Goal: Information Seeking & Learning: Check status

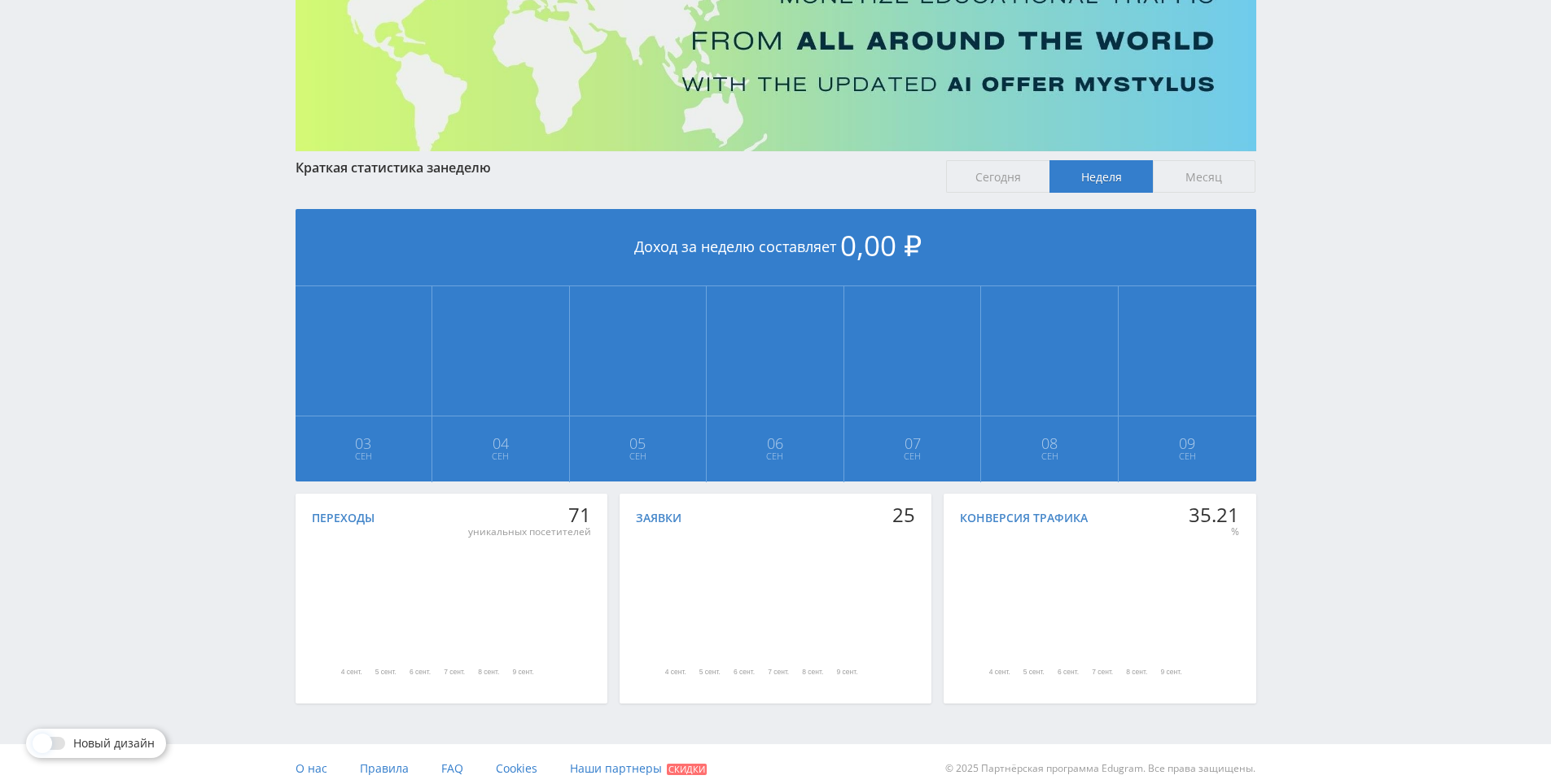
scroll to position [181, 0]
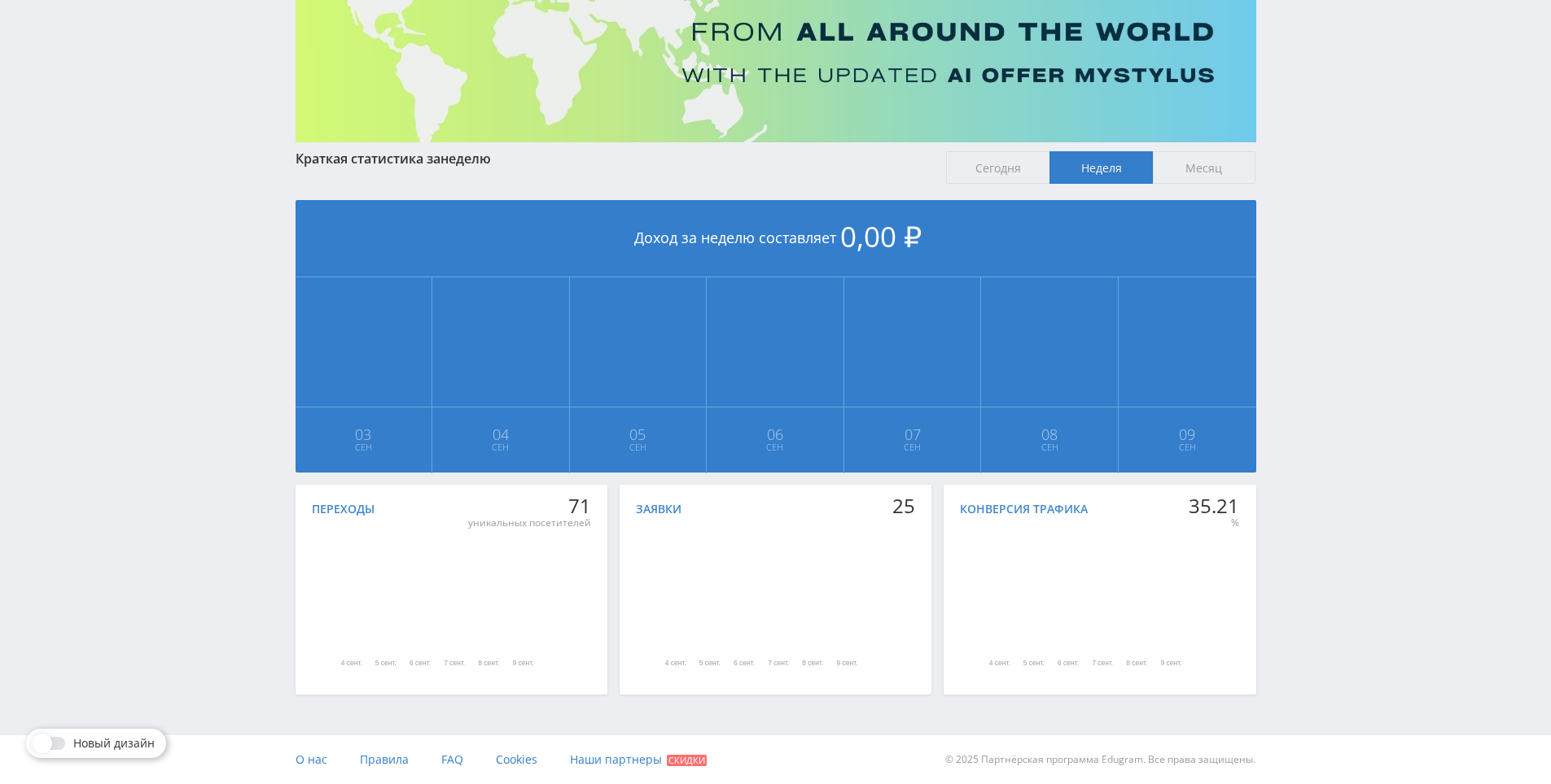
drag, startPoint x: 1369, startPoint y: 534, endPoint x: 1349, endPoint y: 468, distance: 69.0
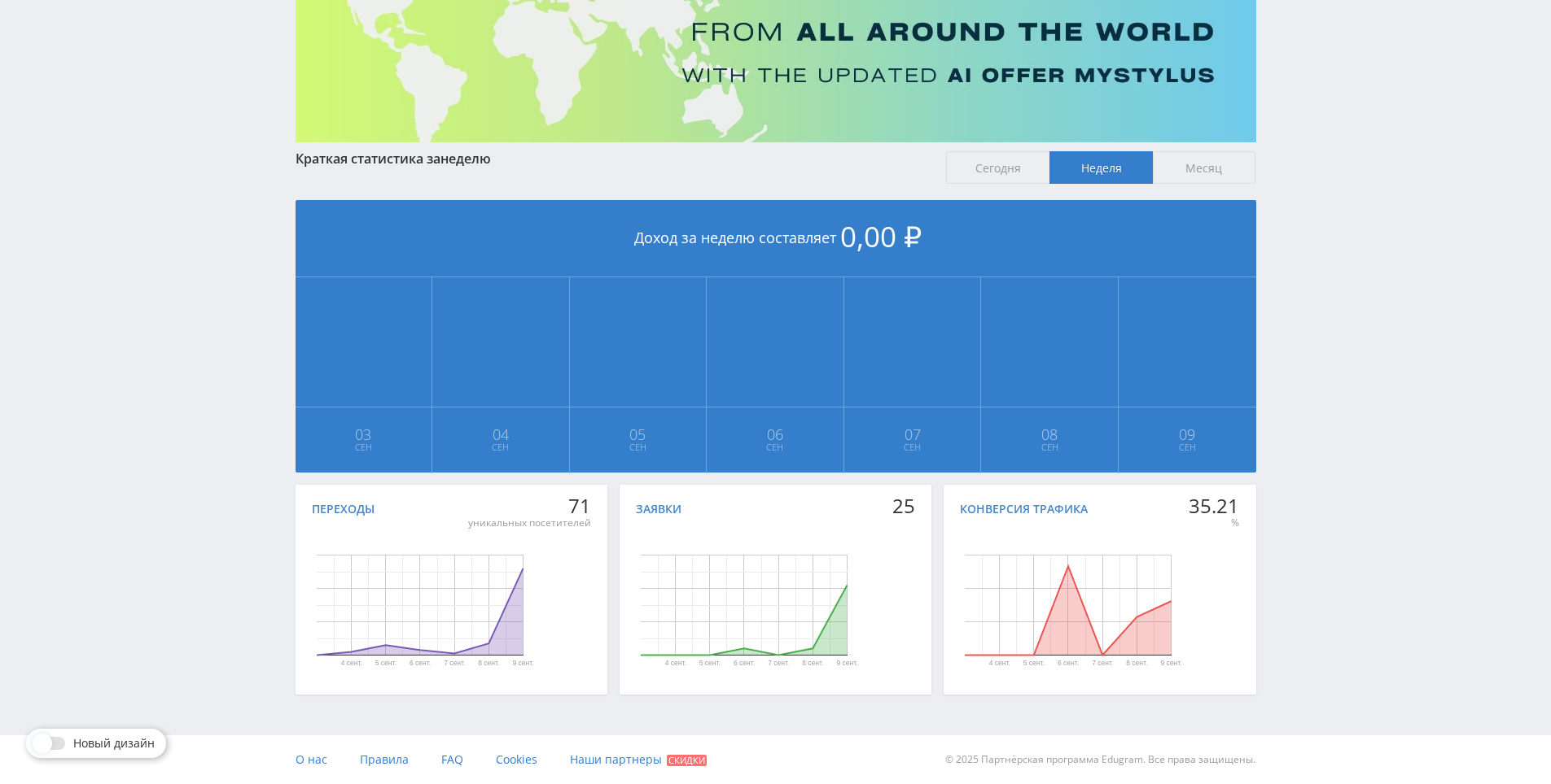
click at [1349, 467] on div "Telegram-канал Инструменты База знаний Ваш менеджер: [PERSON_NAME] Alex Online …" at bounding box center [776, 301] width 1551 height 965
click at [1349, 467] on div "Telegram-канал Инструменты База знаний Ваш менеджер: [PERSON_NAME] Online @edug…" at bounding box center [776, 301] width 1551 height 965
click at [1330, 426] on div "Telegram-канал Инструменты База знаний Ваш менеджер: Alex Alex Online @edugram_…" at bounding box center [776, 301] width 1551 height 965
drag, startPoint x: 1352, startPoint y: 480, endPoint x: 1334, endPoint y: 431, distance: 52.2
click at [1334, 431] on div "Telegram-канал Инструменты База знаний Ваш менеджер: Alex Alex Online @edugram_…" at bounding box center [776, 301] width 1551 height 965
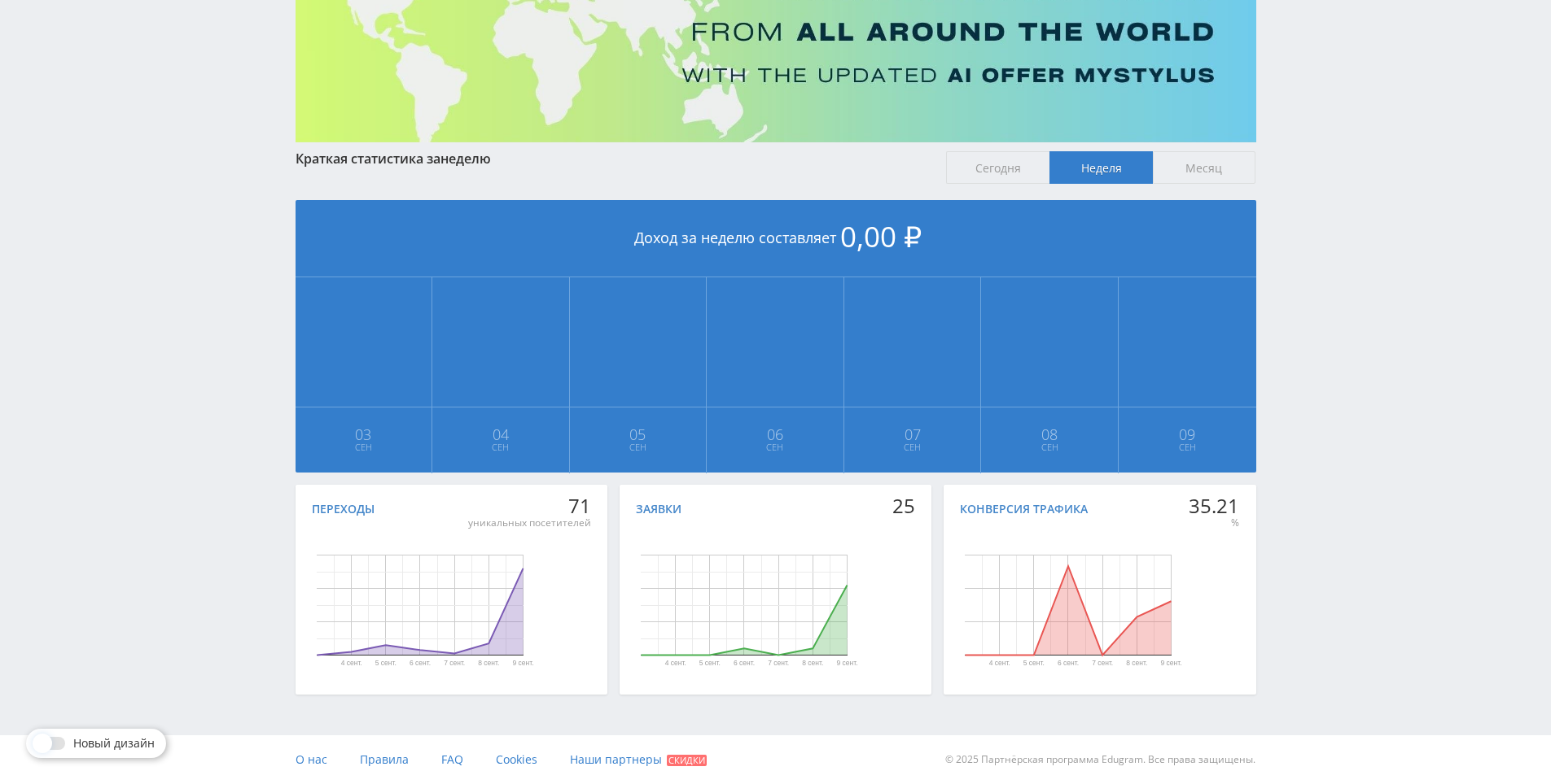
scroll to position [0, 0]
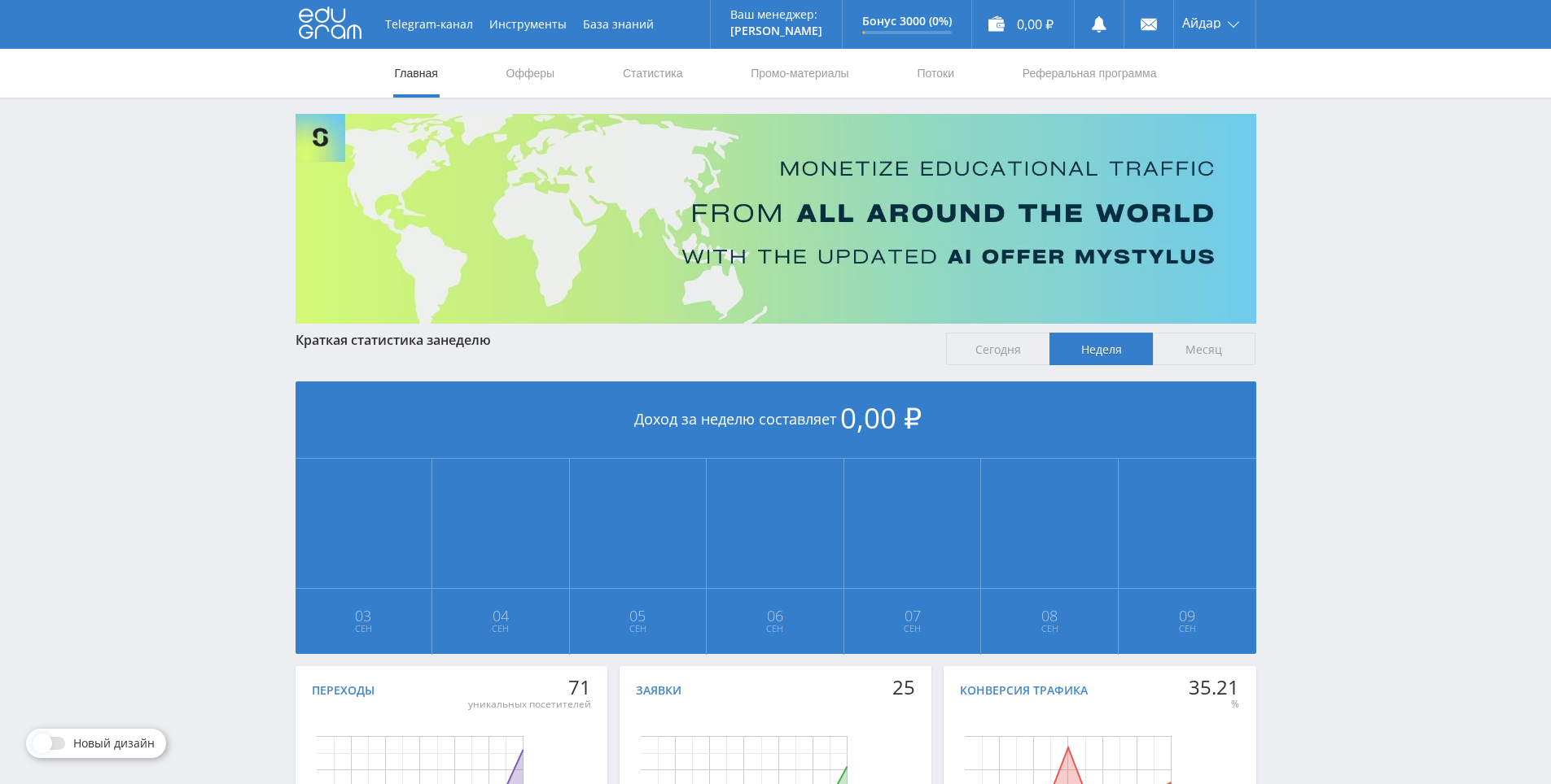
drag, startPoint x: 1270, startPoint y: 627, endPoint x: 972, endPoint y: 291, distance: 449.1
click at [517, 71] on link "Офферы" at bounding box center [530, 73] width 52 height 49
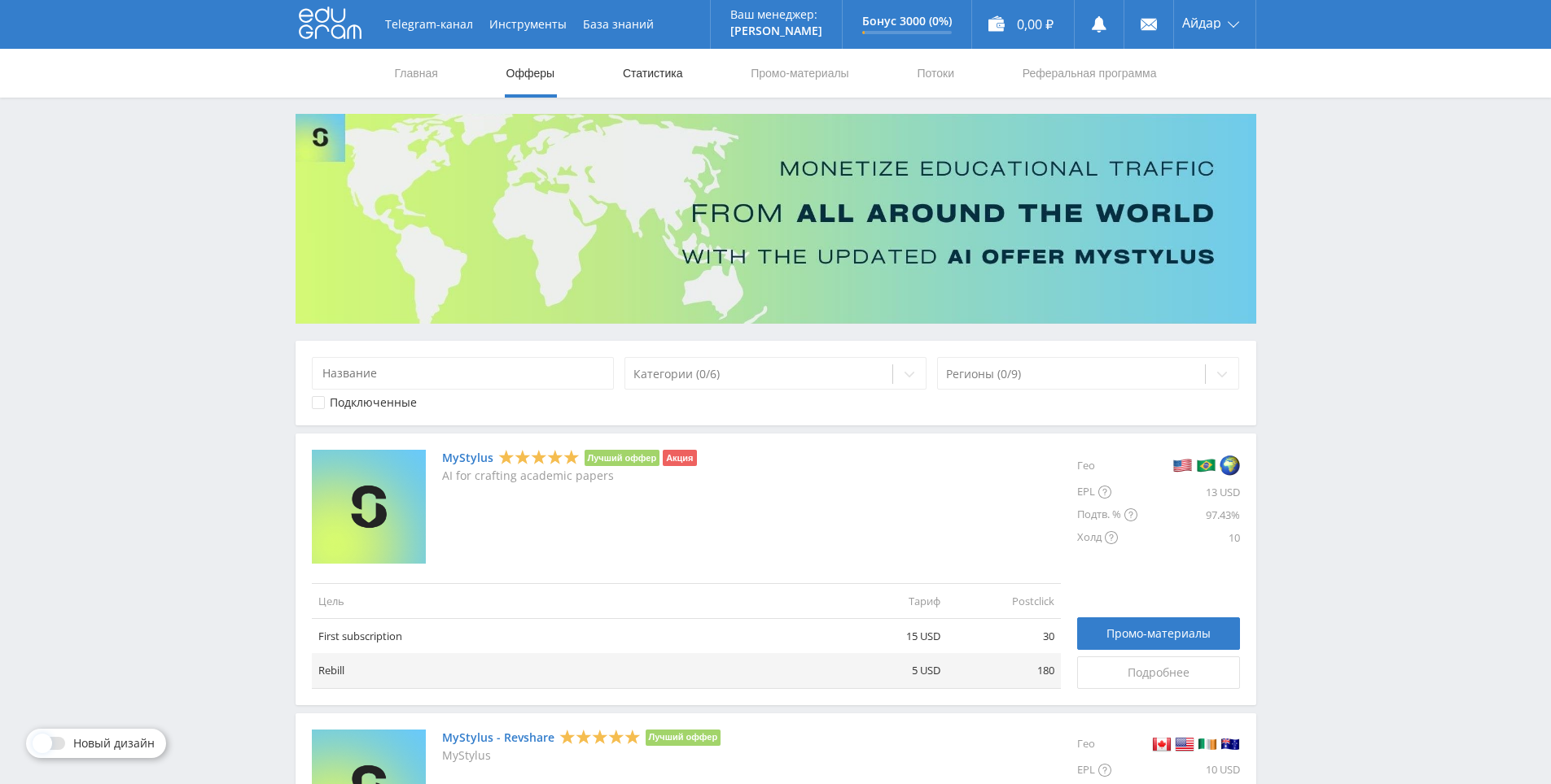
click at [640, 80] on link "Статистика" at bounding box center [652, 73] width 64 height 49
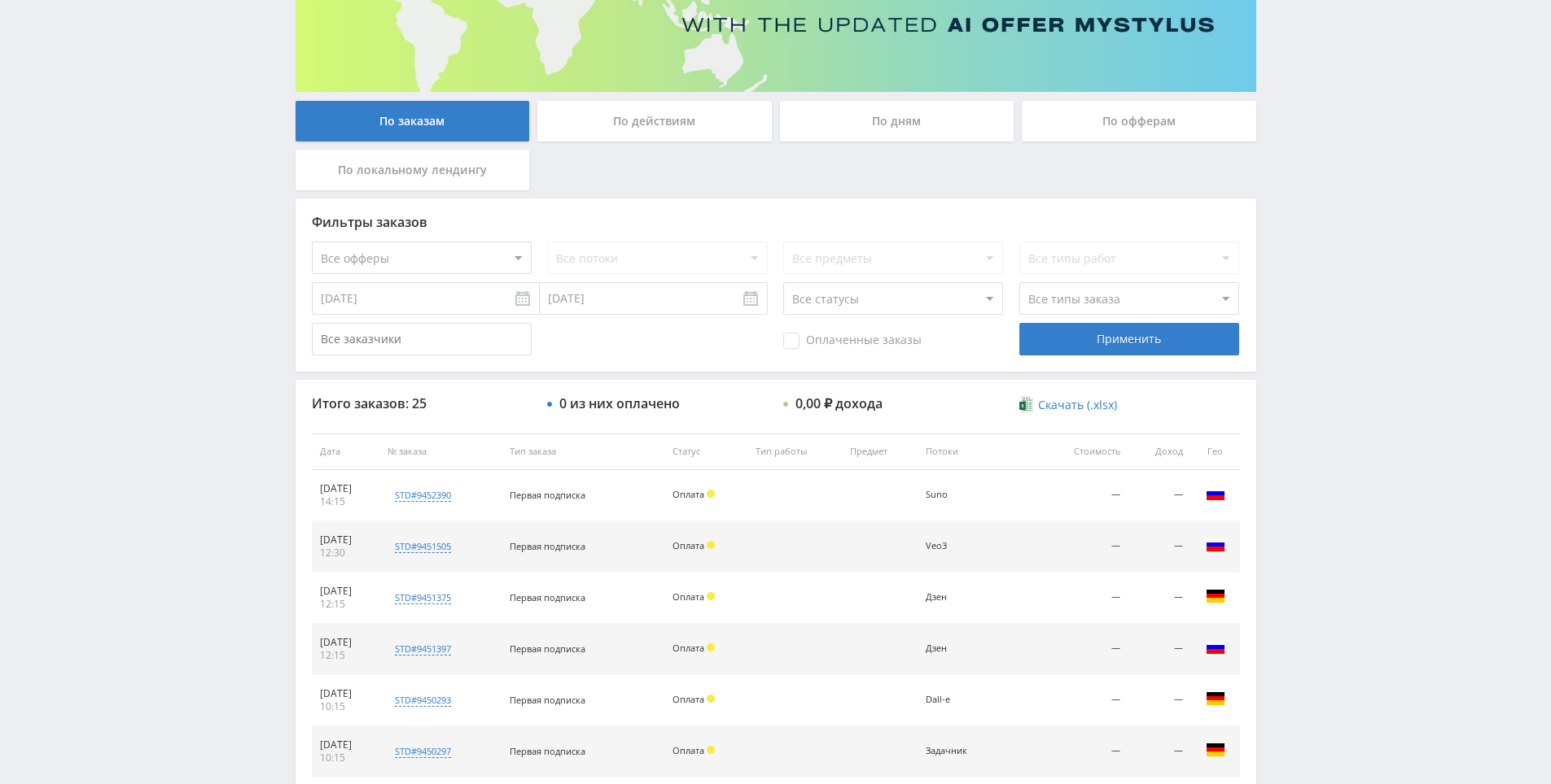
scroll to position [325, 0]
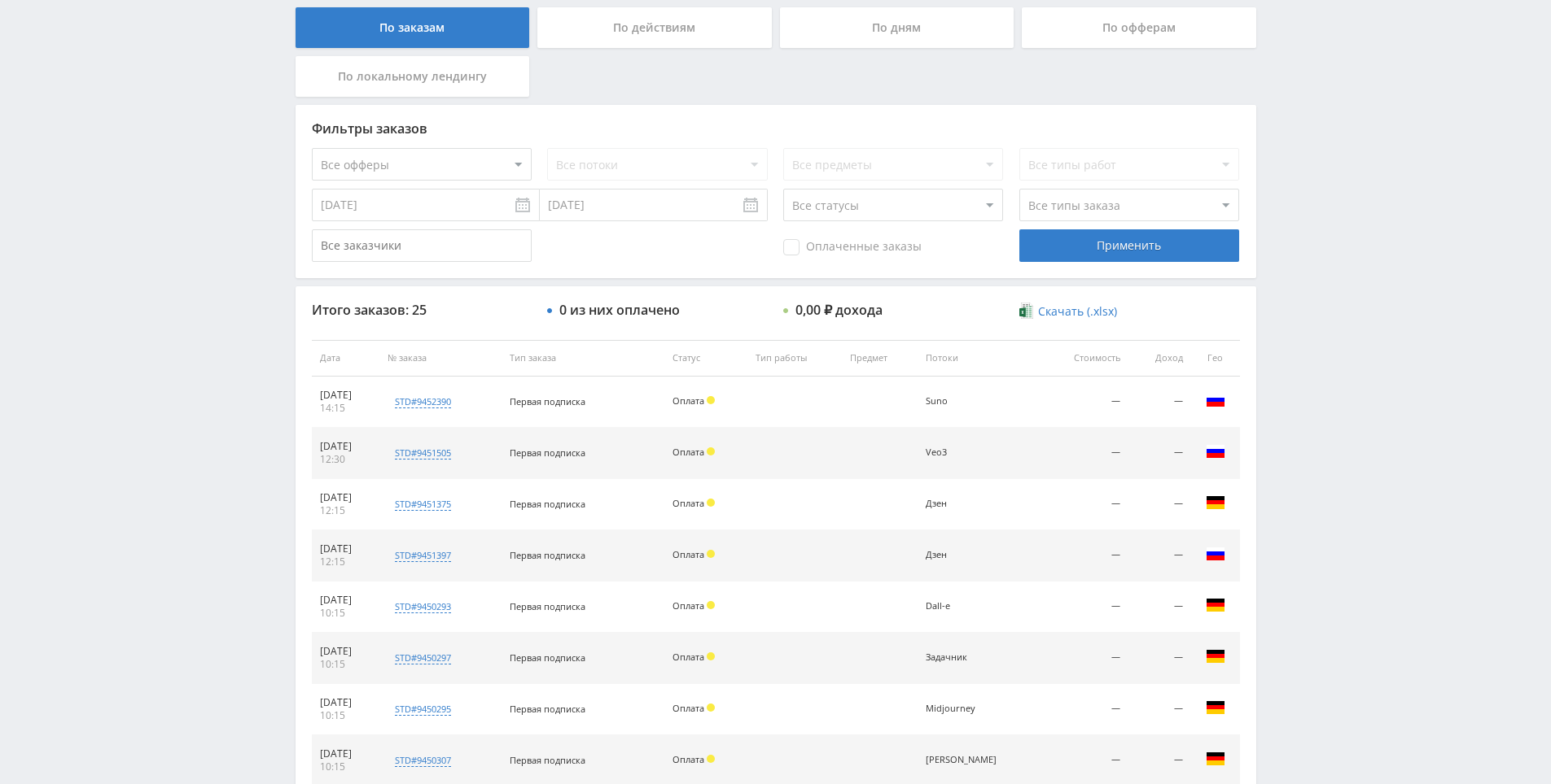
drag, startPoint x: 1301, startPoint y: 529, endPoint x: 1302, endPoint y: 453, distance: 76.0
click at [1302, 449] on div "Telegram-канал Инструменты База знаний Ваш менеджер: Alex Alex Online @edugram_…" at bounding box center [776, 358] width 1551 height 1366
click at [1299, 428] on div "Telegram-канал Инструменты База знаний Ваш менеджер: [PERSON_NAME] Online @edug…" at bounding box center [776, 358] width 1551 height 1366
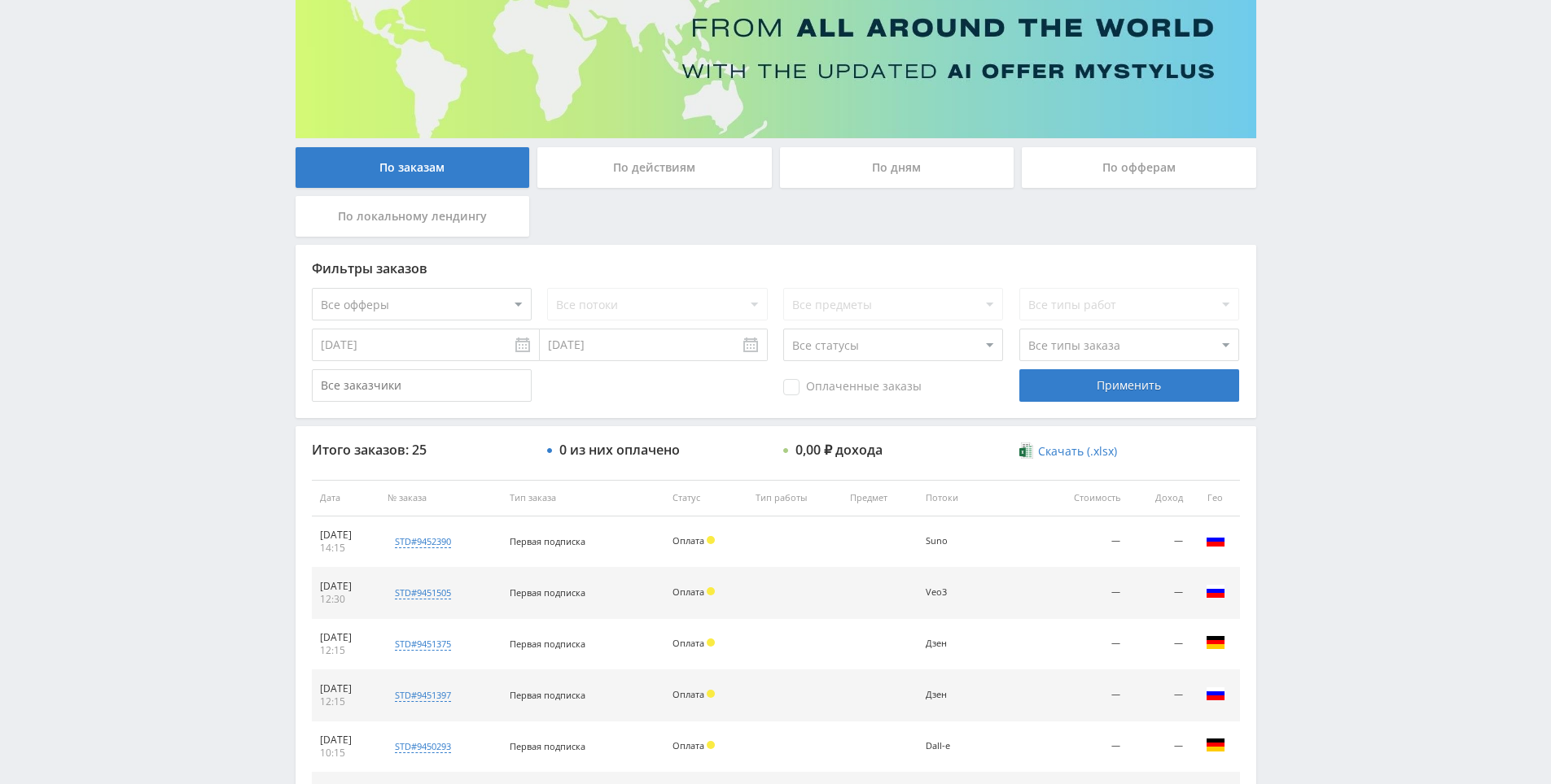
drag, startPoint x: 1290, startPoint y: 517, endPoint x: 1301, endPoint y: 556, distance: 40.5
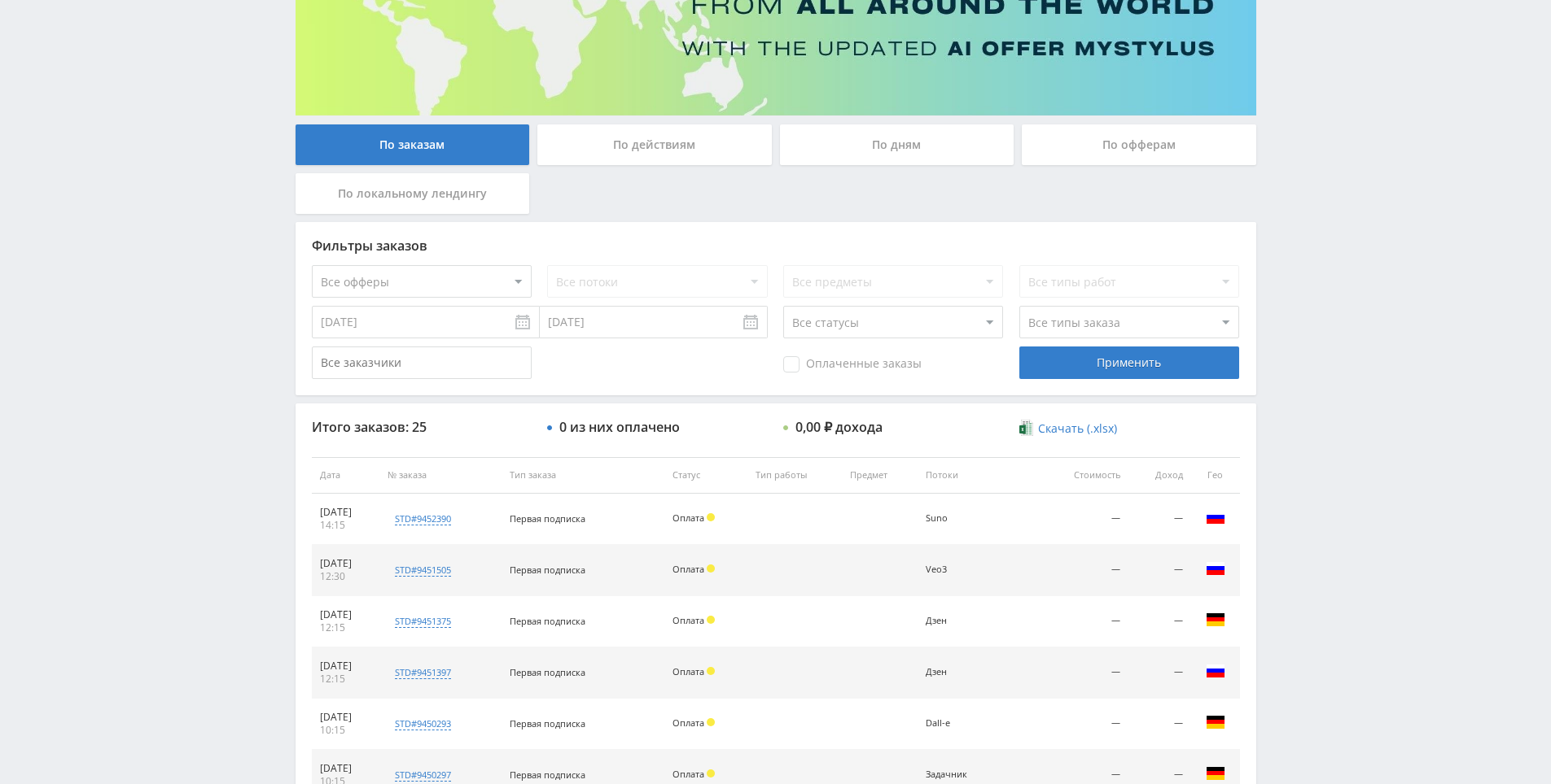
drag, startPoint x: 1311, startPoint y: 527, endPoint x: 1313, endPoint y: 452, distance: 75.0
click at [1313, 451] on div "Telegram-канал Инструменты База знаний Ваш менеджер: Alex Alex Online @edugram_…" at bounding box center [776, 475] width 1551 height 1366
click at [1308, 428] on div "Telegram-канал Инструменты База знаний Ваш менеджер: Alex Alex Online @edugram_…" at bounding box center [776, 475] width 1551 height 1366
click at [1311, 434] on div "Telegram-канал Инструменты База знаний Ваш менеджер: Alex Alex Online @edugram_…" at bounding box center [776, 475] width 1551 height 1366
click at [1311, 438] on div "Telegram-канал Инструменты База знаний Ваш менеджер: Alex Alex Online @edugram_…" at bounding box center [776, 475] width 1551 height 1366
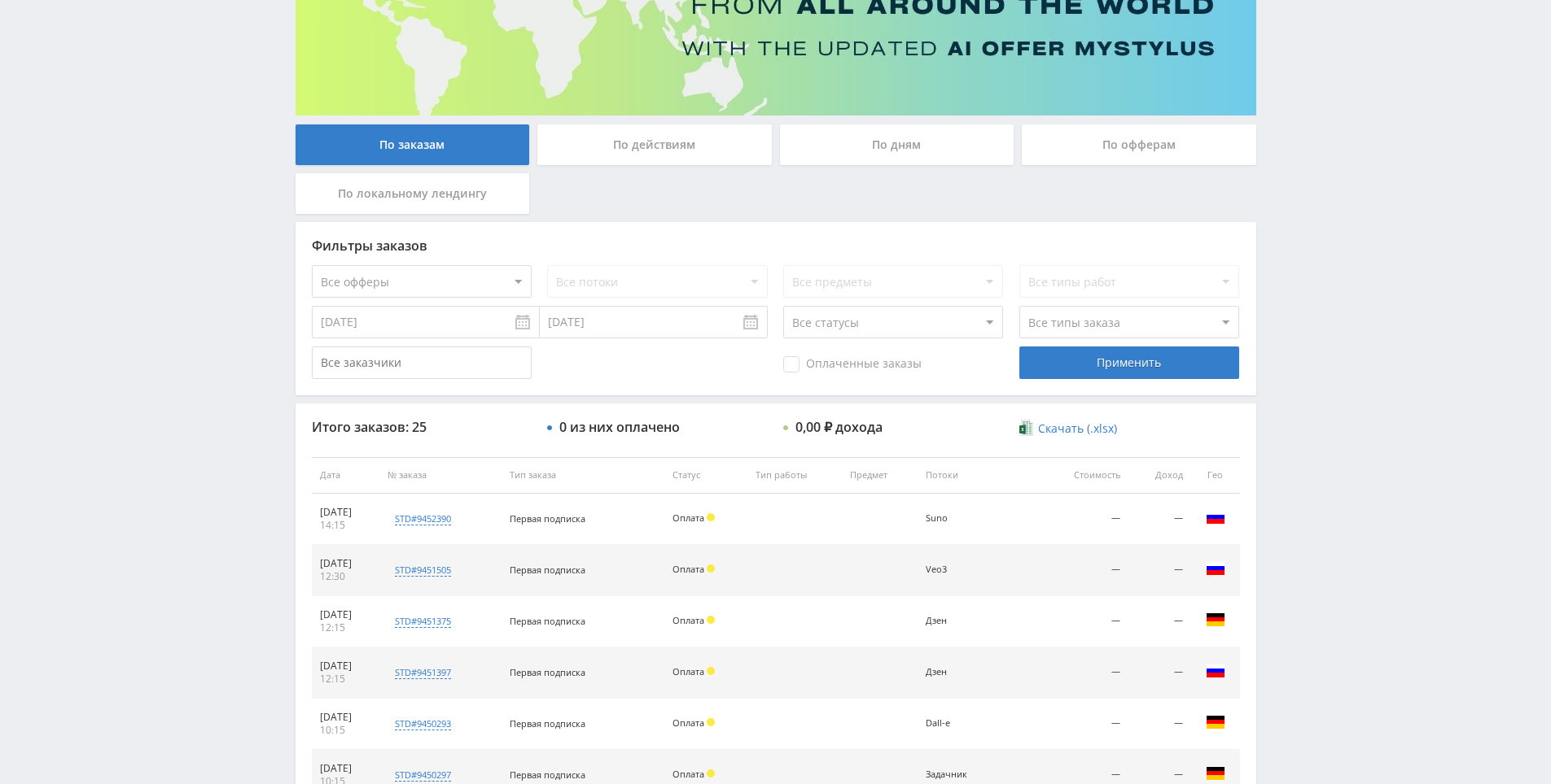
click at [1302, 420] on div "Telegram-канал Инструменты База знаний Ваш менеджер: Alex Alex Online @edugram_…" at bounding box center [776, 475] width 1551 height 1366
click at [1293, 407] on div "Telegram-канал Инструменты База знаний Ваш менеджер: Alex Alex Online @edugram_…" at bounding box center [776, 475] width 1551 height 1366
click at [1302, 431] on div "Telegram-канал Инструменты База знаний Ваш менеджер: Alex Alex Online @edugram_…" at bounding box center [776, 475] width 1551 height 1366
click at [1306, 439] on div "Telegram-канал Инструменты База знаний Ваш менеджер: Alex Alex Online @edugram_…" at bounding box center [776, 475] width 1551 height 1366
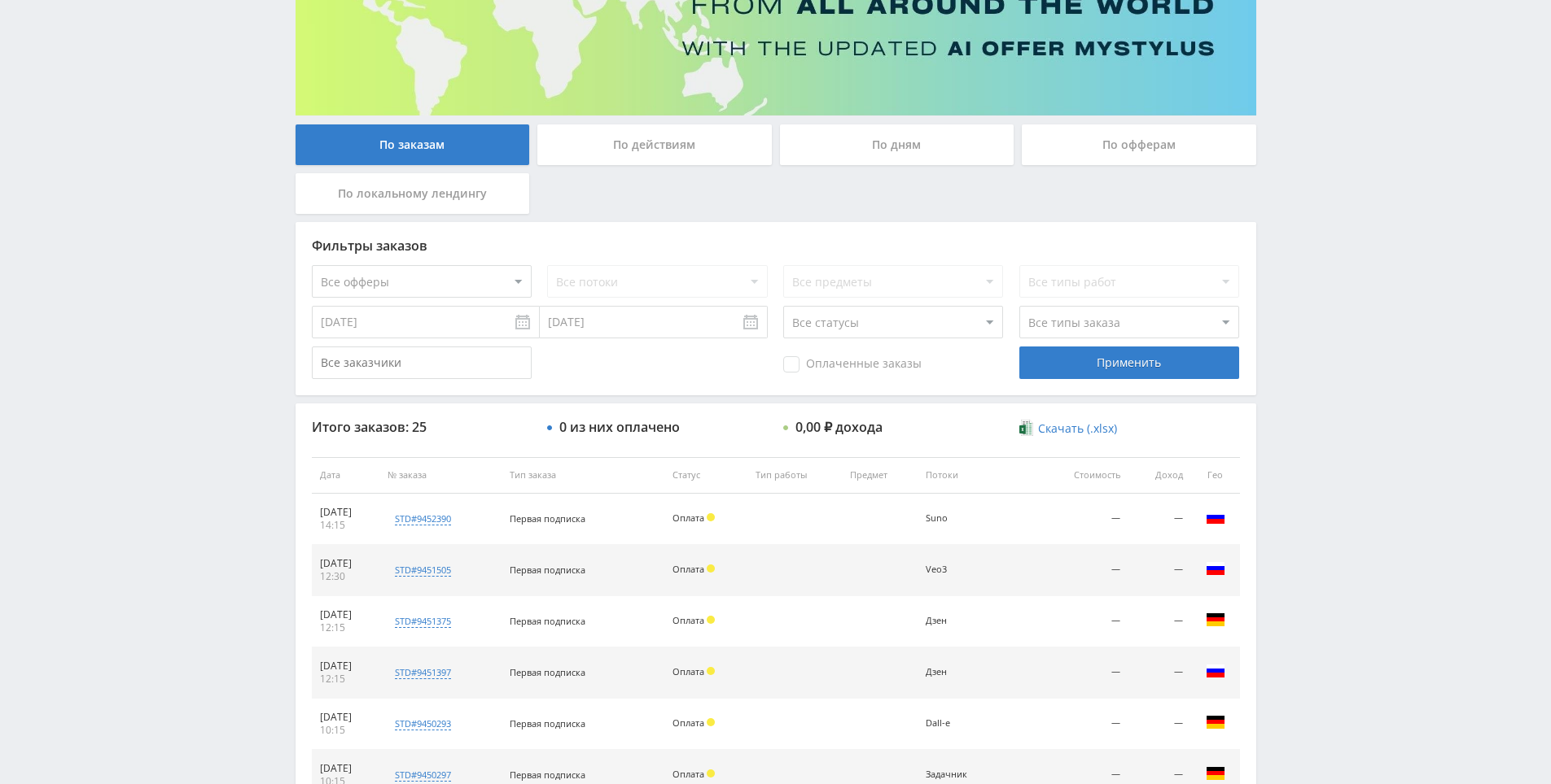
click at [1289, 401] on div "Telegram-канал Инструменты База знаний Ваш менеджер: Alex Alex Online @edugram_…" at bounding box center [776, 475] width 1551 height 1366
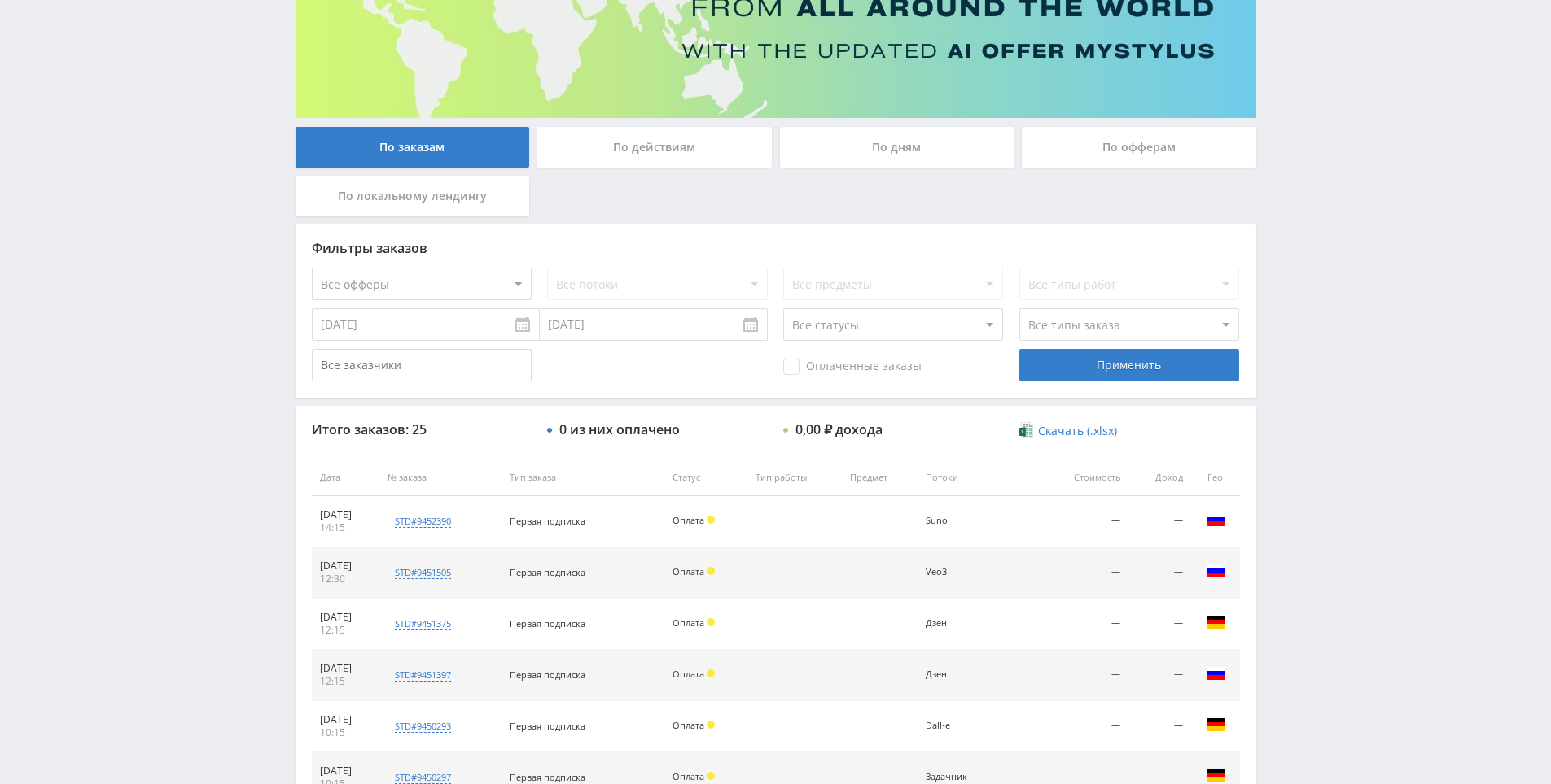
drag, startPoint x: 788, startPoint y: 232, endPoint x: 787, endPoint y: 218, distance: 14.0
drag, startPoint x: 776, startPoint y: 215, endPoint x: 743, endPoint y: 211, distance: 33.2
click at [743, 211] on div "По заказам По действиям По дням По офферам По локальному лендингу" at bounding box center [776, 176] width 969 height 97
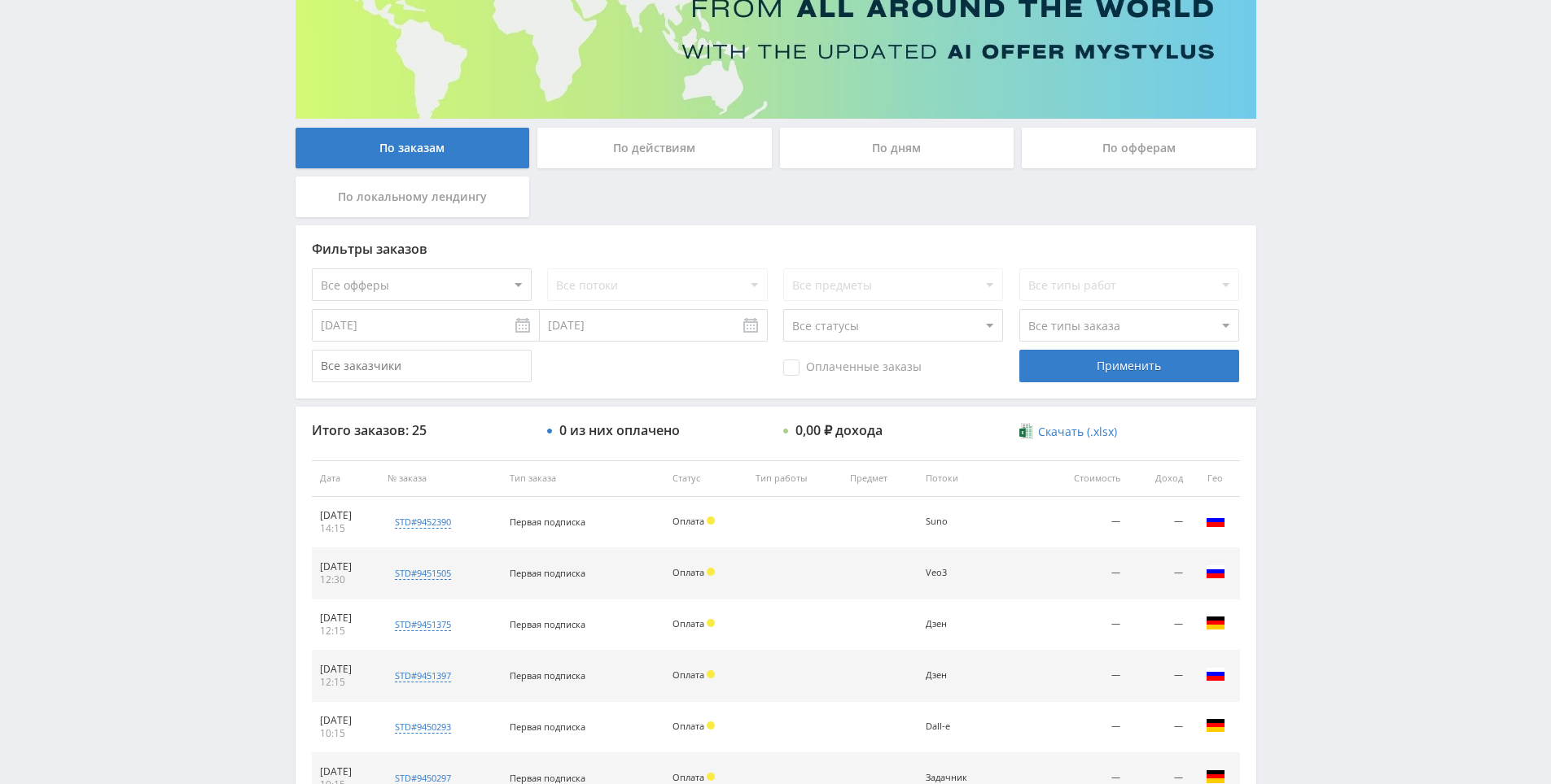
click at [728, 198] on div "По заказам По действиям По дням По офферам По локальному лендингу" at bounding box center [776, 176] width 969 height 97
click at [677, 156] on div "По действиям" at bounding box center [655, 148] width 234 height 41
click at [0, 0] on input "По действиям" at bounding box center [0, 0] width 0 height 0
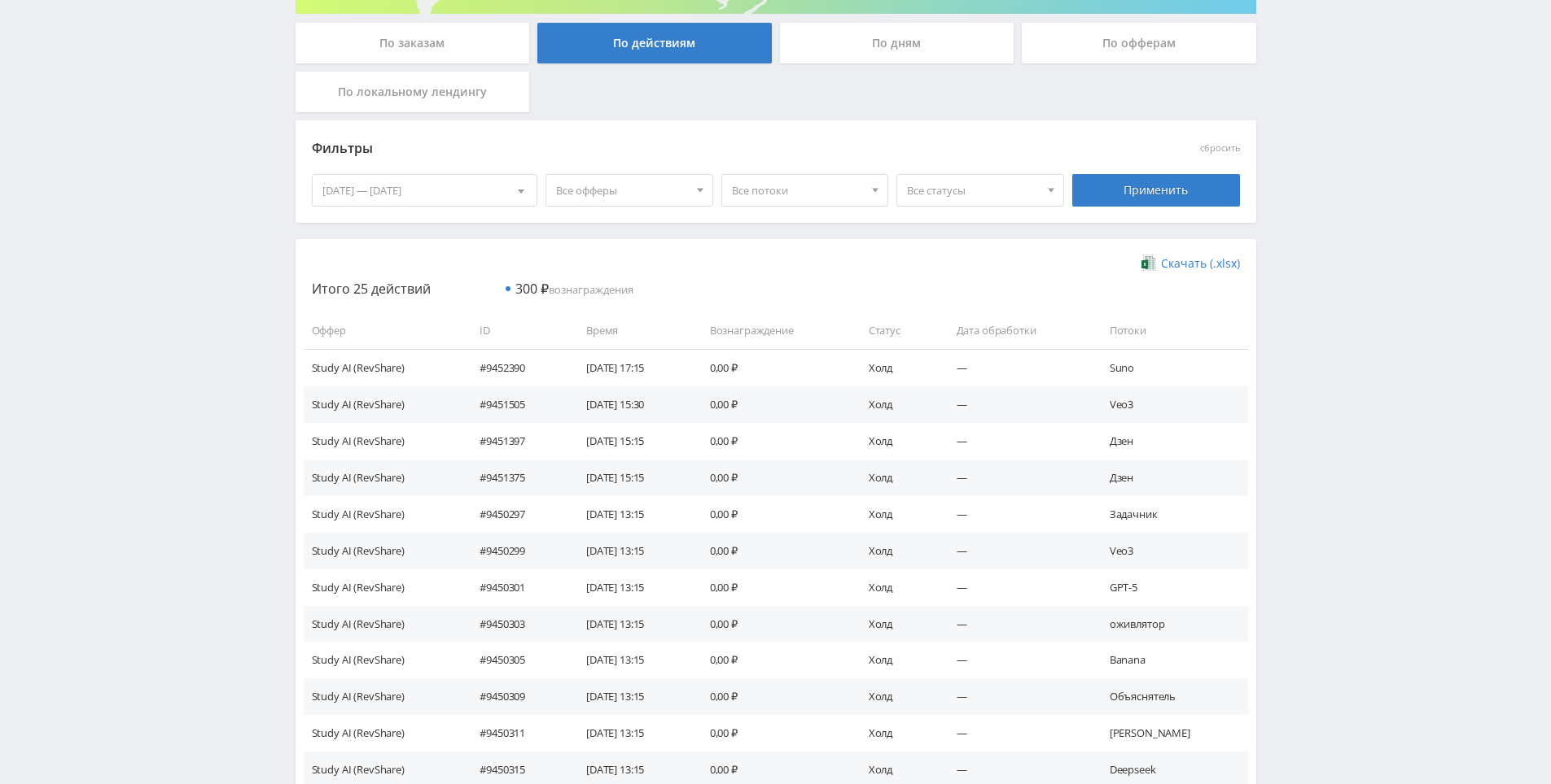
scroll to position [0, 0]
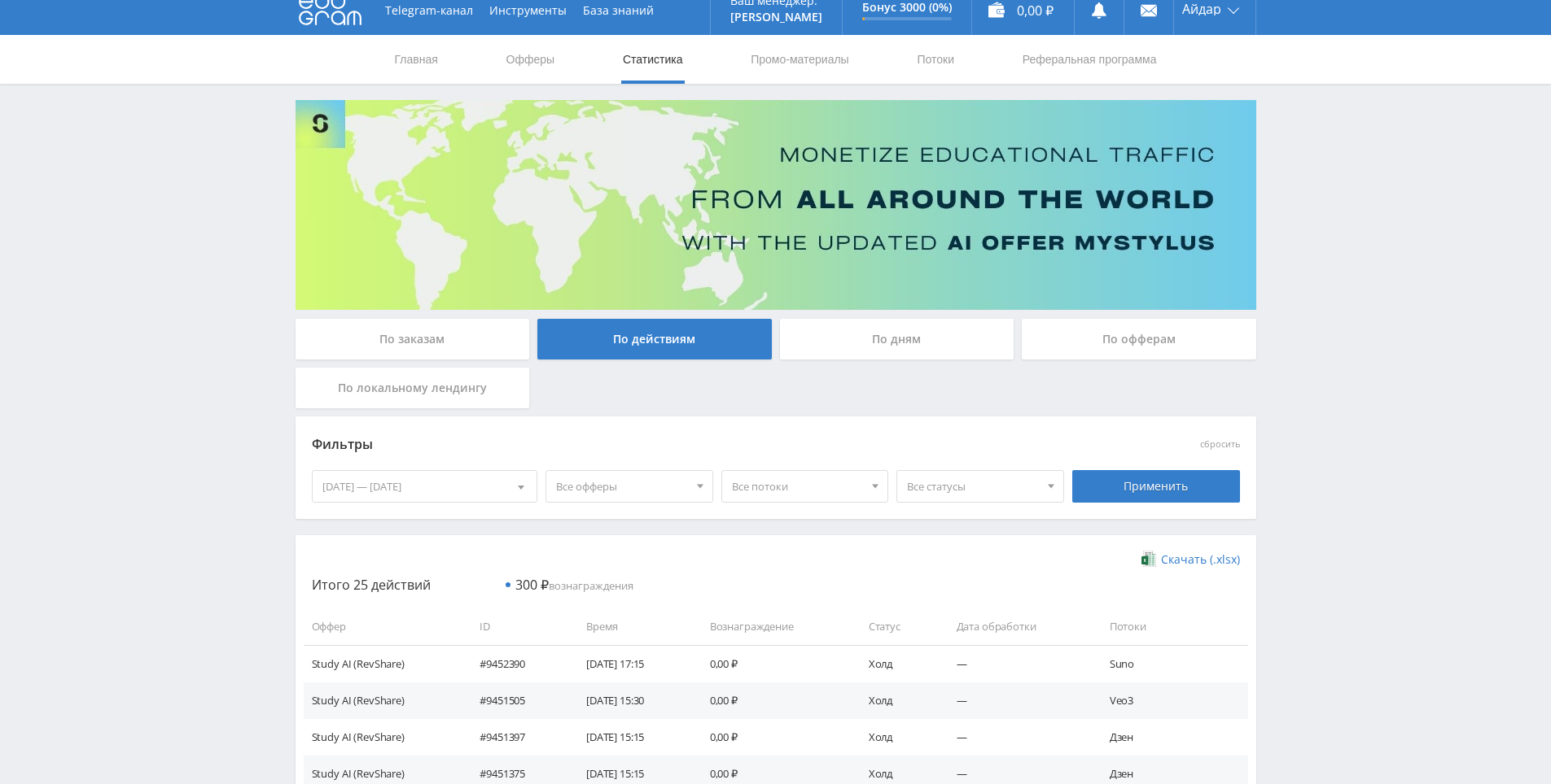
drag, startPoint x: 859, startPoint y: 414, endPoint x: 858, endPoint y: 303, distance: 111.0
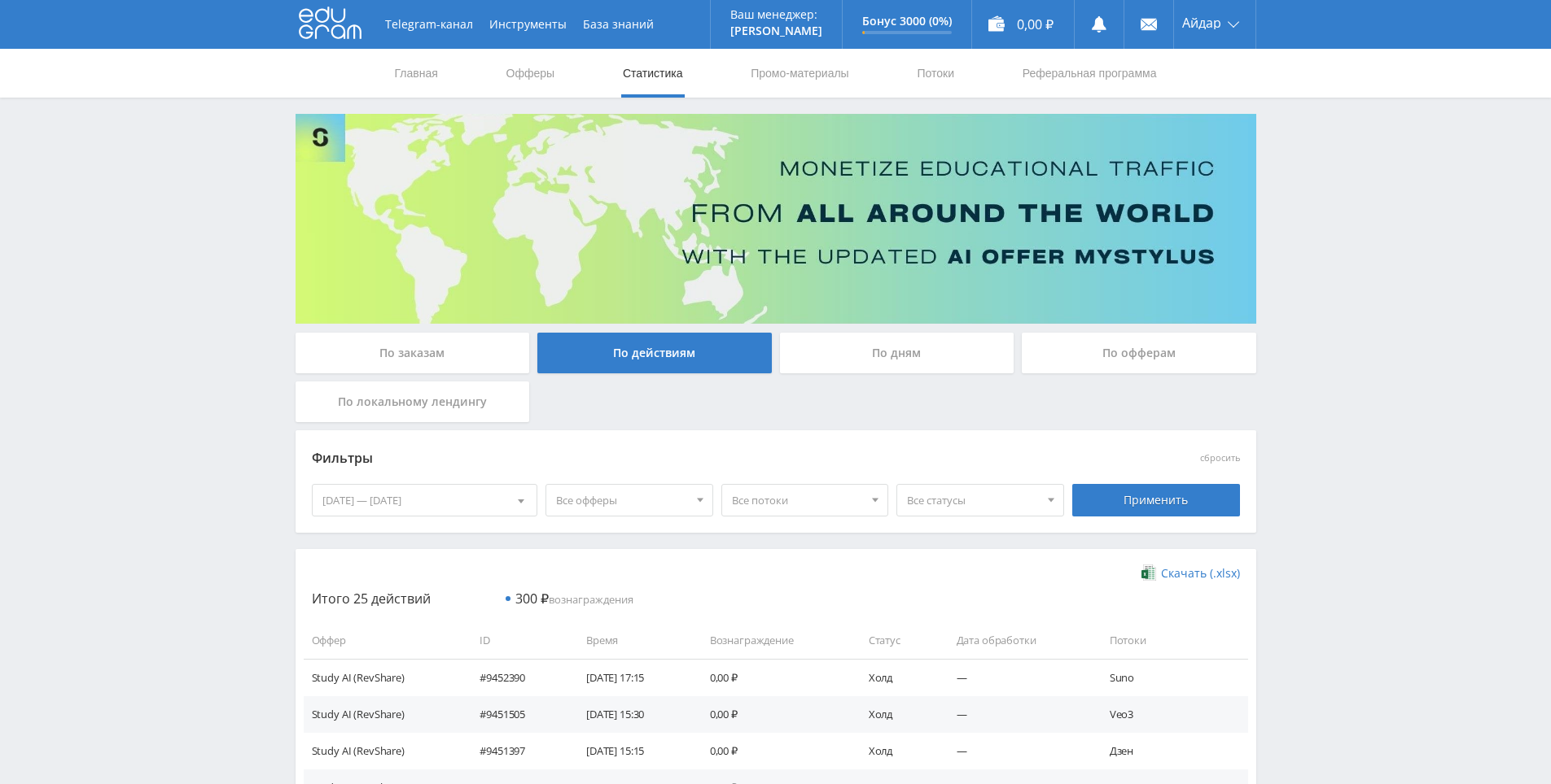
click at [858, 361] on div "По дням" at bounding box center [897, 353] width 234 height 41
click at [0, 0] on input "По дням" at bounding box center [0, 0] width 0 height 0
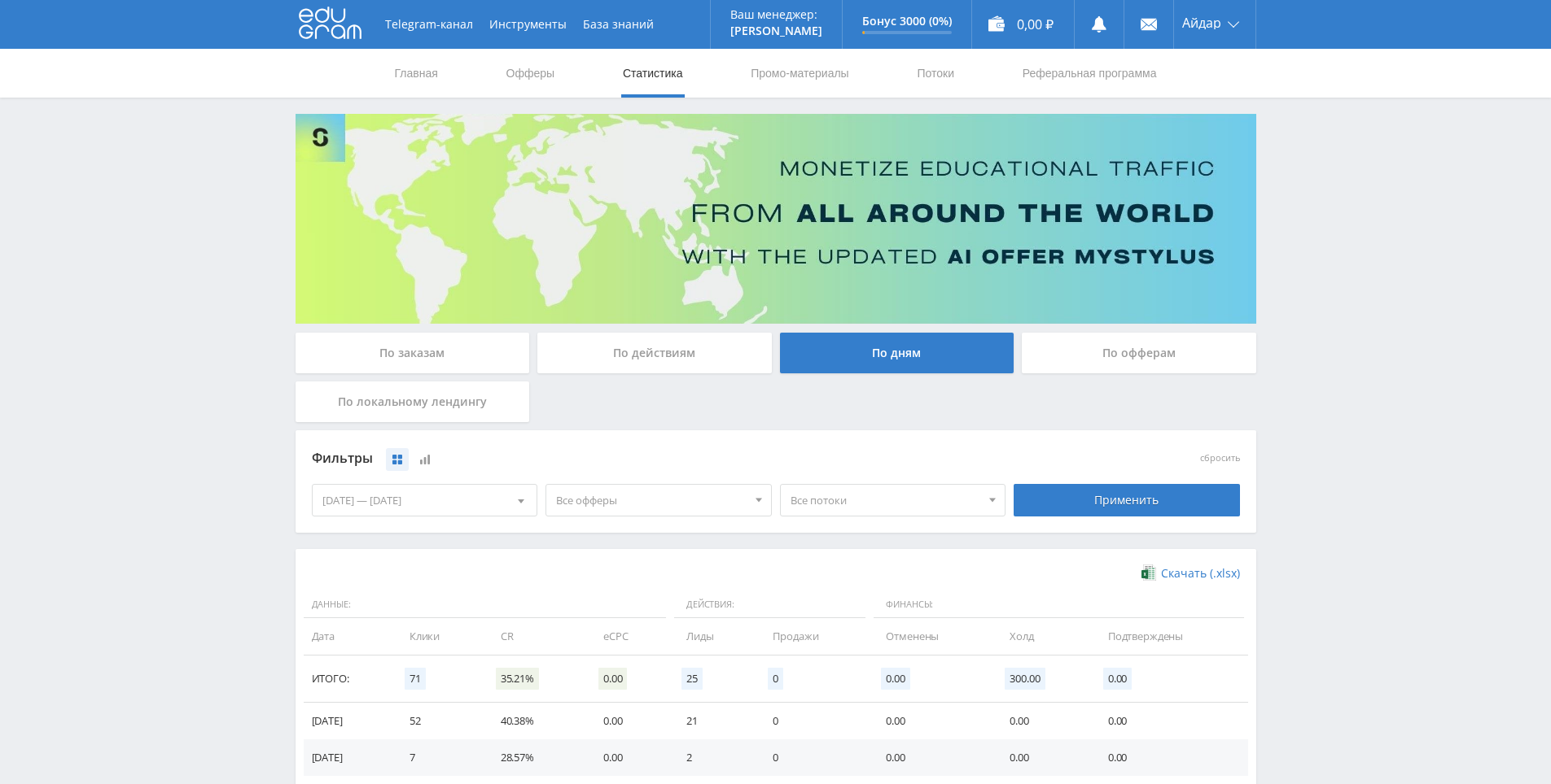
click at [822, 393] on div "По заказам По действиям По дням По офферам По локальному лендингу" at bounding box center [776, 381] width 969 height 97
drag, startPoint x: 822, startPoint y: 393, endPoint x: 803, endPoint y: 390, distance: 19.2
click at [795, 390] on div "По заказам По действиям По дням По офферам По локальному лендингу" at bounding box center [776, 381] width 969 height 97
drag, startPoint x: 795, startPoint y: 390, endPoint x: 734, endPoint y: 390, distance: 61.0
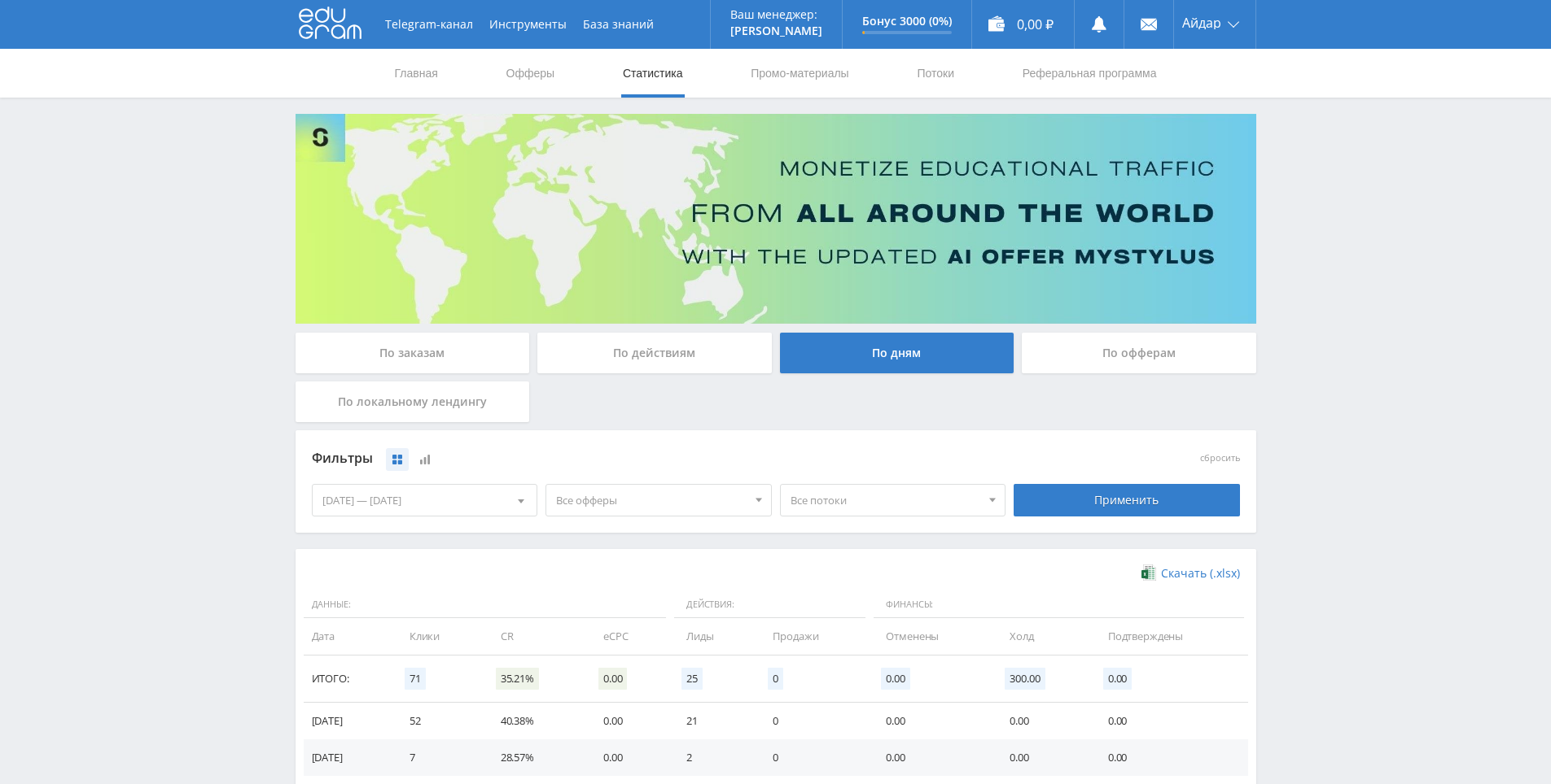
click at [728, 390] on div "По заказам По действиям По дням По офферам По локальному лендингу" at bounding box center [776, 381] width 969 height 97
click at [731, 390] on div "По заказам По действиям По дням По офферам По локальному лендингу" at bounding box center [776, 381] width 969 height 97
click at [711, 389] on div "По заказам По действиям По дням По офферам По локальному лендингу" at bounding box center [776, 381] width 969 height 97
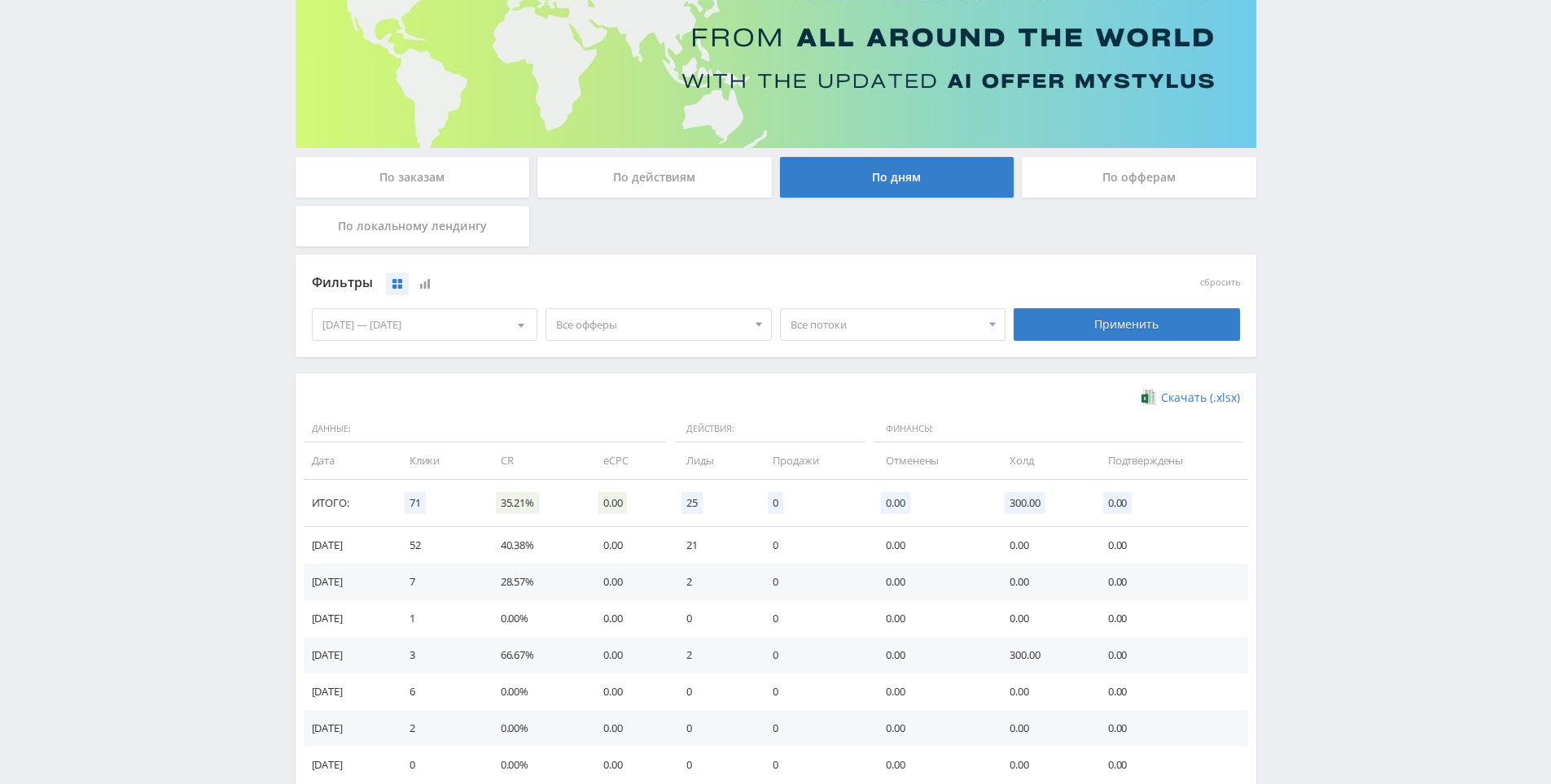
scroll to position [173, 0]
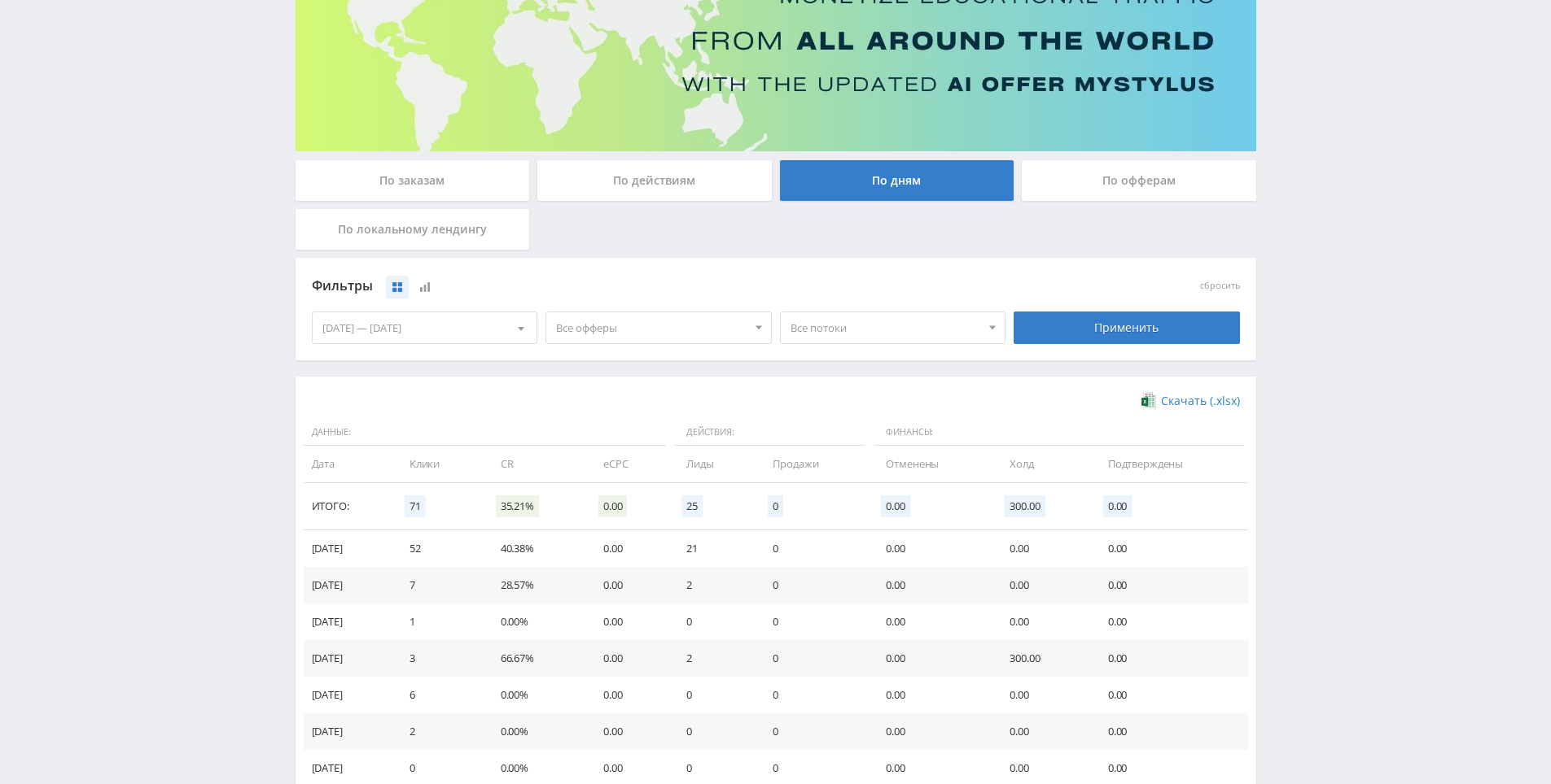
drag, startPoint x: 723, startPoint y: 407, endPoint x: 750, endPoint y: 389, distance: 32.4
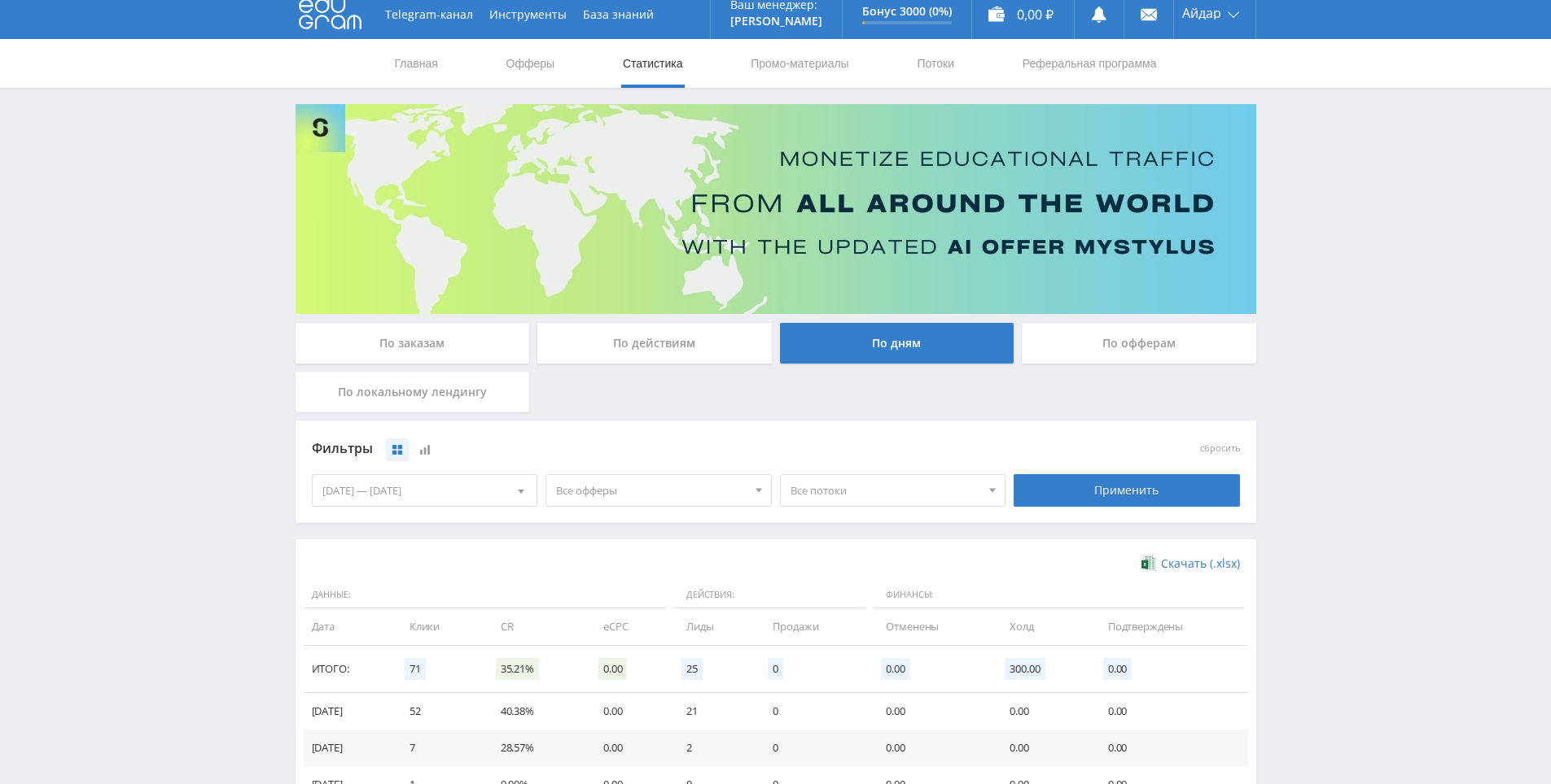
click at [644, 361] on div "По действиям" at bounding box center [655, 343] width 234 height 41
click at [0, 0] on input "По действиям" at bounding box center [0, 0] width 0 height 0
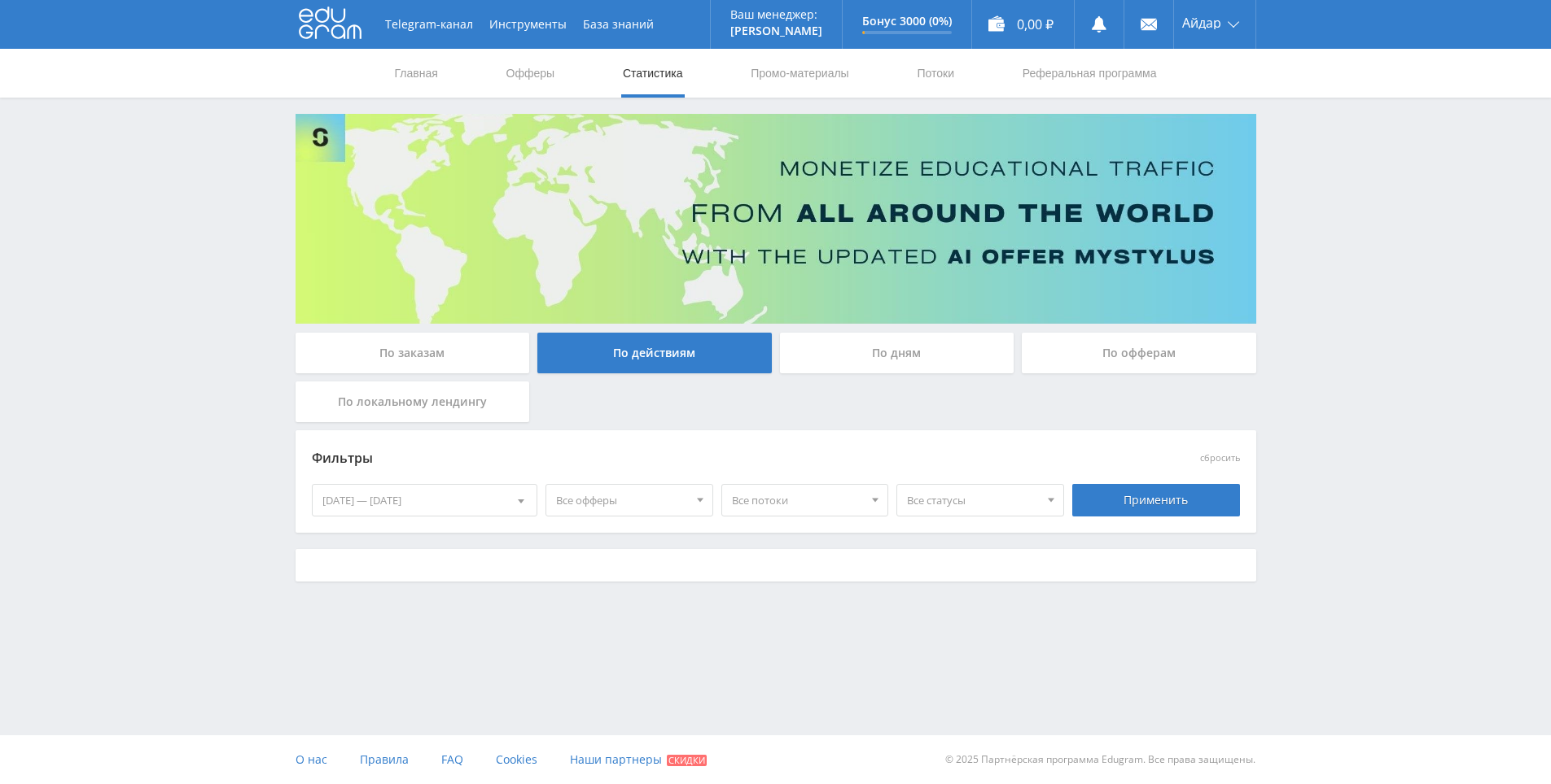
scroll to position [0, 0]
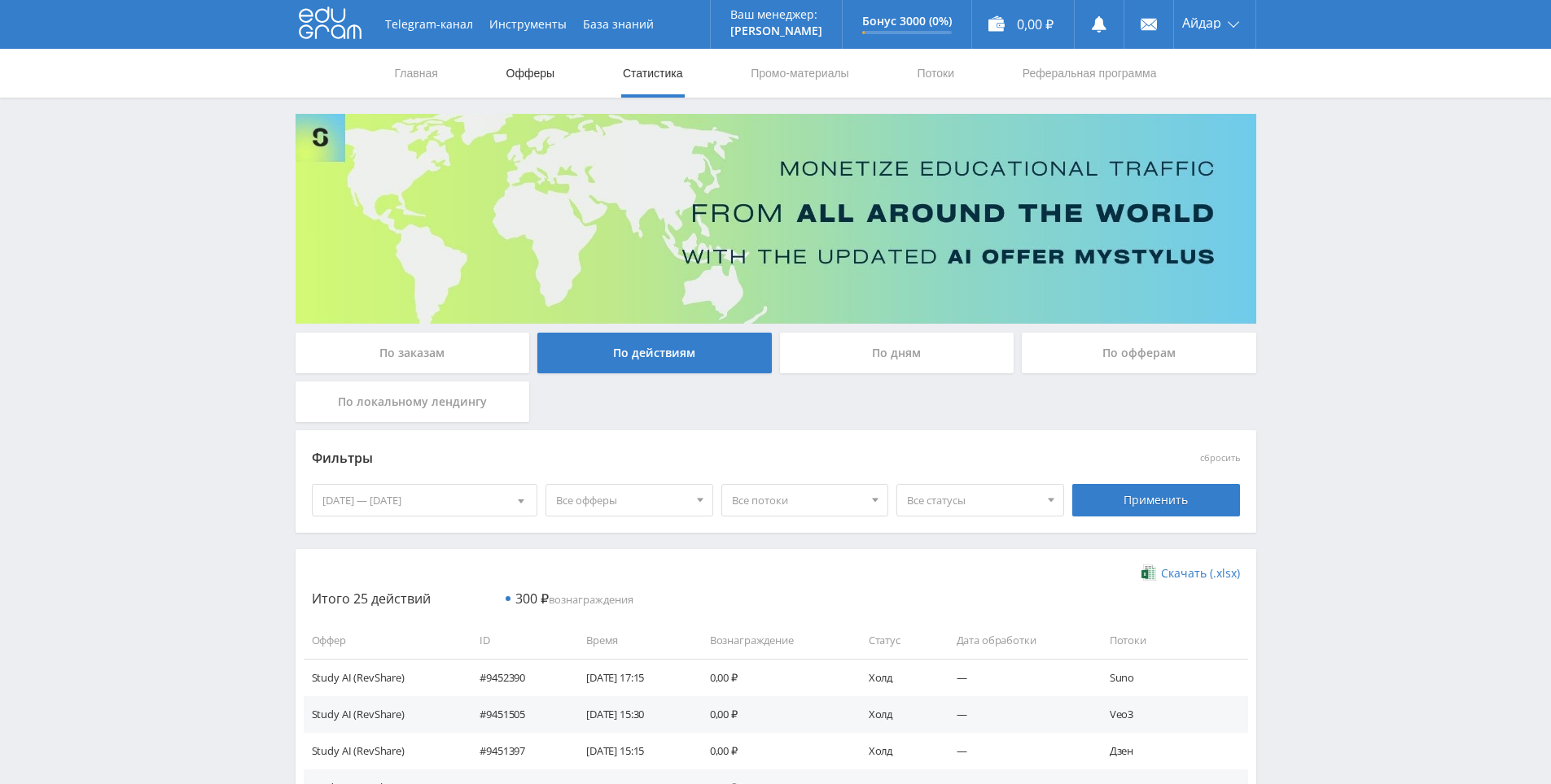
click at [521, 68] on link "Офферы" at bounding box center [530, 73] width 52 height 49
click at [638, 78] on link "Статистика" at bounding box center [652, 73] width 64 height 49
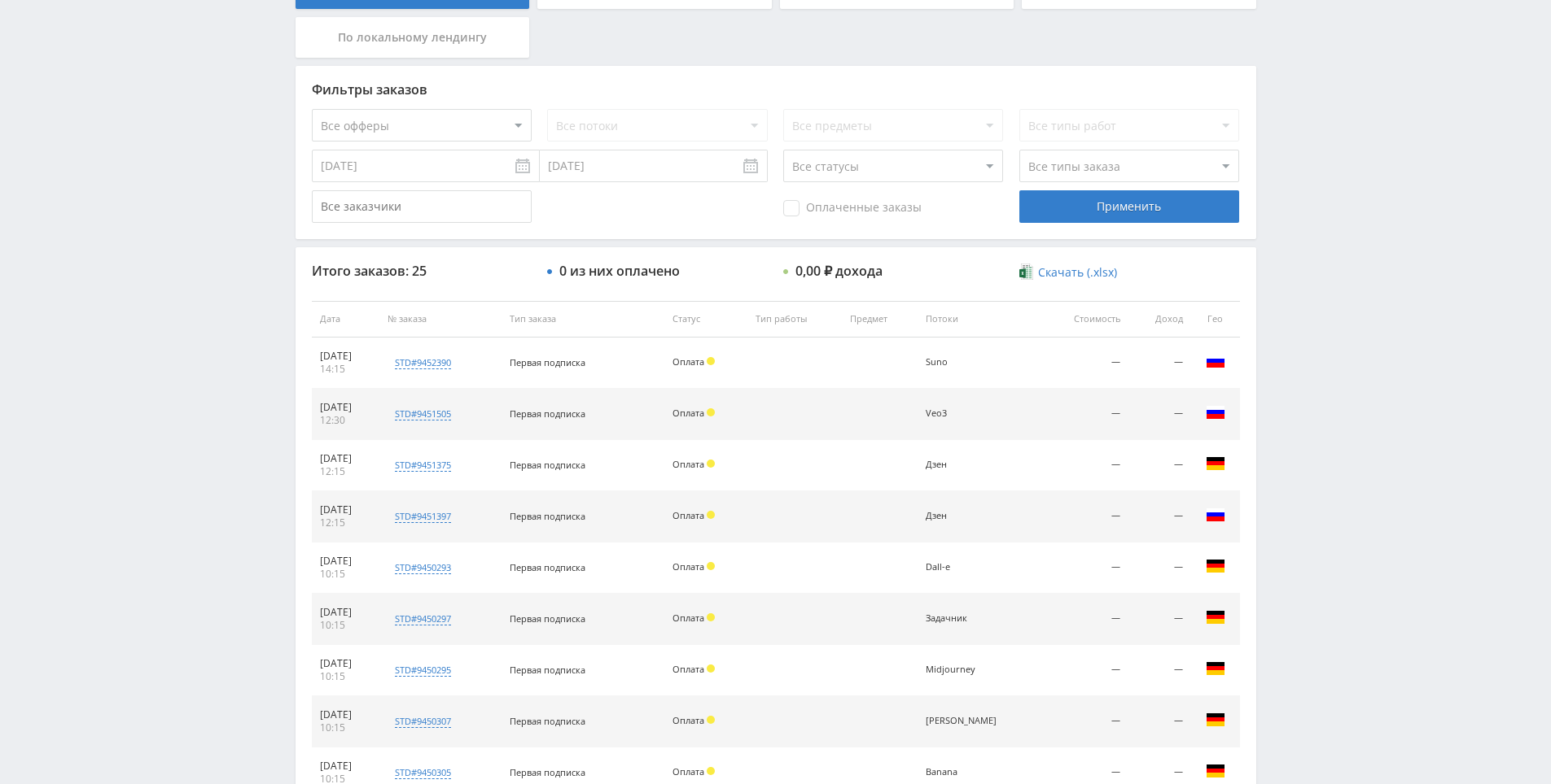
scroll to position [488, 0]
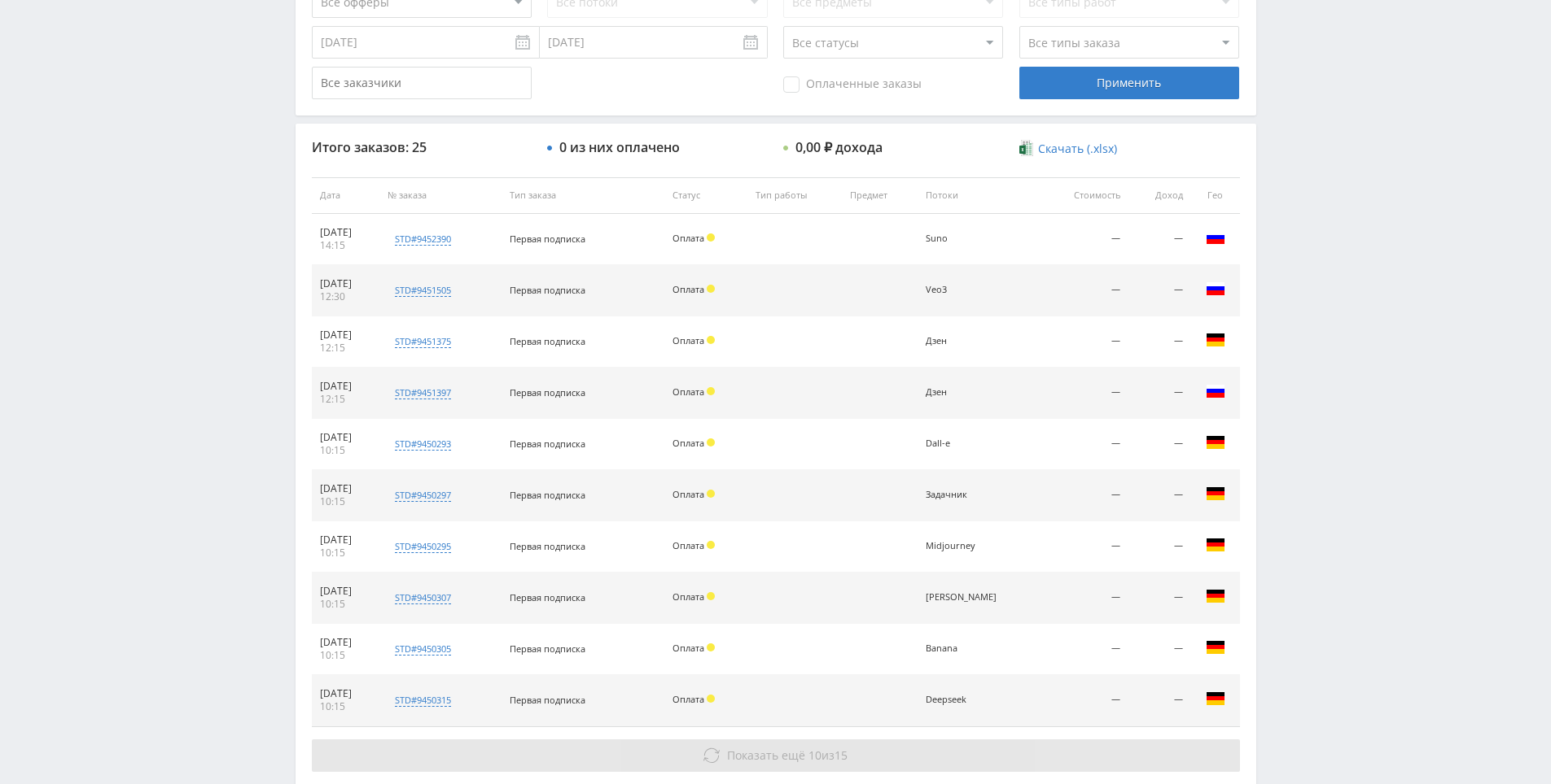
click at [710, 763] on icon at bounding box center [711, 755] width 16 height 16
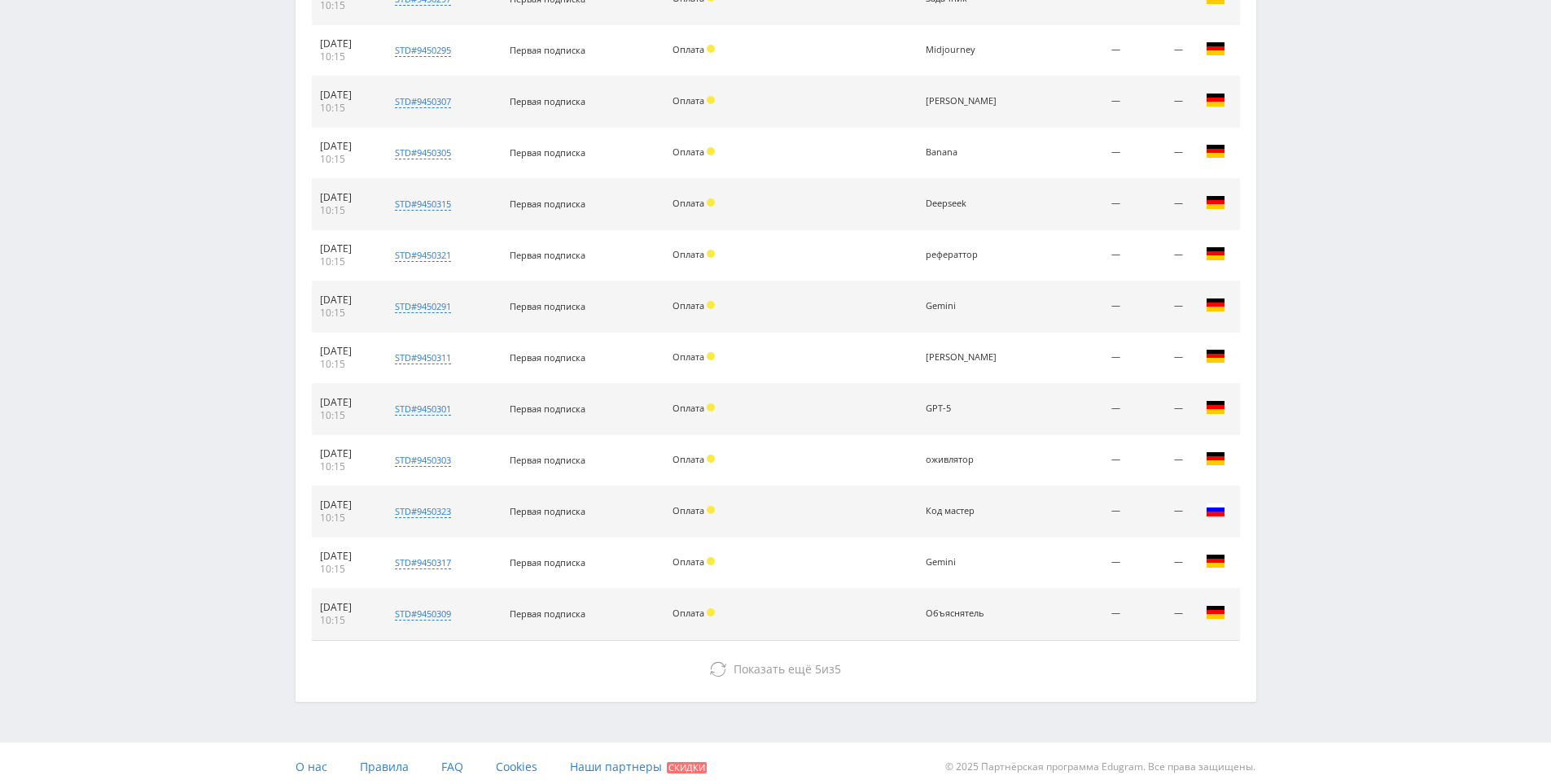
scroll to position [991, 0]
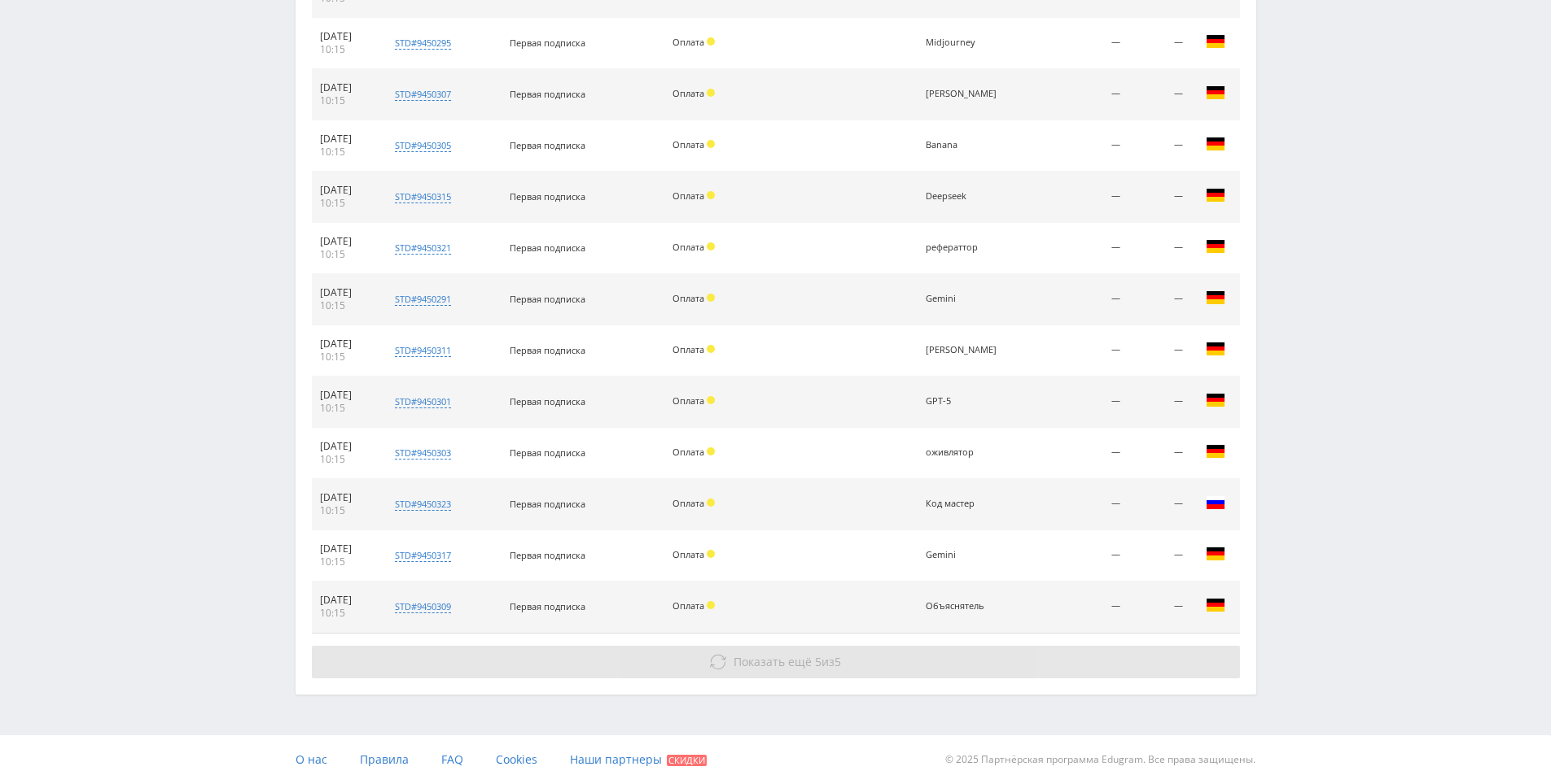
click at [757, 665] on span "Показать ещё" at bounding box center [772, 662] width 78 height 15
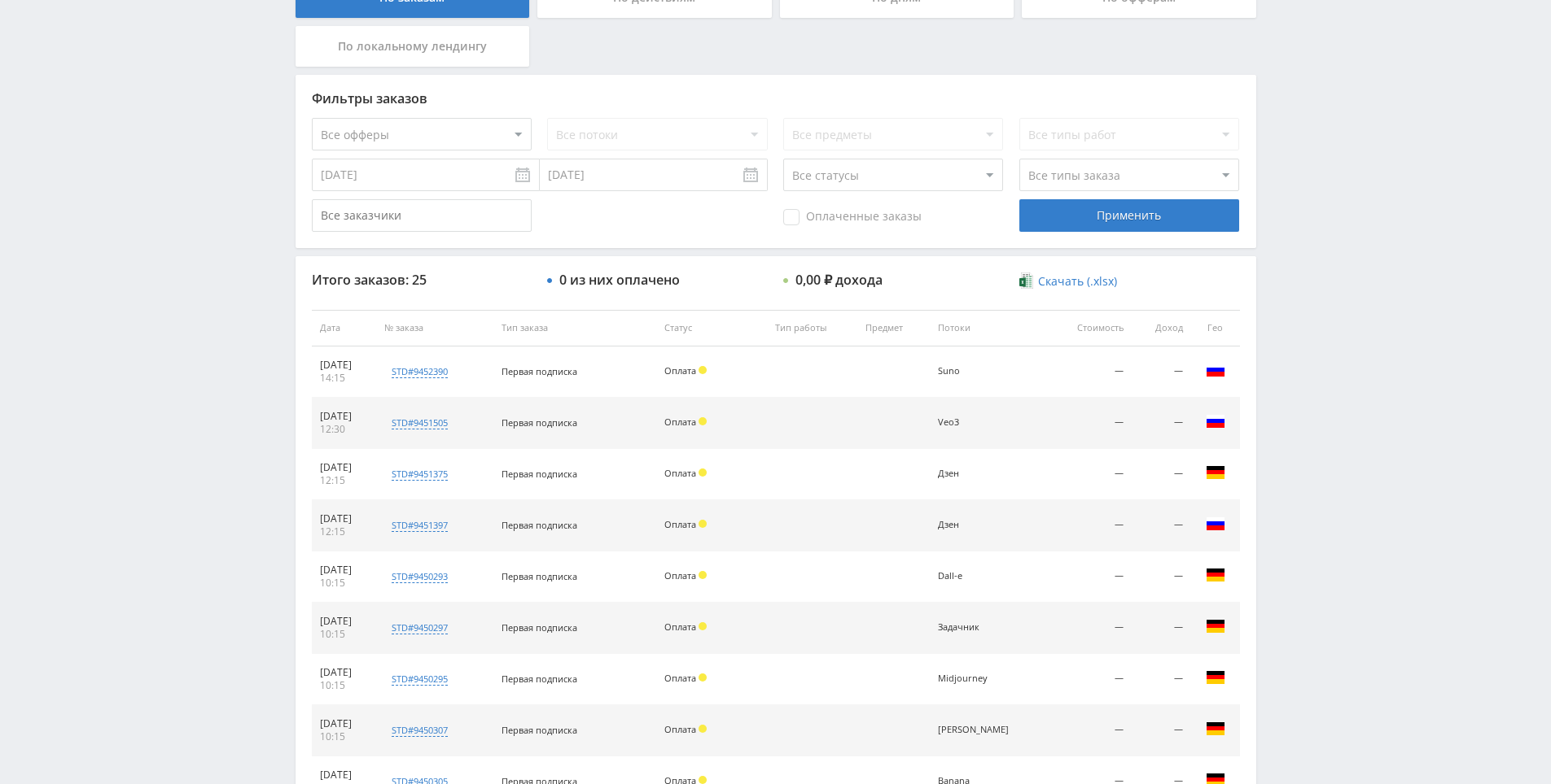
scroll to position [432, 0]
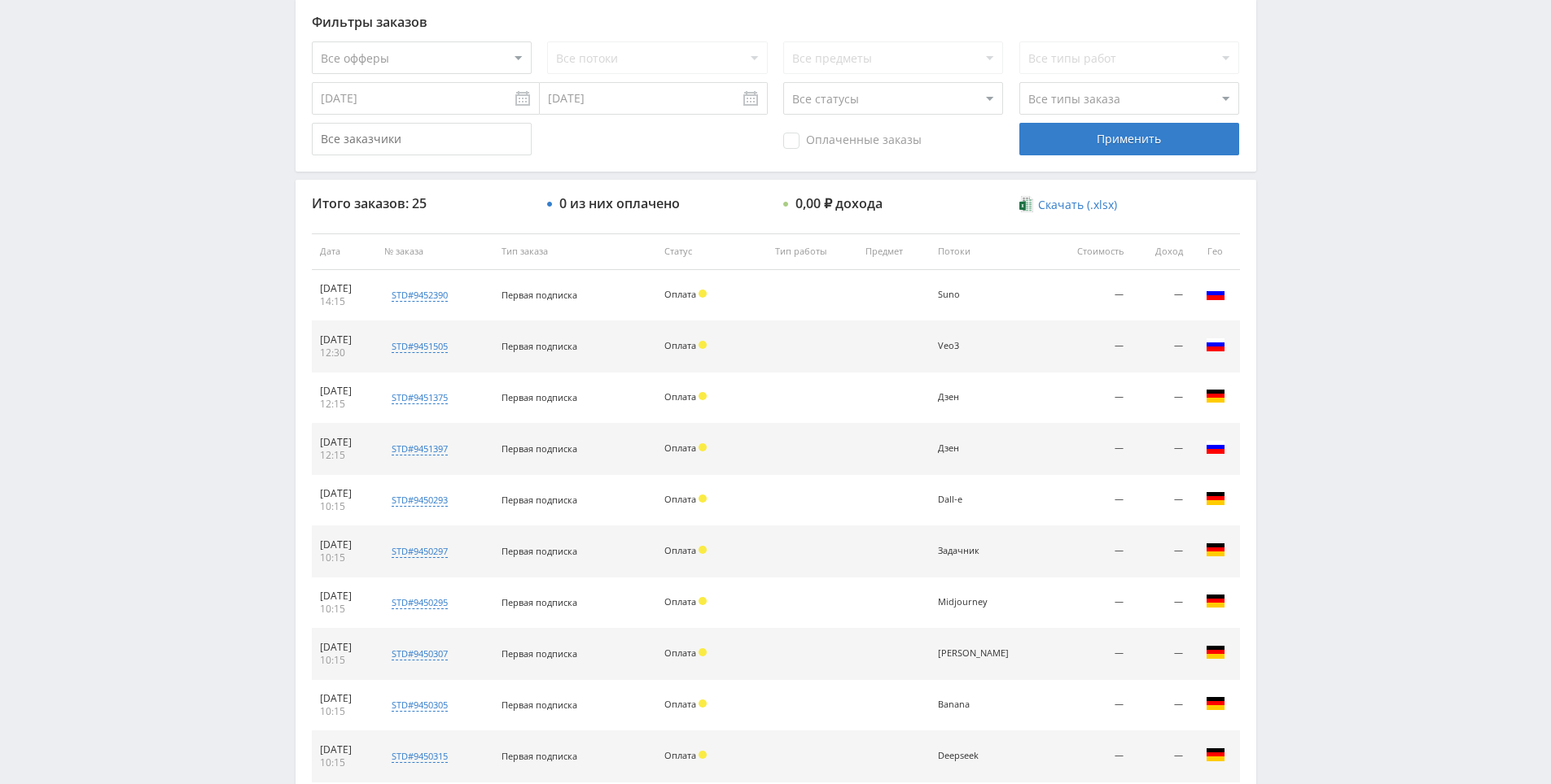
drag, startPoint x: 1346, startPoint y: 333, endPoint x: 1334, endPoint y: 254, distance: 79.9
click at [1334, 254] on div "Telegram-канал Инструменты База знаний Ваш менеджер: [PERSON_NAME] Online @edug…" at bounding box center [776, 543] width 1551 height 1949
drag, startPoint x: 1334, startPoint y: 254, endPoint x: 1337, endPoint y: 221, distance: 33.1
click at [1340, 202] on div "Telegram-канал Инструменты База знаний Ваш менеджер: [PERSON_NAME] Online @edug…" at bounding box center [776, 543] width 1551 height 1949
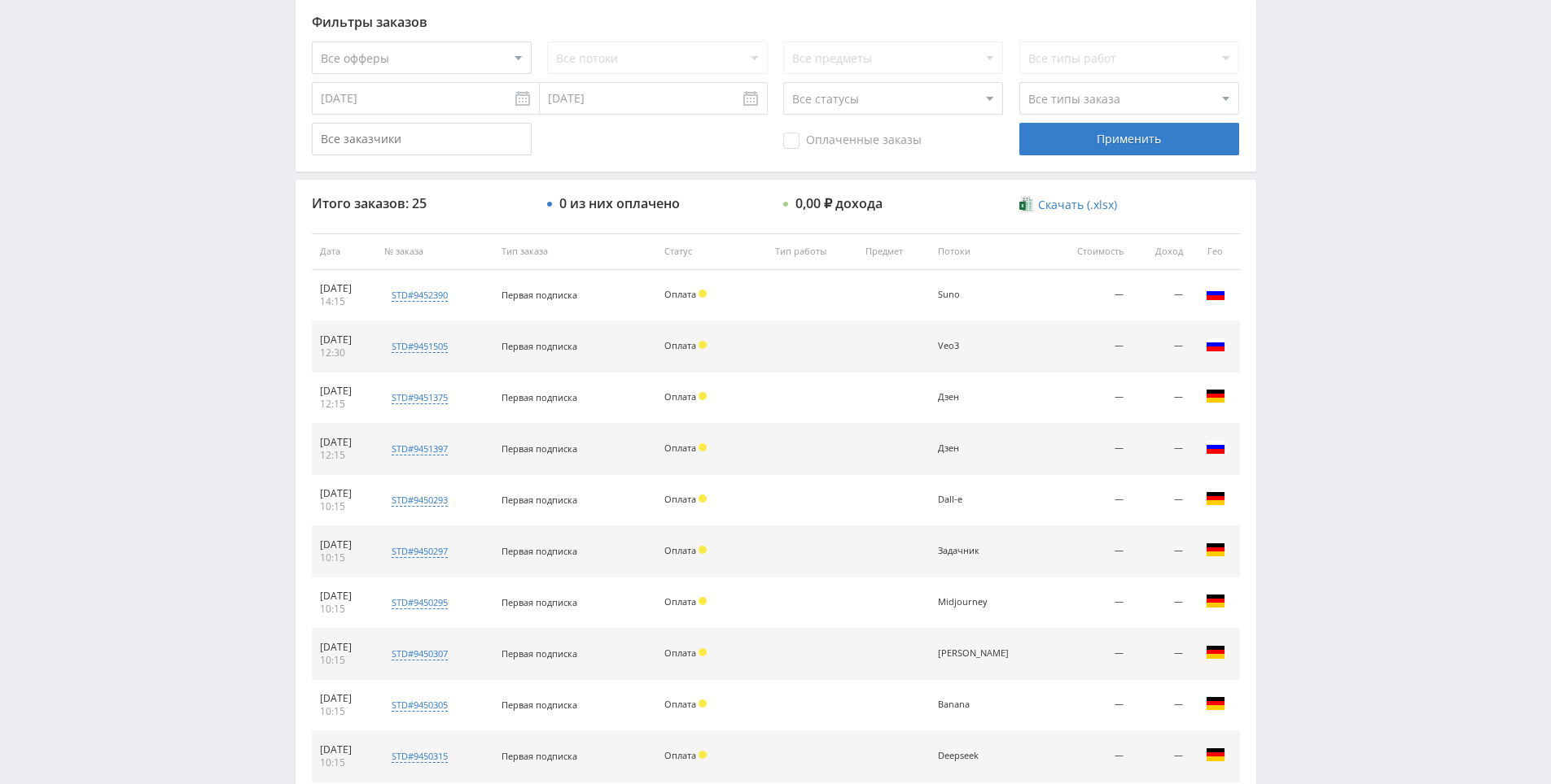
drag, startPoint x: 1340, startPoint y: 202, endPoint x: 1343, endPoint y: 222, distance: 20.2
click at [1342, 218] on div "Telegram-канал Инструменты База знаний Ваш менеджер: [PERSON_NAME] Online @edug…" at bounding box center [776, 543] width 1551 height 1949
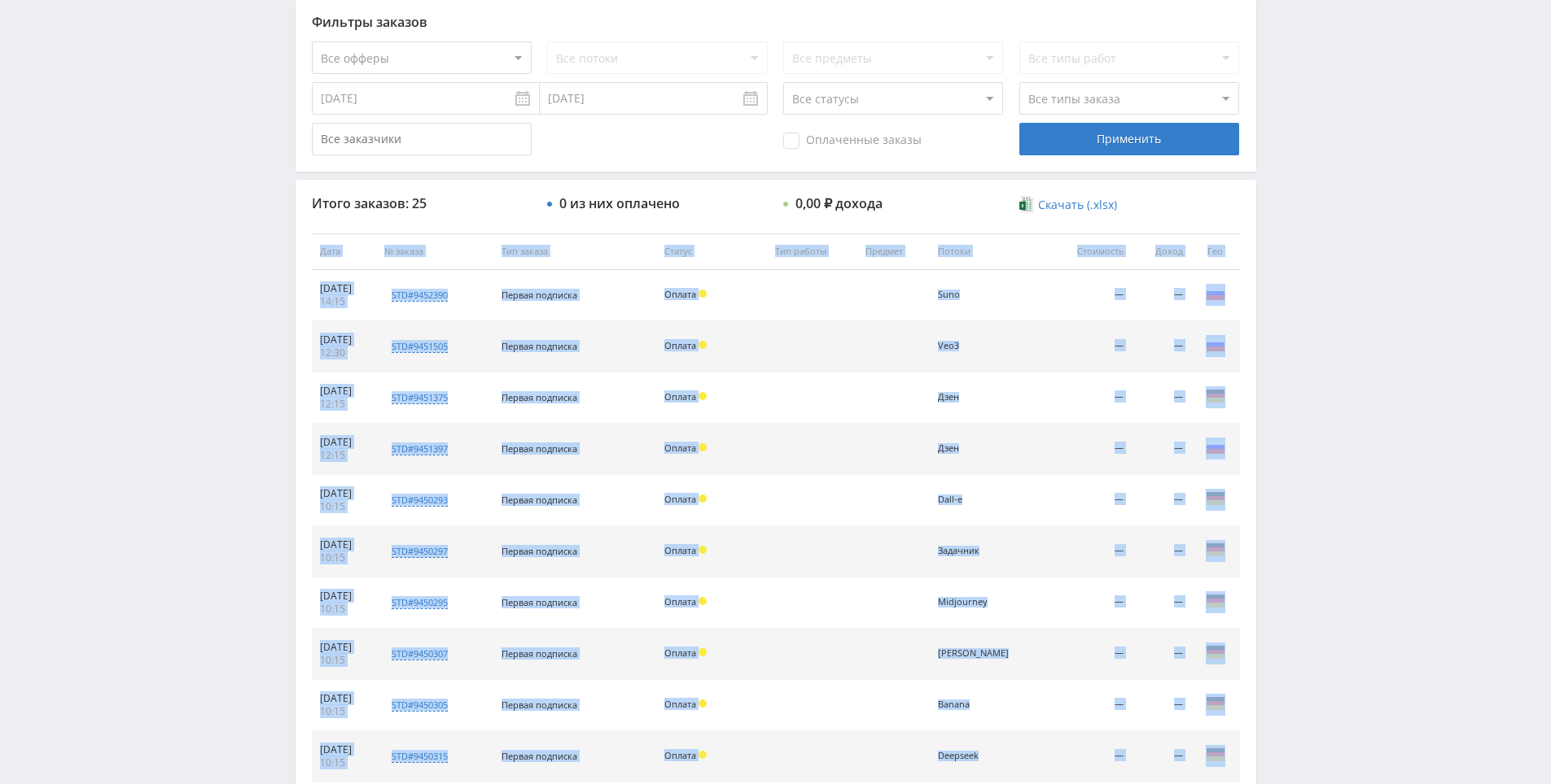
drag, startPoint x: 1343, startPoint y: 223, endPoint x: 1348, endPoint y: 190, distance: 33.4
click at [1343, 223] on div "Telegram-канал Инструменты База знаний Ваш менеджер: [PERSON_NAME] Online @edug…" at bounding box center [776, 543] width 1551 height 1949
click at [1348, 190] on div "Telegram-канал Инструменты База знаний Ваш менеджер: [PERSON_NAME] Online @edug…" at bounding box center [776, 543] width 1551 height 1949
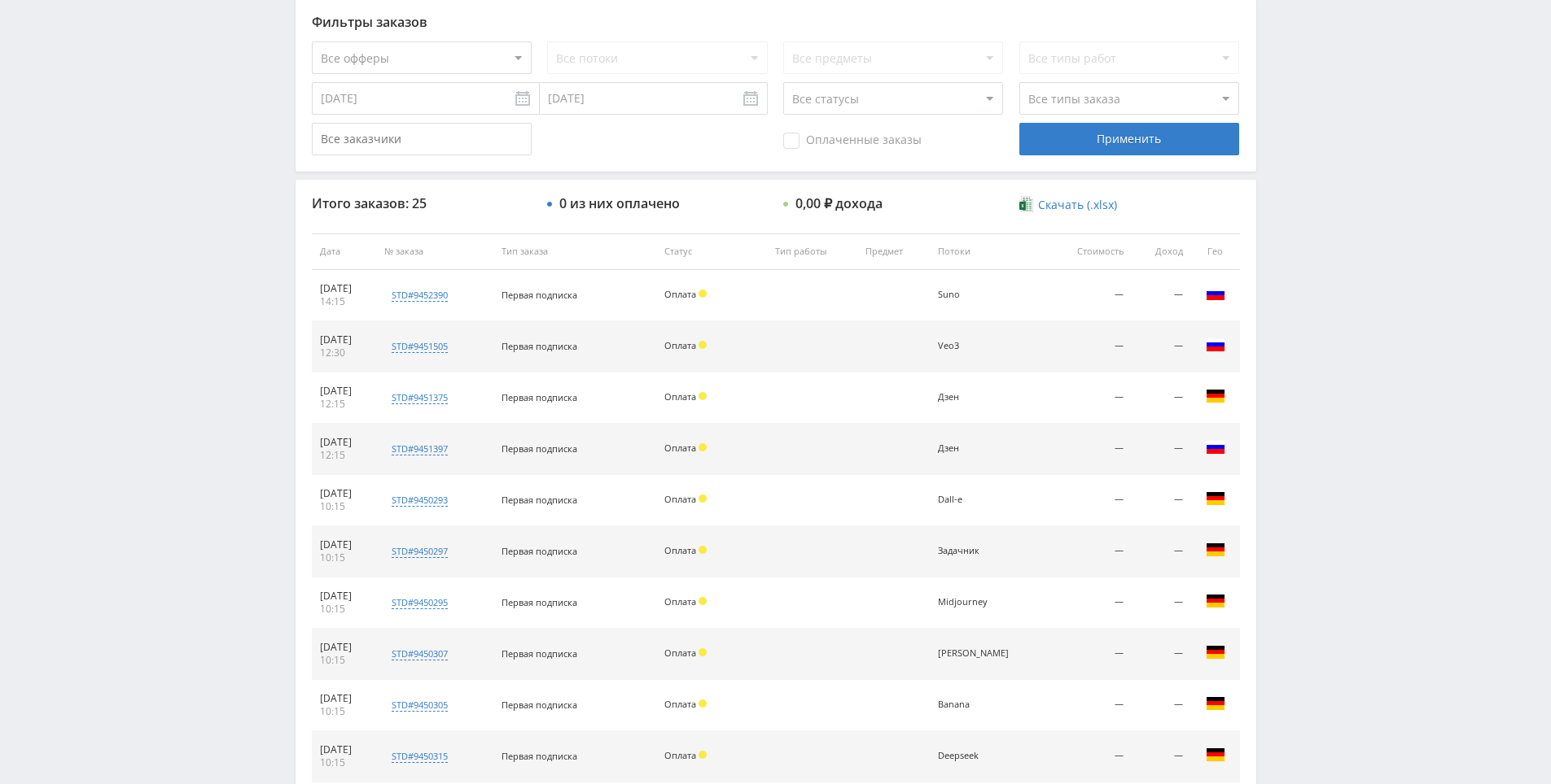
click at [1348, 210] on div "Telegram-канал Инструменты База знаний Ваш менеджер: [PERSON_NAME] Online @edug…" at bounding box center [776, 543] width 1551 height 1949
drag, startPoint x: 1348, startPoint y: 210, endPoint x: 1348, endPoint y: 159, distance: 51.0
click at [1348, 159] on div "Telegram-канал Инструменты База знаний Ваш менеджер: [PERSON_NAME] Online @edug…" at bounding box center [776, 543] width 1551 height 1949
click at [1350, 167] on div "Telegram-канал Инструменты База знаний Ваш менеджер: [PERSON_NAME] Online @edug…" at bounding box center [776, 543] width 1551 height 1949
click at [1352, 140] on div "Telegram-канал Инструменты База знаний Ваш менеджер: [PERSON_NAME] Online @edug…" at bounding box center [776, 543] width 1551 height 1949
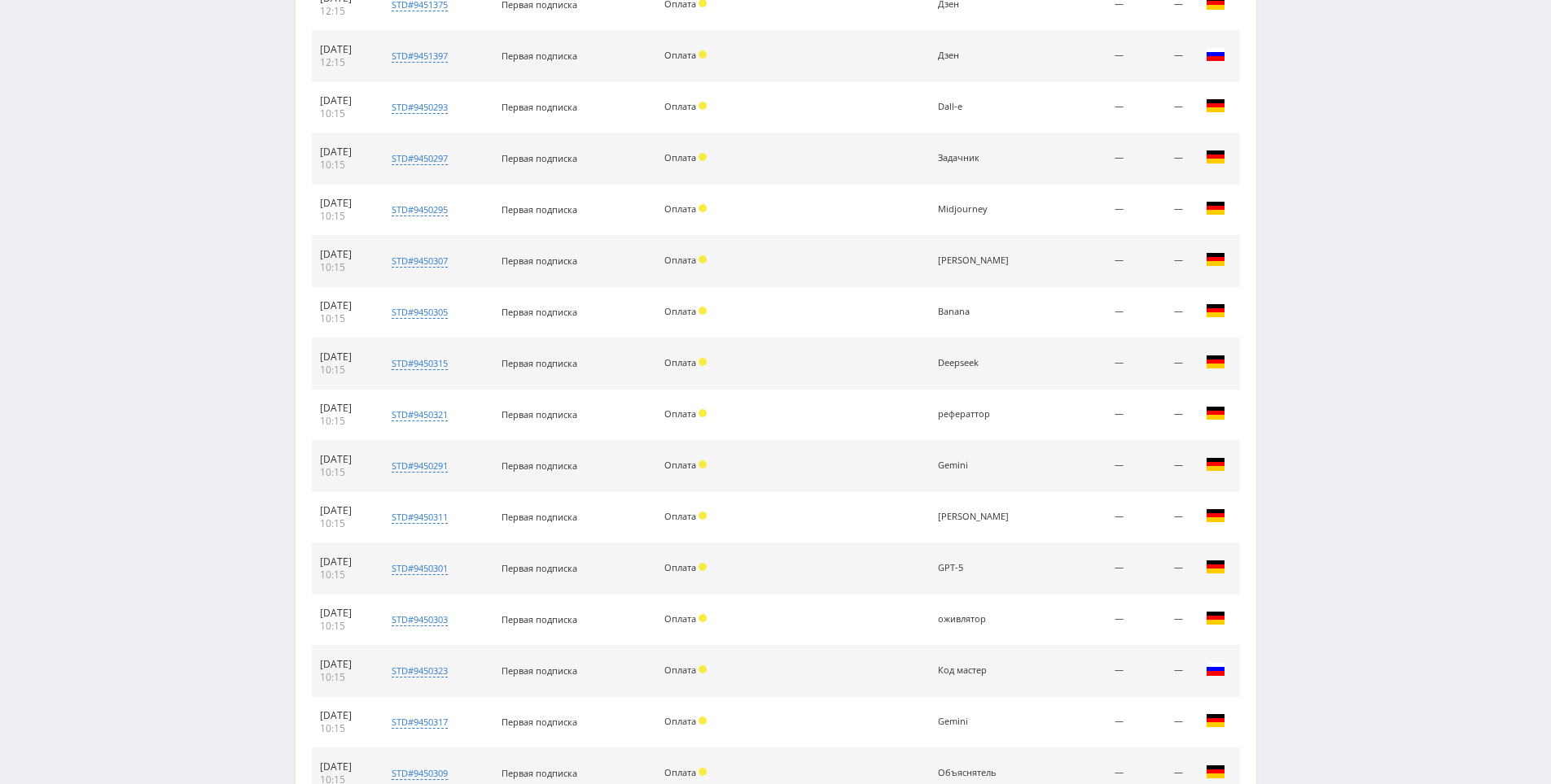
drag, startPoint x: 1352, startPoint y: 309, endPoint x: 1352, endPoint y: 426, distance: 117.0
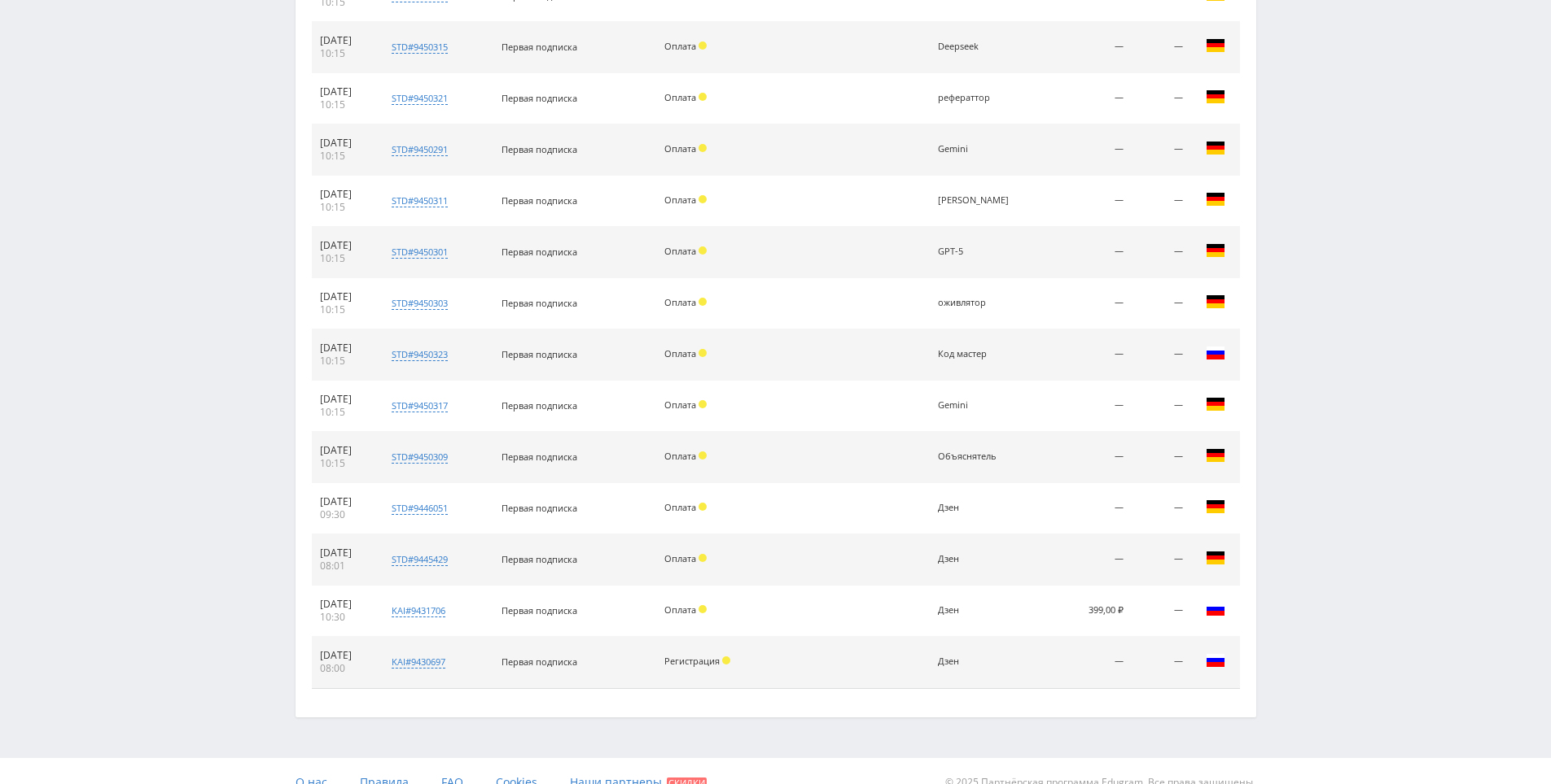
drag, startPoint x: 1346, startPoint y: 468, endPoint x: 1352, endPoint y: 561, distance: 93.2
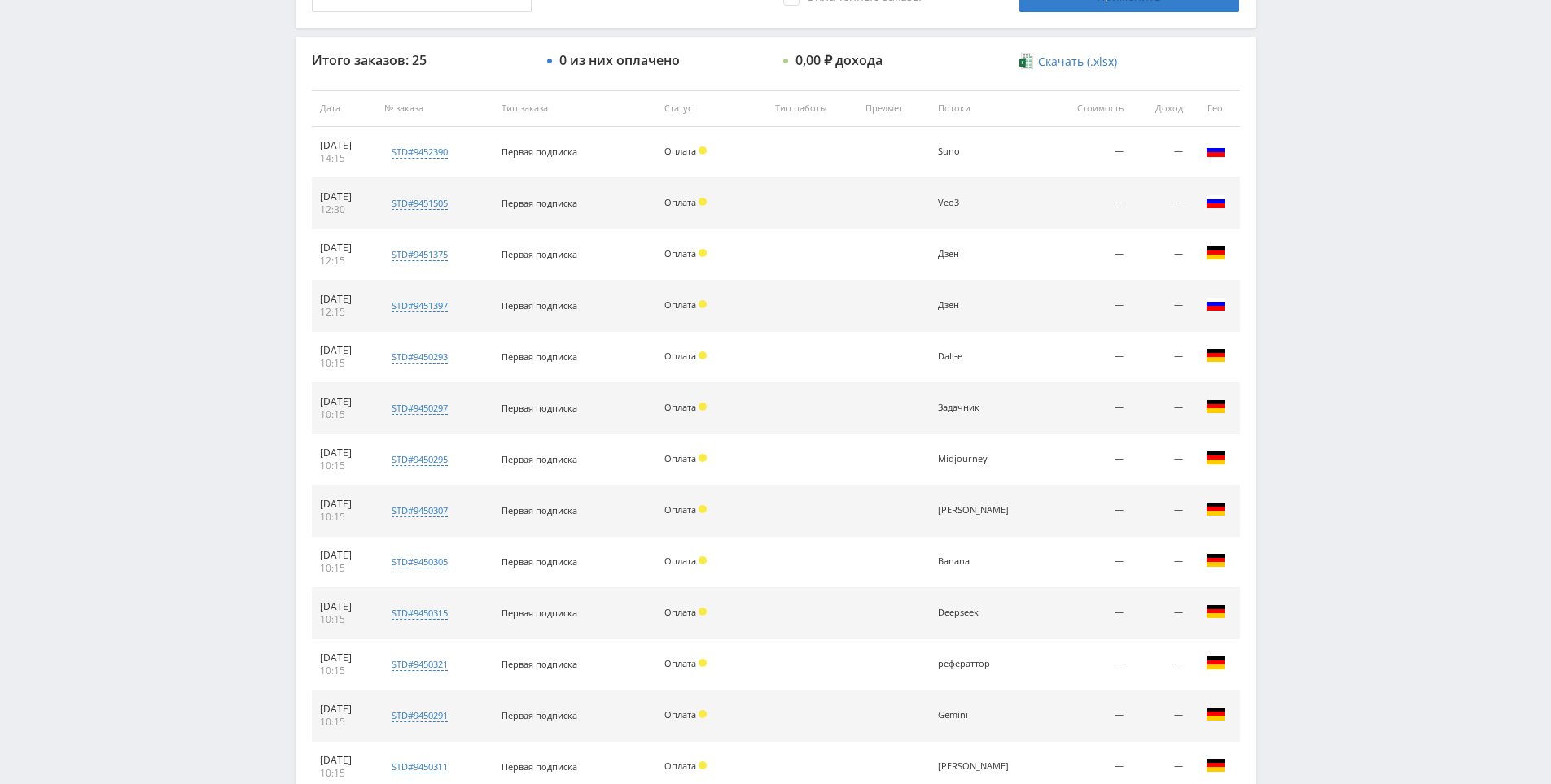
scroll to position [549, 0]
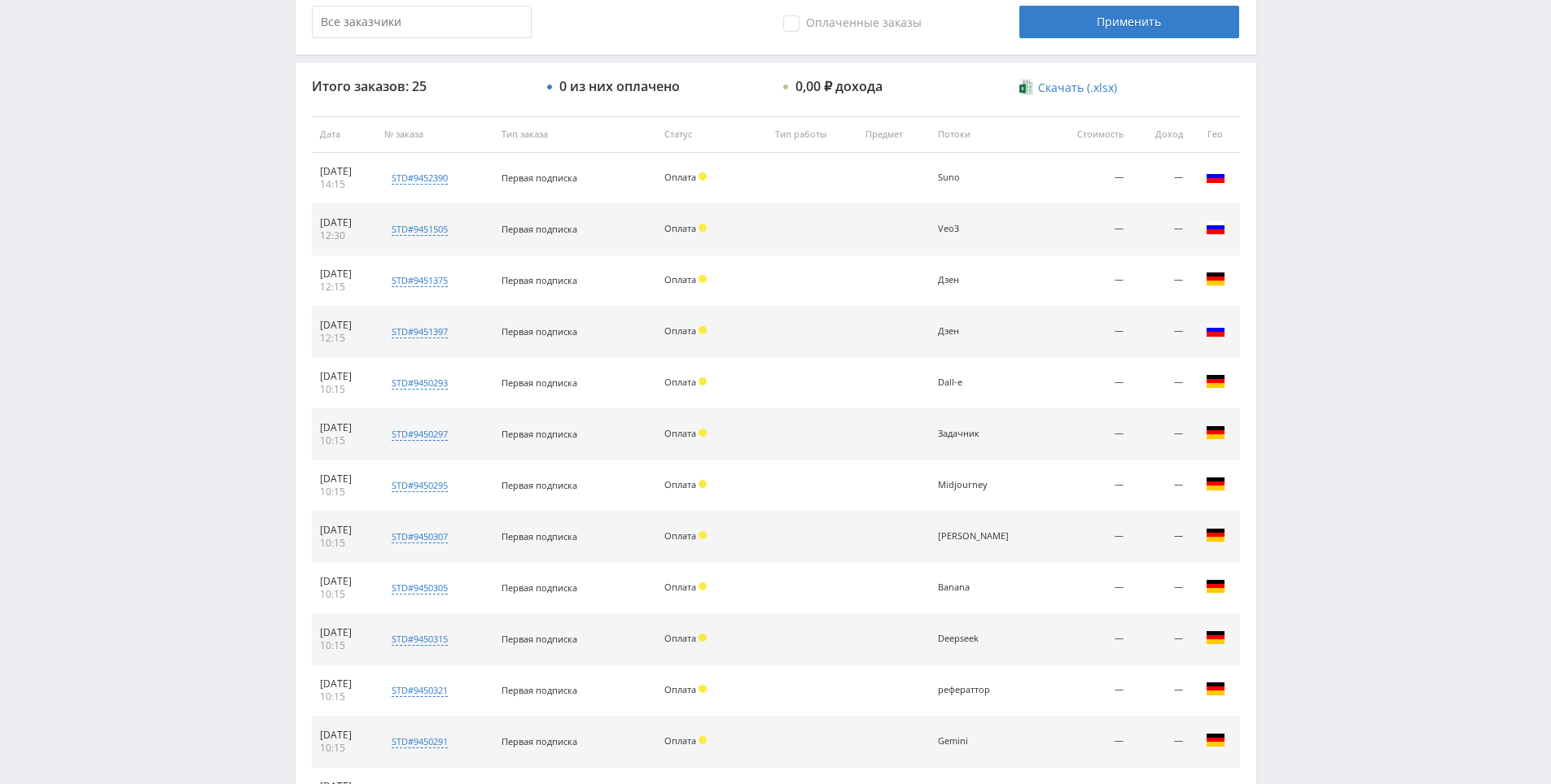
drag, startPoint x: 1346, startPoint y: 552, endPoint x: 1349, endPoint y: 502, distance: 50.1
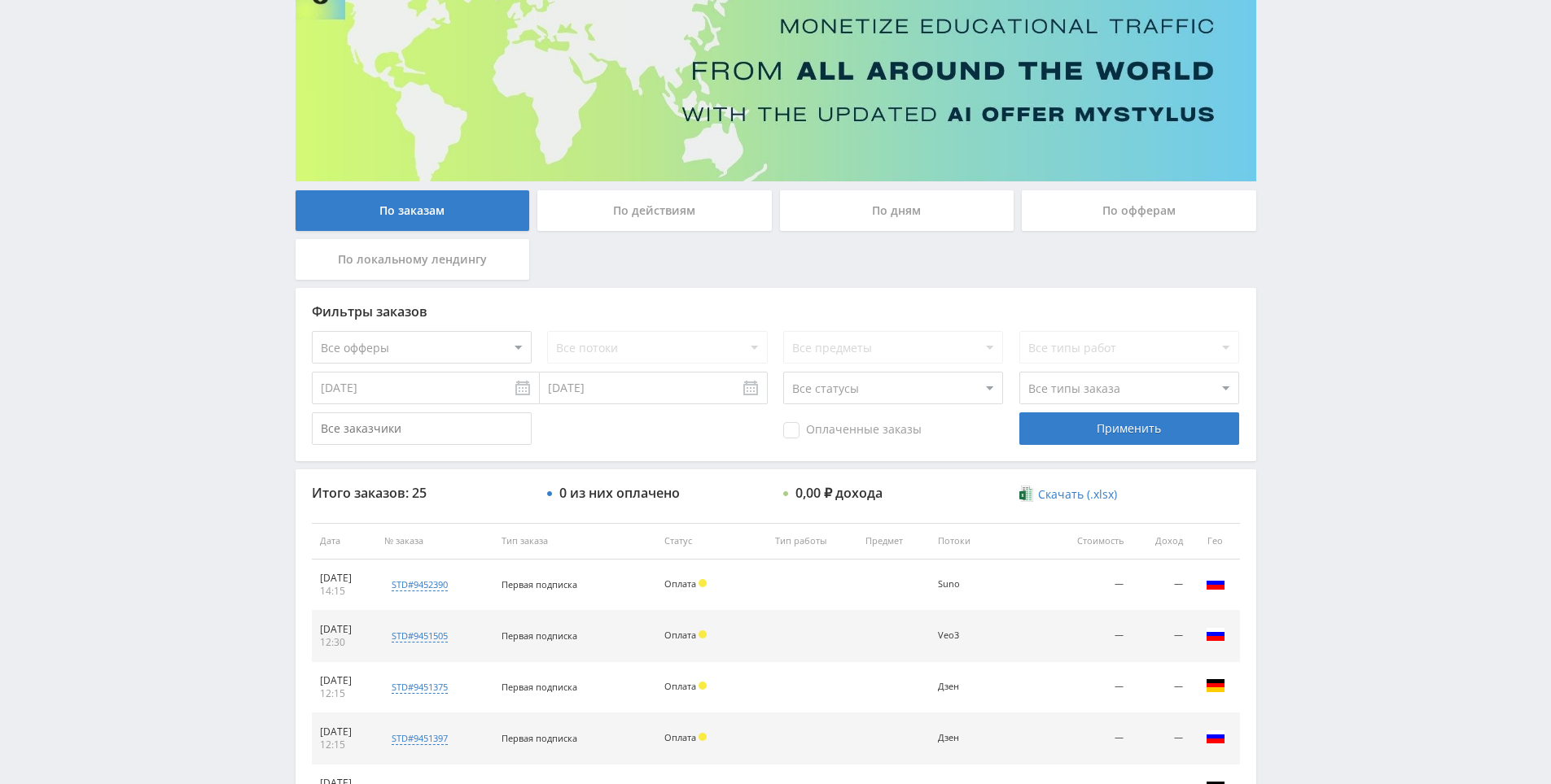
scroll to position [0, 0]
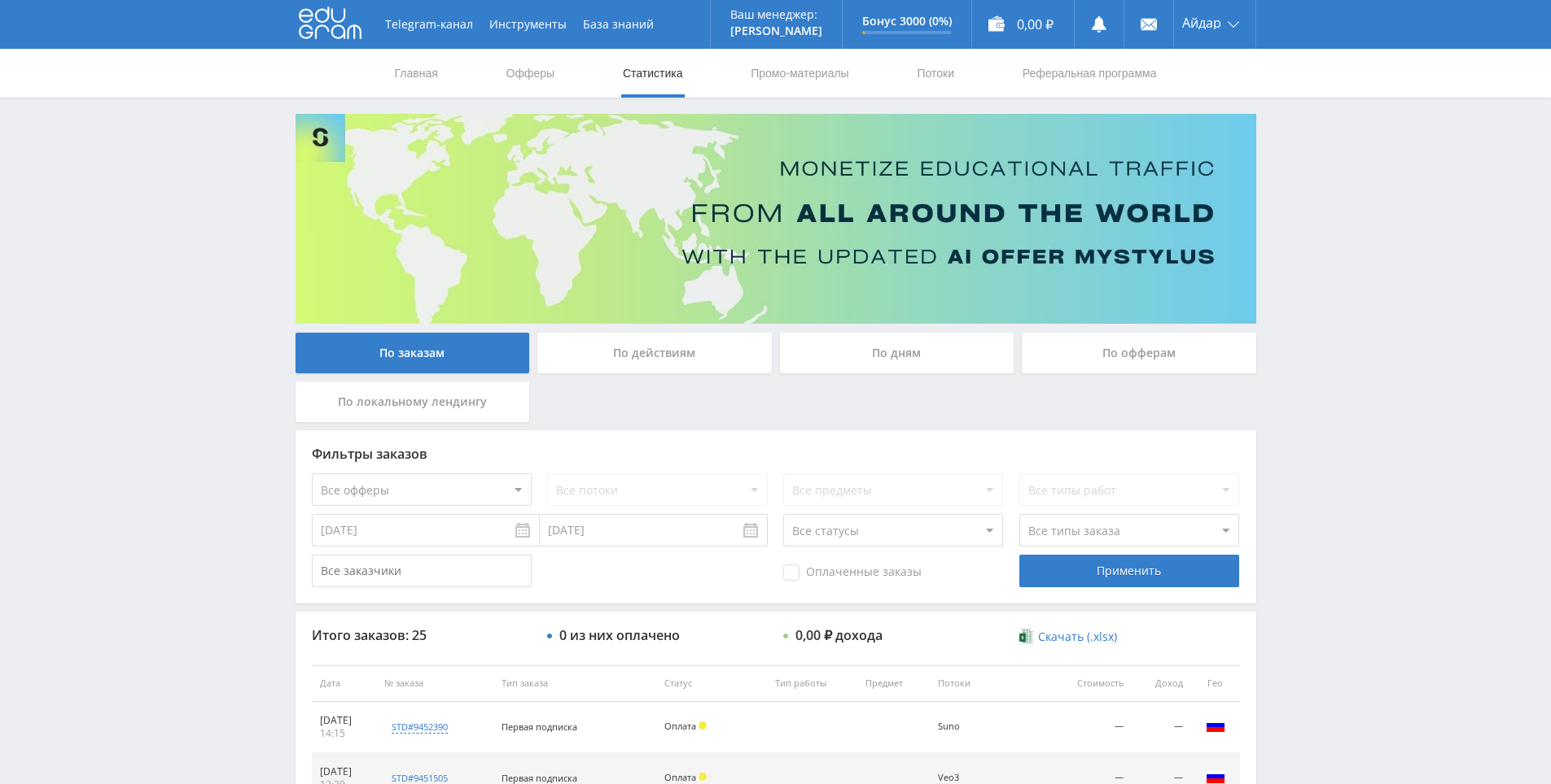
click at [342, 19] on icon at bounding box center [330, 22] width 63 height 32
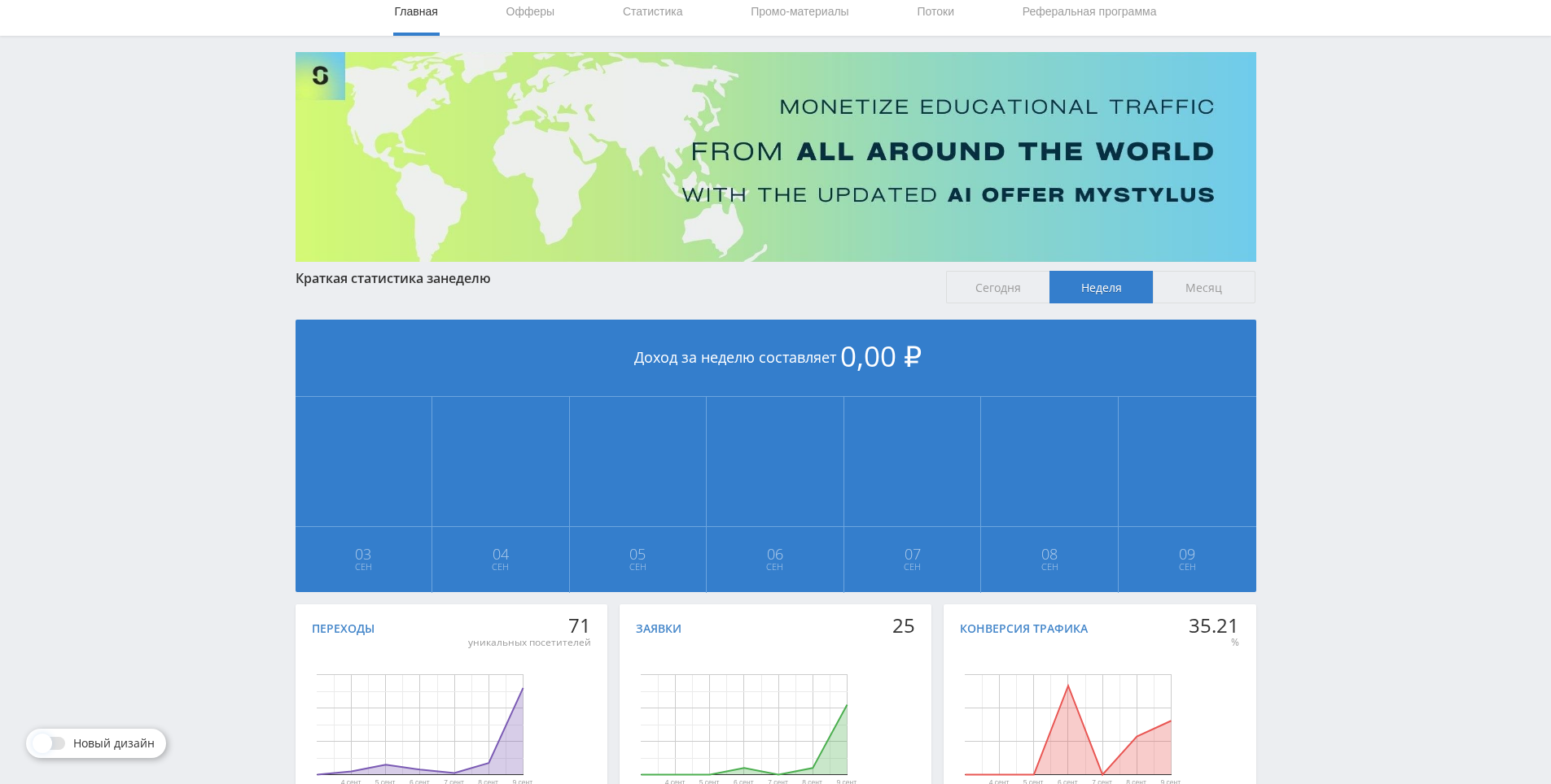
scroll to position [181, 0]
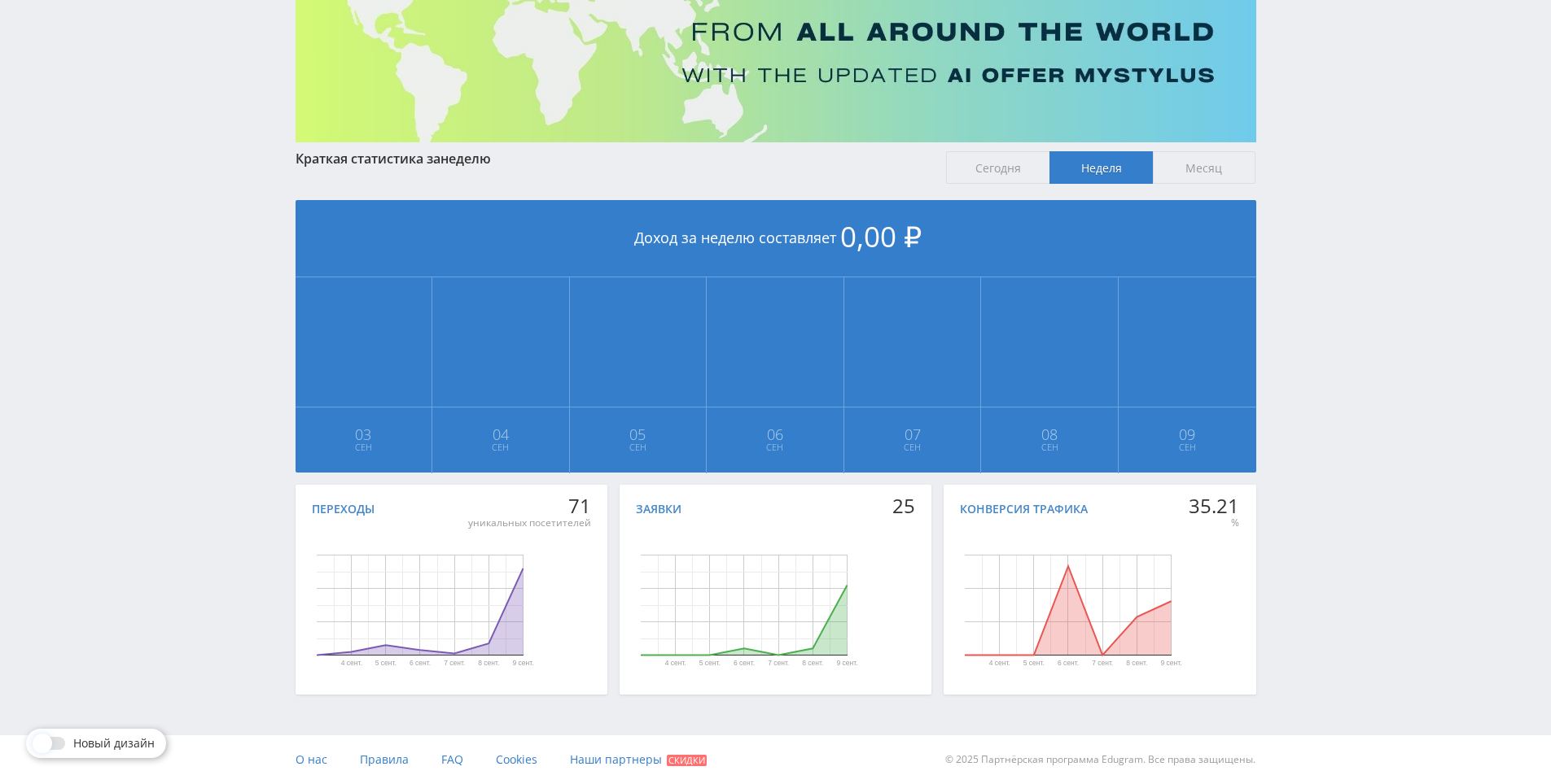
drag, startPoint x: 1367, startPoint y: 417, endPoint x: 1336, endPoint y: 305, distance: 116.2
click at [1336, 304] on div "Telegram-канал Инструменты База знаний Ваш менеджер: [PERSON_NAME] Online @edug…" at bounding box center [776, 301] width 1551 height 965
click at [1341, 249] on div "Telegram-канал Инструменты База знаний Ваш менеджер: [PERSON_NAME] Online @edug…" at bounding box center [776, 301] width 1551 height 965
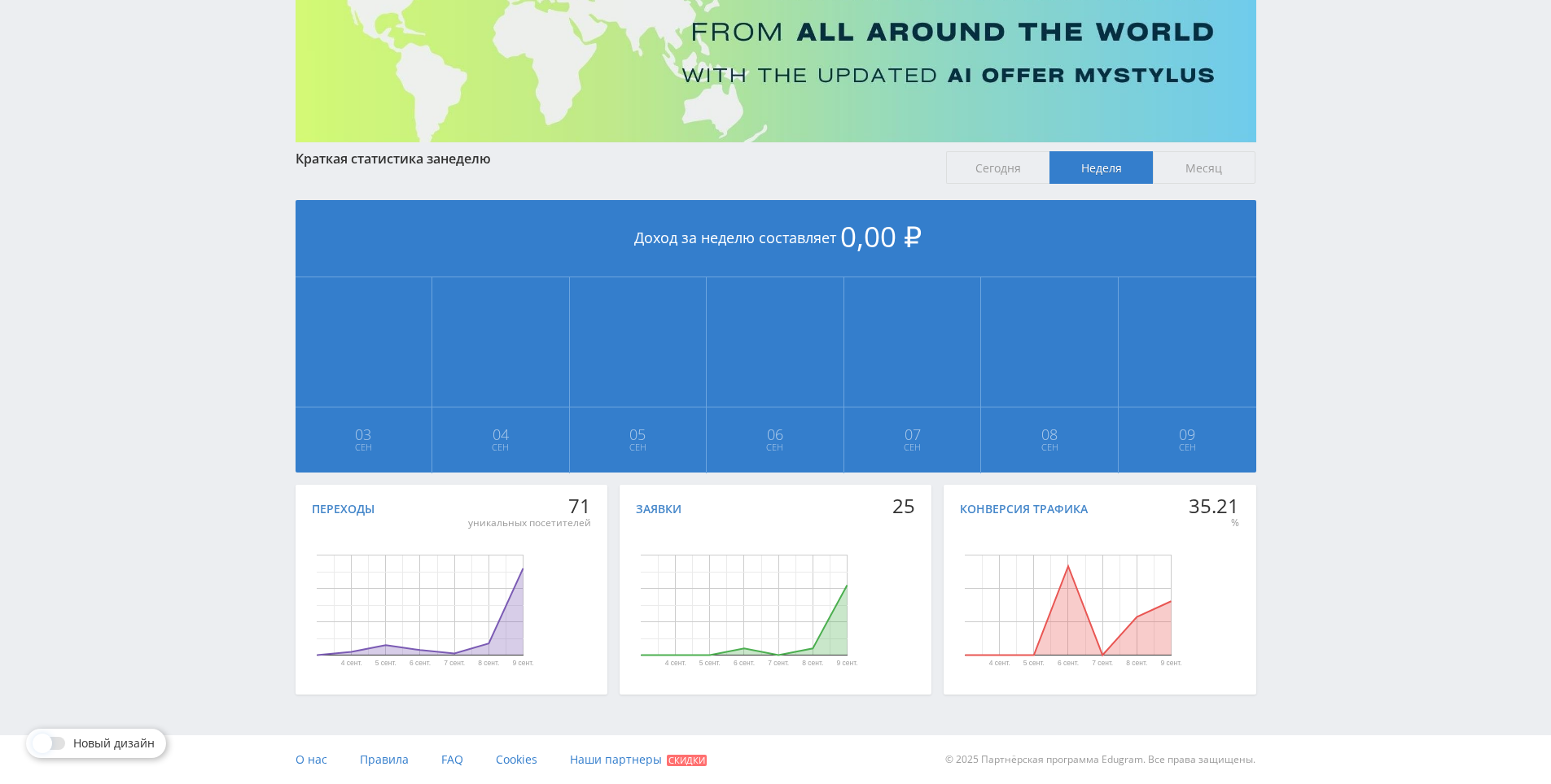
drag, startPoint x: 1341, startPoint y: 249, endPoint x: 1343, endPoint y: 189, distance: 60.0
click at [1343, 189] on div "Telegram-канал Инструменты База знаний Ваш менеджер: [PERSON_NAME] Online @edug…" at bounding box center [776, 301] width 1551 height 965
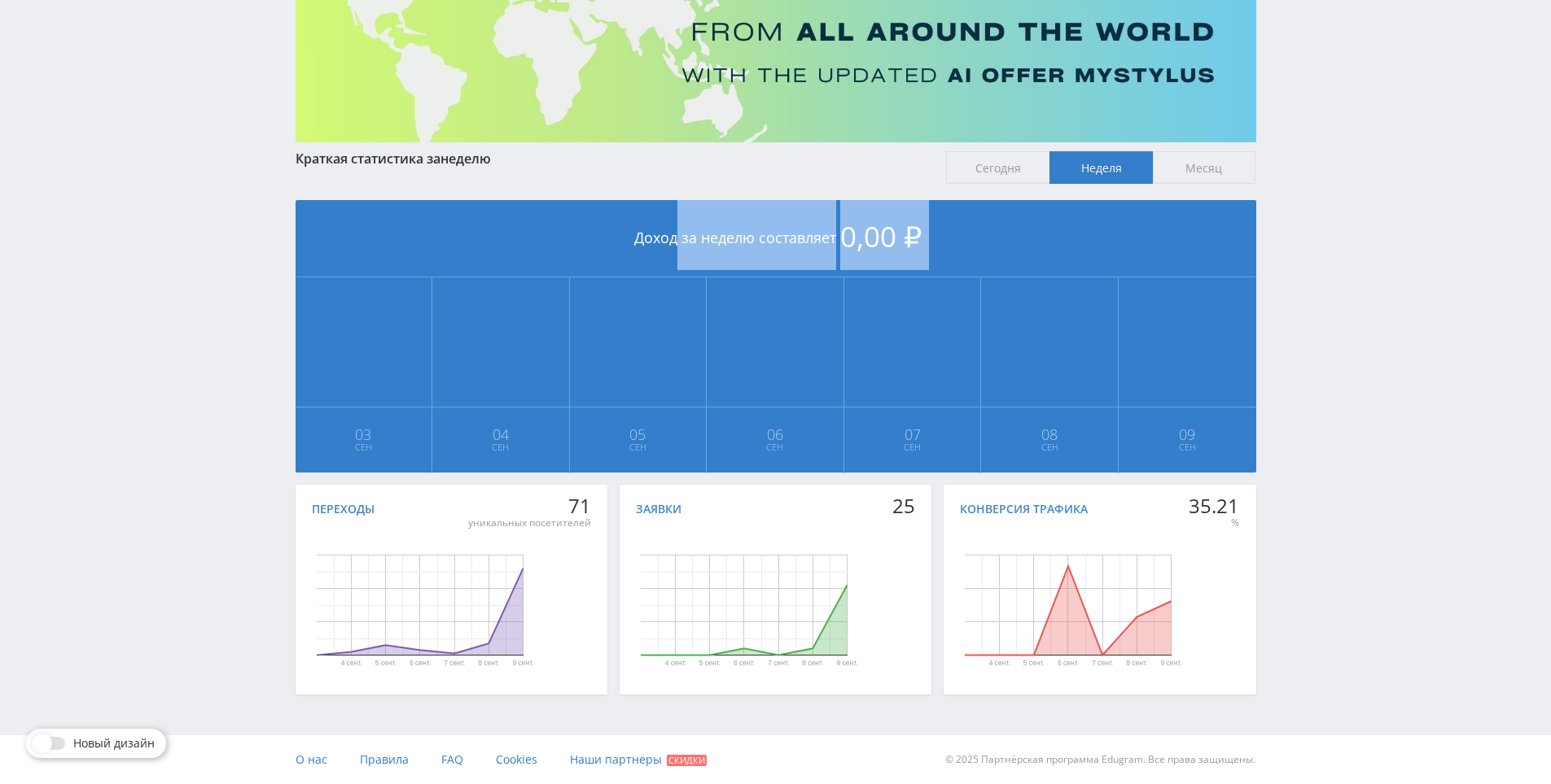
click at [1343, 189] on div "Telegram-канал Инструменты База знаний Ваш менеджер: [PERSON_NAME] Online @edug…" at bounding box center [776, 301] width 1551 height 965
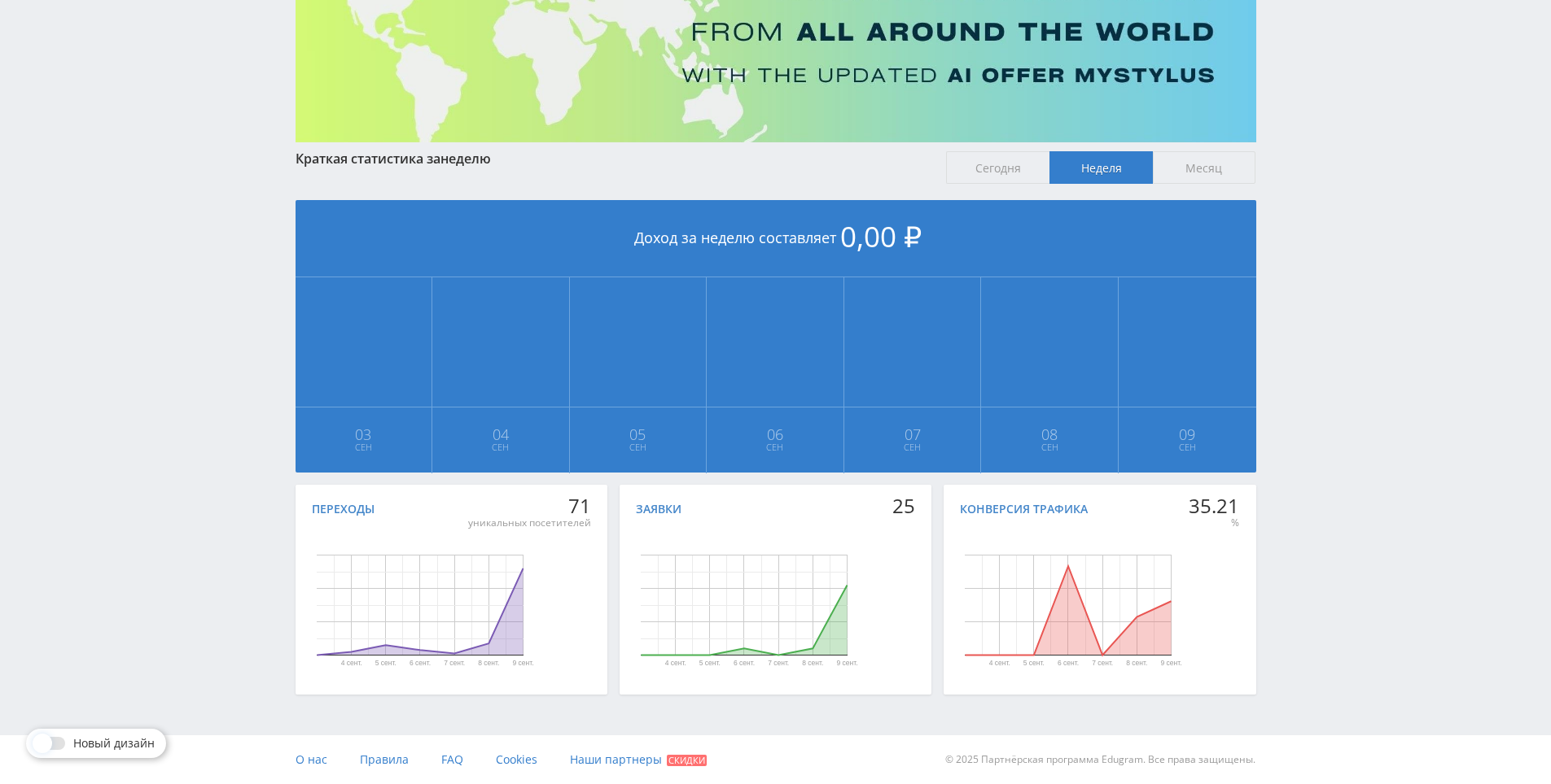
click at [1341, 149] on div "Telegram-канал Инструменты База знаний Ваш менеджер: [PERSON_NAME] Online @edug…" at bounding box center [776, 301] width 1551 height 965
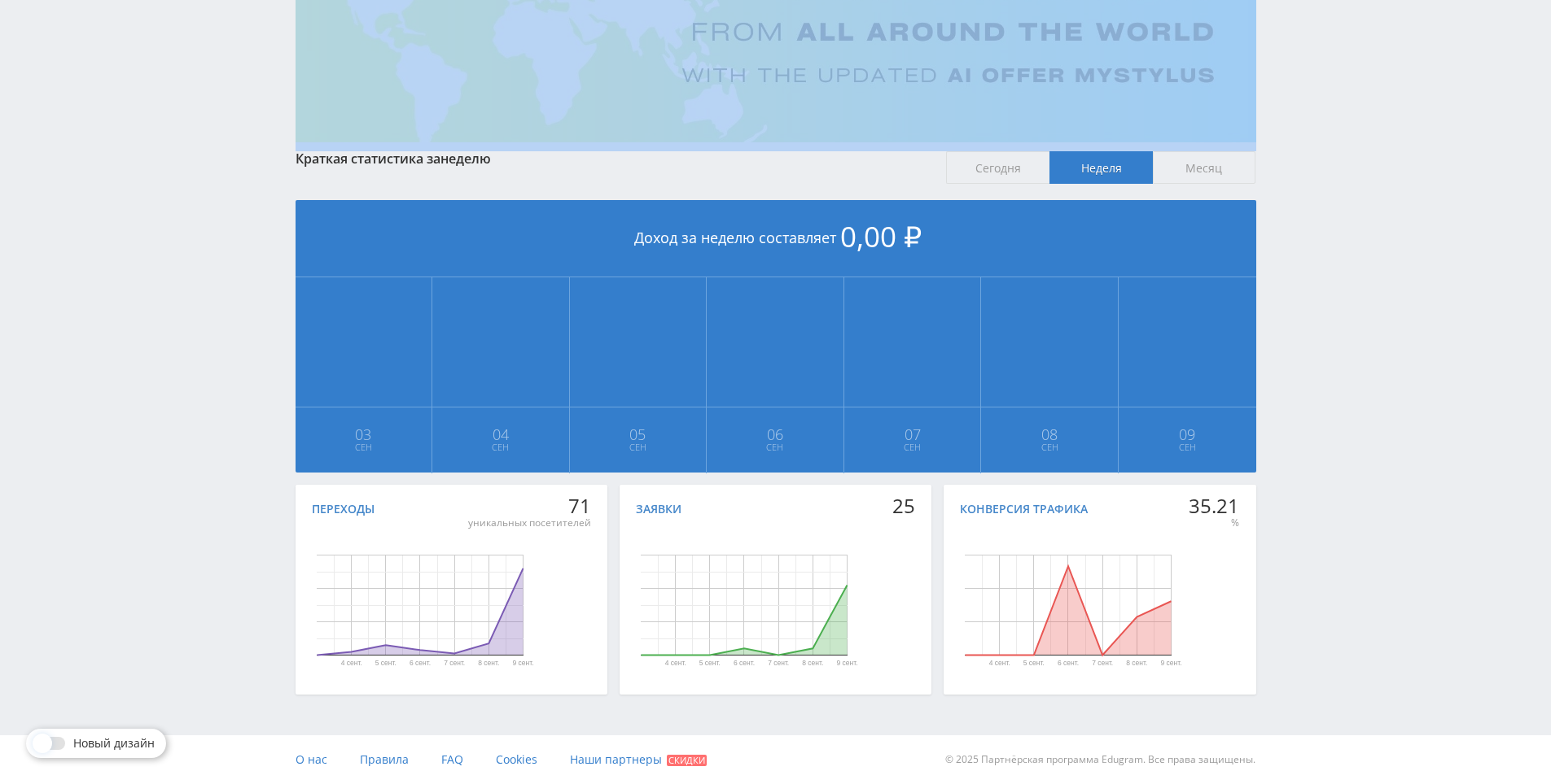
click at [1341, 149] on div "Telegram-канал Инструменты База знаний Ваш менеджер: [PERSON_NAME] Online @edug…" at bounding box center [776, 301] width 1551 height 965
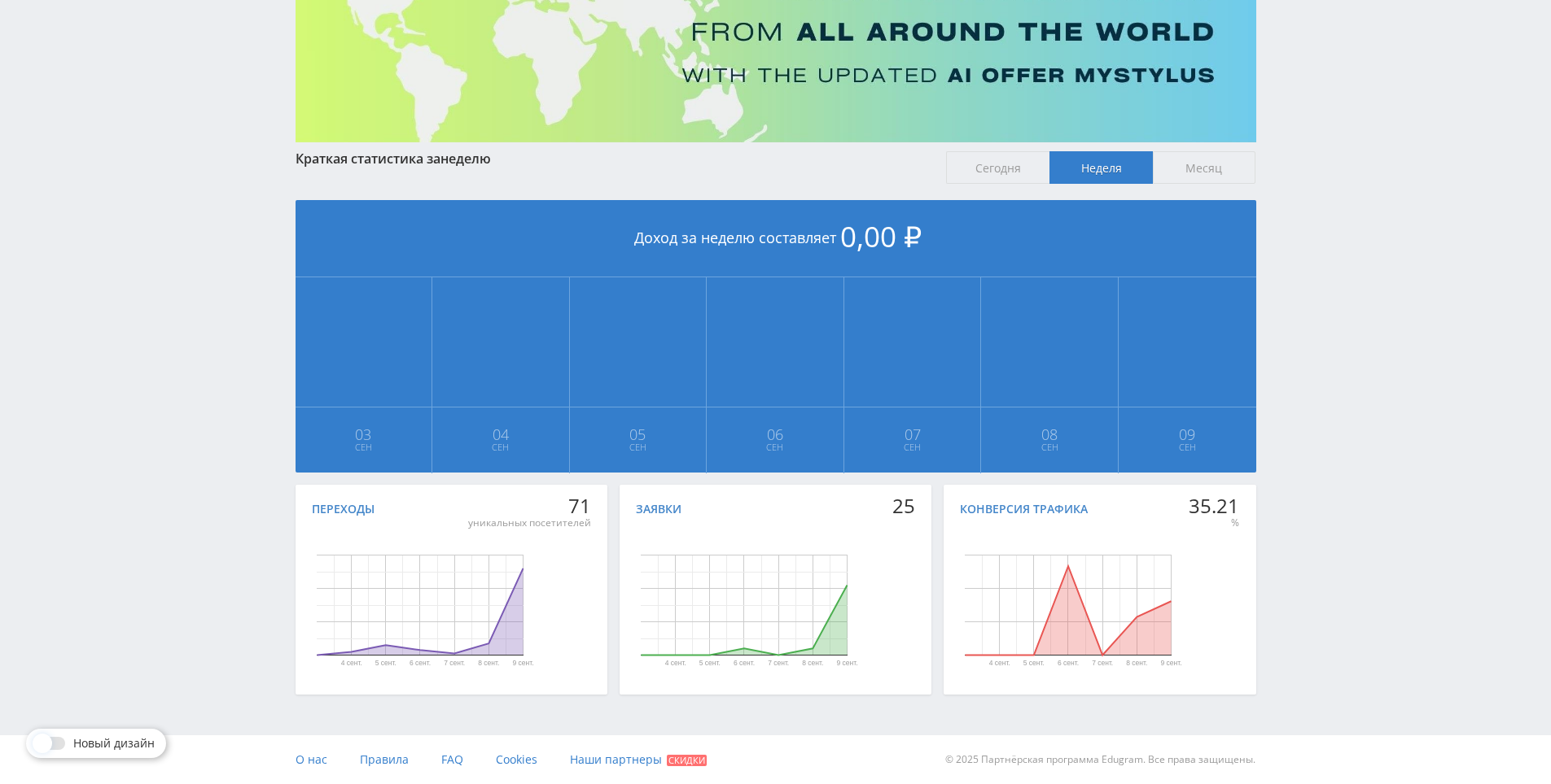
click at [1341, 153] on div "Telegram-канал Инструменты База знаний Ваш менеджер: [PERSON_NAME] Online @edug…" at bounding box center [776, 301] width 1551 height 965
drag, startPoint x: 1341, startPoint y: 153, endPoint x: 1328, endPoint y: 126, distance: 30.0
click at [1328, 126] on div "Telegram-канал Инструменты База знаний Ваш менеджер: [PERSON_NAME] Online @edug…" at bounding box center [776, 301] width 1551 height 965
click at [1328, 283] on div "Telegram-канал Инструменты База знаний Ваш менеджер: [PERSON_NAME] Online @edug…" at bounding box center [776, 301] width 1551 height 965
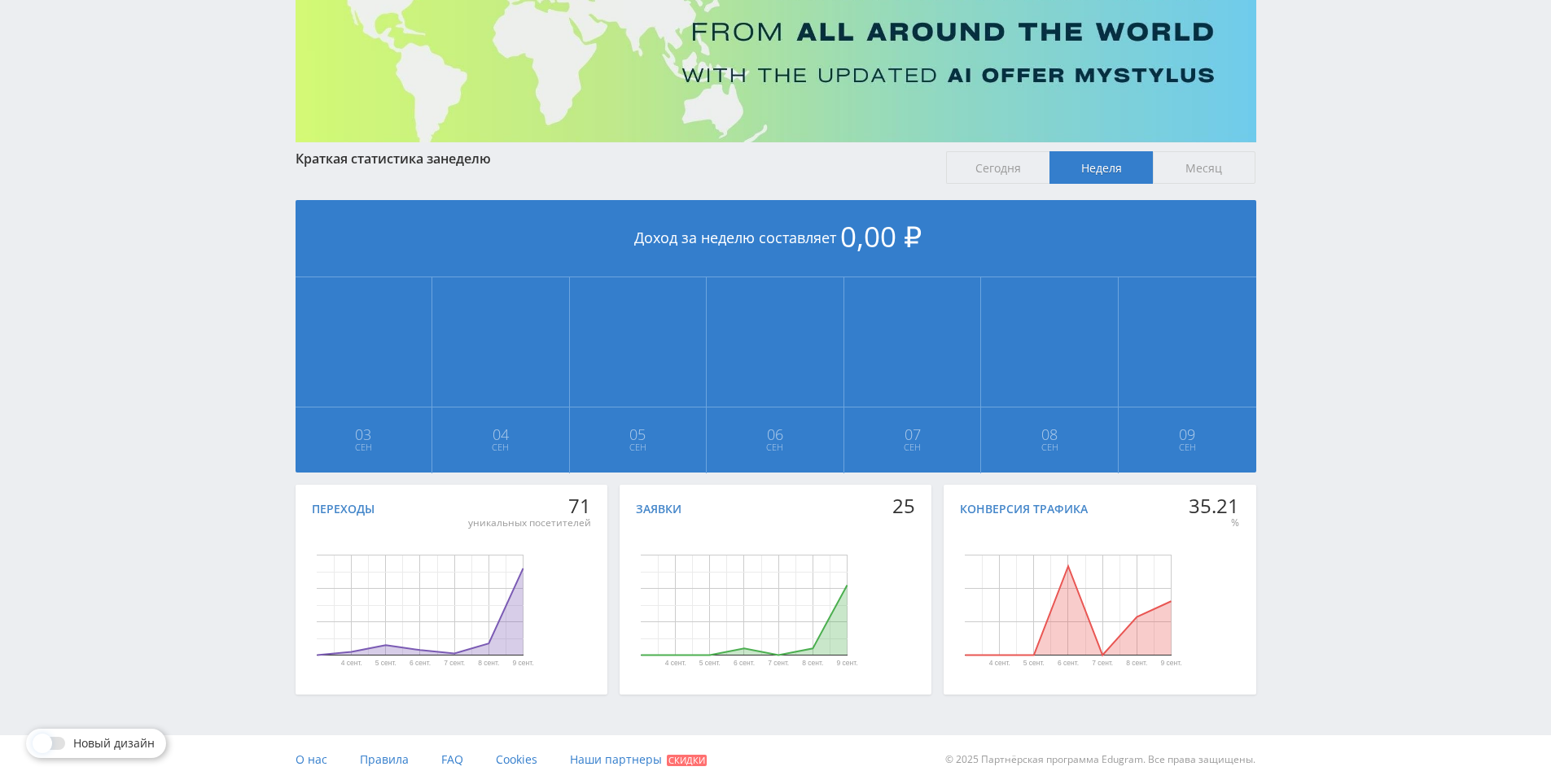
click at [1326, 223] on div "Telegram-канал Инструменты База знаний Ваш менеджер: [PERSON_NAME] Online @edug…" at bounding box center [776, 301] width 1551 height 965
click at [1320, 171] on div "Telegram-канал Инструменты База знаний Ваш менеджер: [PERSON_NAME] Online @edug…" at bounding box center [776, 301] width 1551 height 965
click at [1322, 176] on div "Telegram-канал Инструменты База знаний Ваш менеджер: [PERSON_NAME] Online @edug…" at bounding box center [776, 301] width 1551 height 965
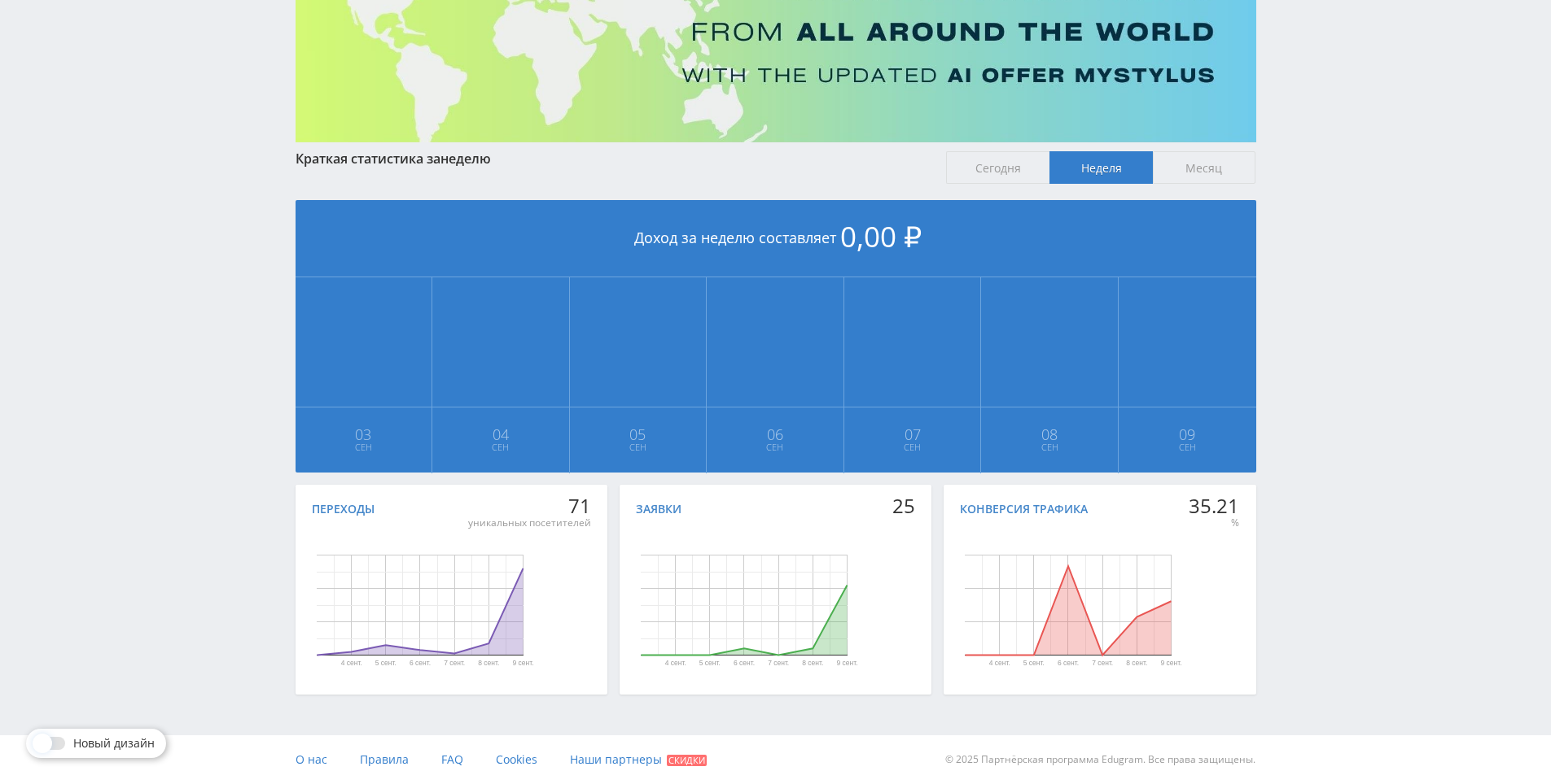
click at [1317, 145] on div "Telegram-канал Инструменты База знаний Ваш менеджер: [PERSON_NAME] Online @edug…" at bounding box center [776, 301] width 1551 height 965
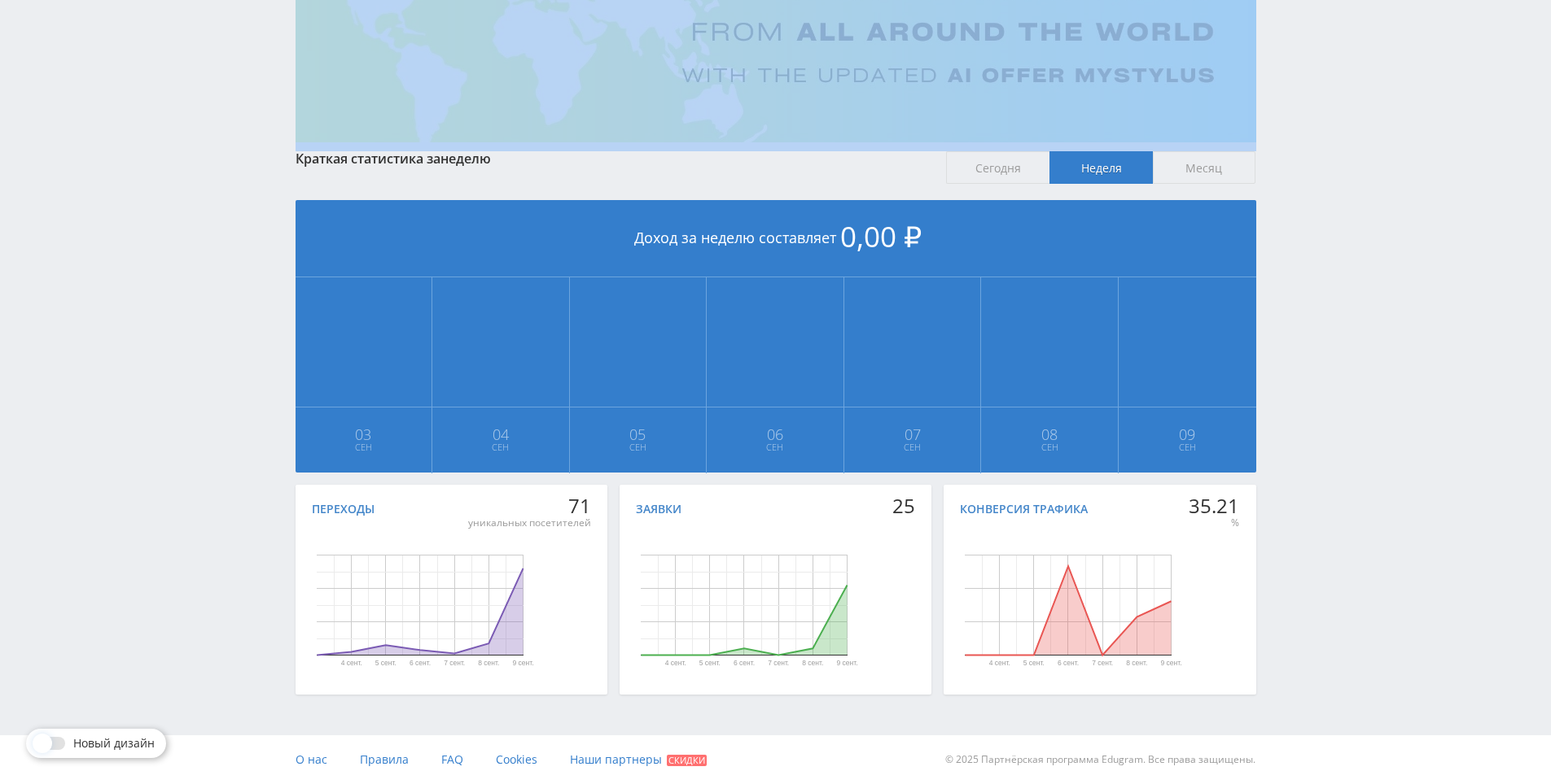
click at [1317, 147] on div "Telegram-канал Инструменты База знаний Ваш менеджер: [PERSON_NAME] Online @edug…" at bounding box center [776, 301] width 1551 height 965
drag, startPoint x: 1317, startPoint y: 147, endPoint x: 1292, endPoint y: 106, distance: 48.0
click at [1292, 106] on div "Telegram-канал Инструменты База знаний Ваш менеджер: [PERSON_NAME] Online @edug…" at bounding box center [776, 301] width 1551 height 965
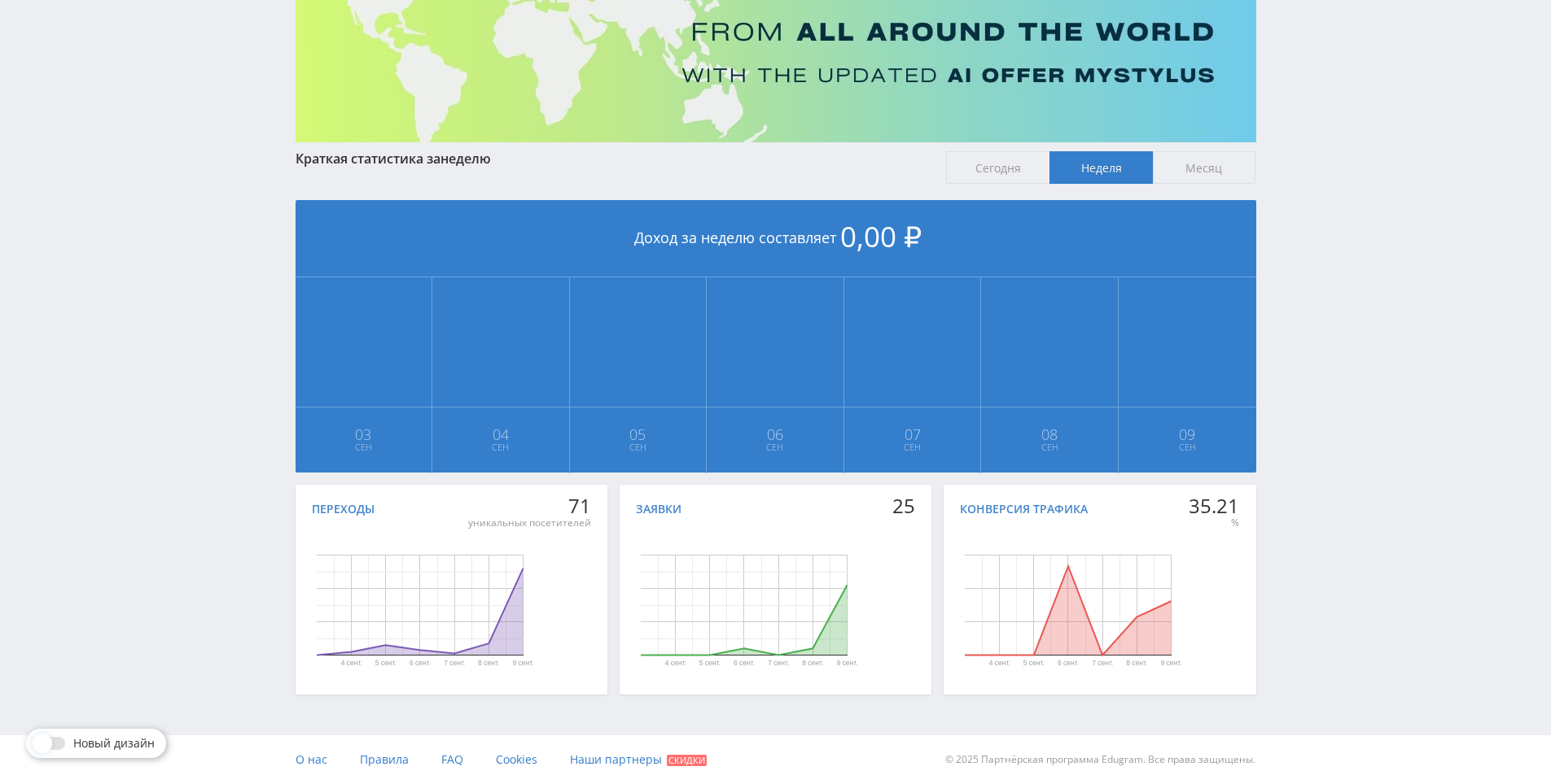
click at [1299, 122] on div "Telegram-канал Инструменты База знаний Ваш менеджер: [PERSON_NAME] Online @edug…" at bounding box center [776, 301] width 1551 height 965
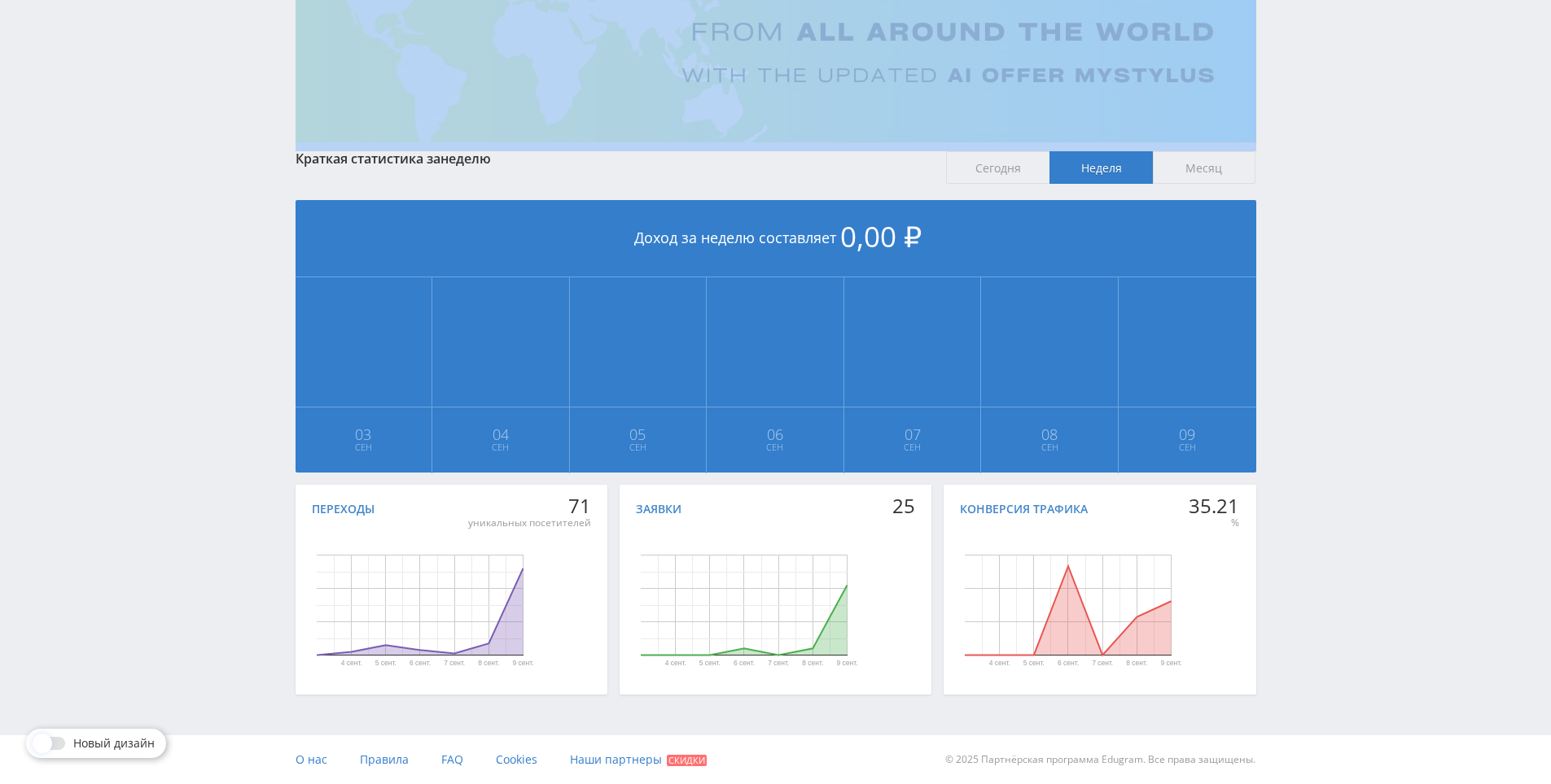
click at [1299, 123] on div "Telegram-канал Инструменты База знаний Ваш менеджер: [PERSON_NAME] Online @edug…" at bounding box center [776, 301] width 1551 height 965
click at [1296, 95] on div "Telegram-канал Инструменты База знаний Ваш менеджер: [PERSON_NAME] Online @edug…" at bounding box center [776, 301] width 1551 height 965
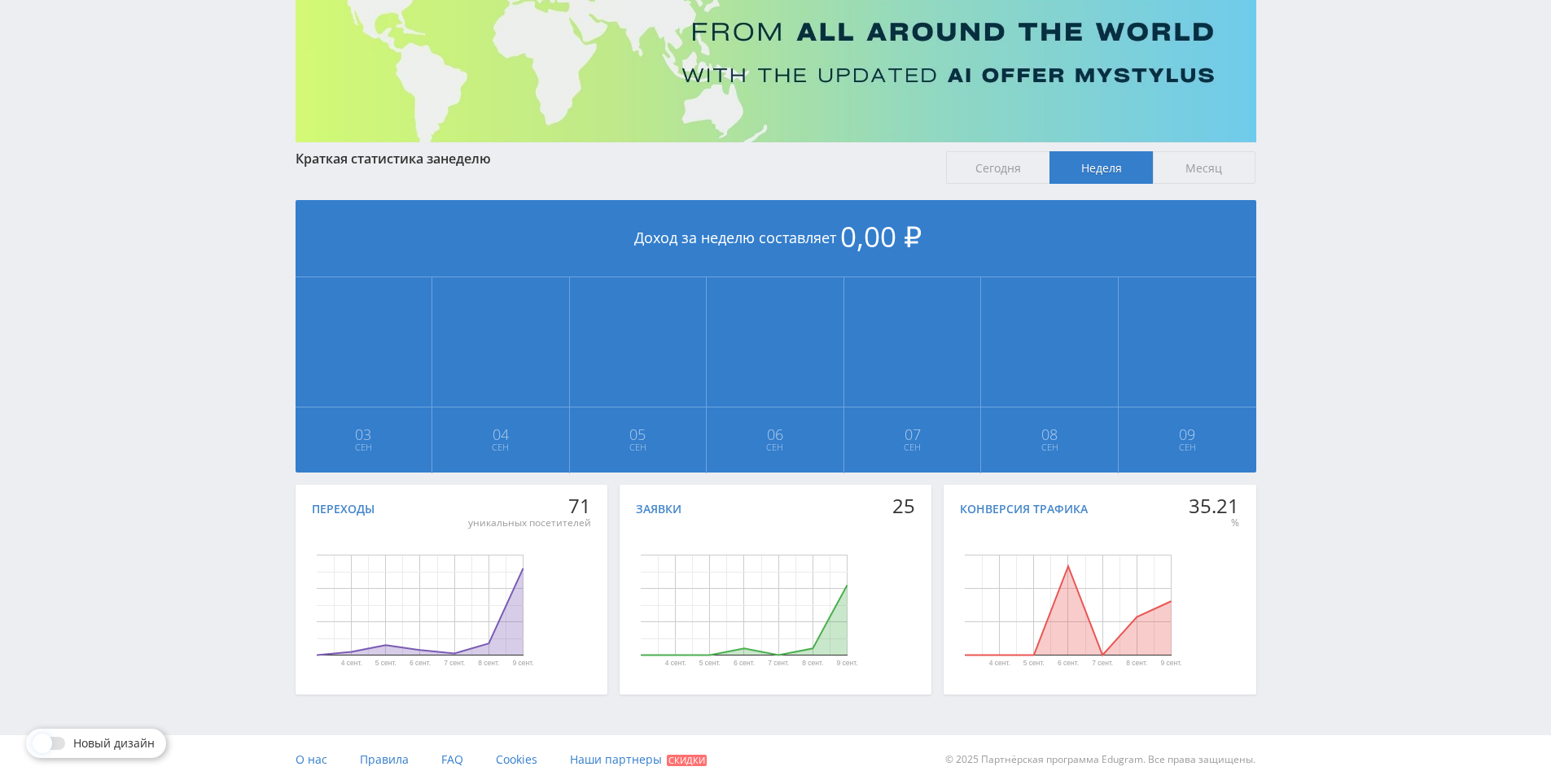
click at [1306, 114] on div "Telegram-канал Инструменты База знаний Ваш менеджер: [PERSON_NAME] Online @edug…" at bounding box center [776, 301] width 1551 height 965
drag, startPoint x: 1306, startPoint y: 114, endPoint x: 1301, endPoint y: 90, distance: 24.5
click at [1301, 90] on div "Telegram-канал Инструменты База знаний Ваш менеджер: [PERSON_NAME] Online @edug…" at bounding box center [776, 301] width 1551 height 965
click at [1326, 329] on div "Telegram-канал Инструменты База знаний Ваш менеджер: [PERSON_NAME] Online @edug…" at bounding box center [776, 301] width 1551 height 965
drag, startPoint x: 1326, startPoint y: 329, endPoint x: 1324, endPoint y: 283, distance: 46.0
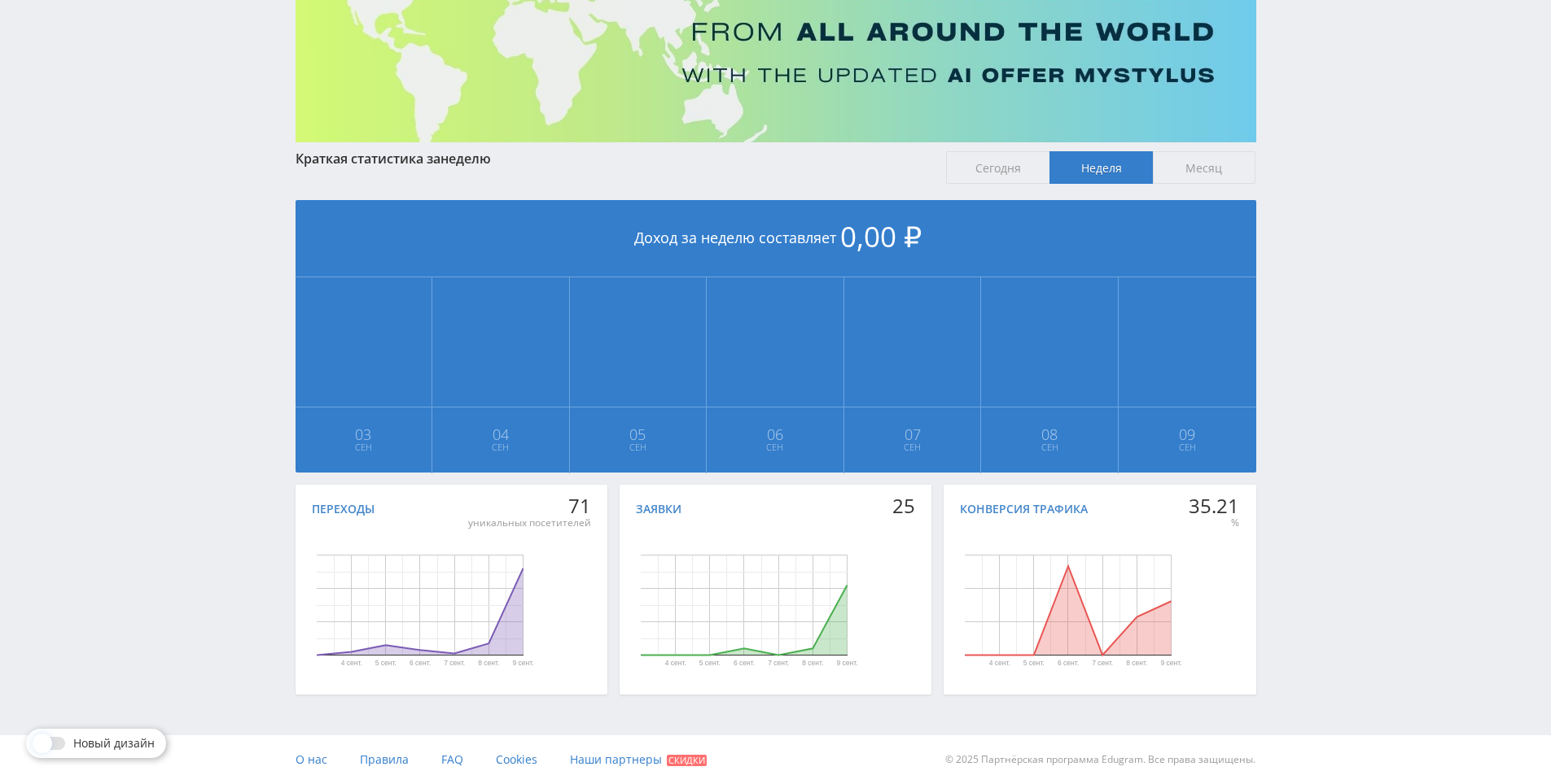
click at [1324, 283] on div "Telegram-канал Инструменты База знаний Ваш менеджер: [PERSON_NAME] Online @edug…" at bounding box center [776, 301] width 1551 height 965
click at [1338, 240] on div "Telegram-канал Инструменты База знаний Ваш менеджер: [PERSON_NAME] Online @edug…" at bounding box center [776, 301] width 1551 height 965
click at [1342, 210] on div "Telegram-канал Инструменты База знаний Ваш менеджер: [PERSON_NAME] Online @edug…" at bounding box center [776, 301] width 1551 height 965
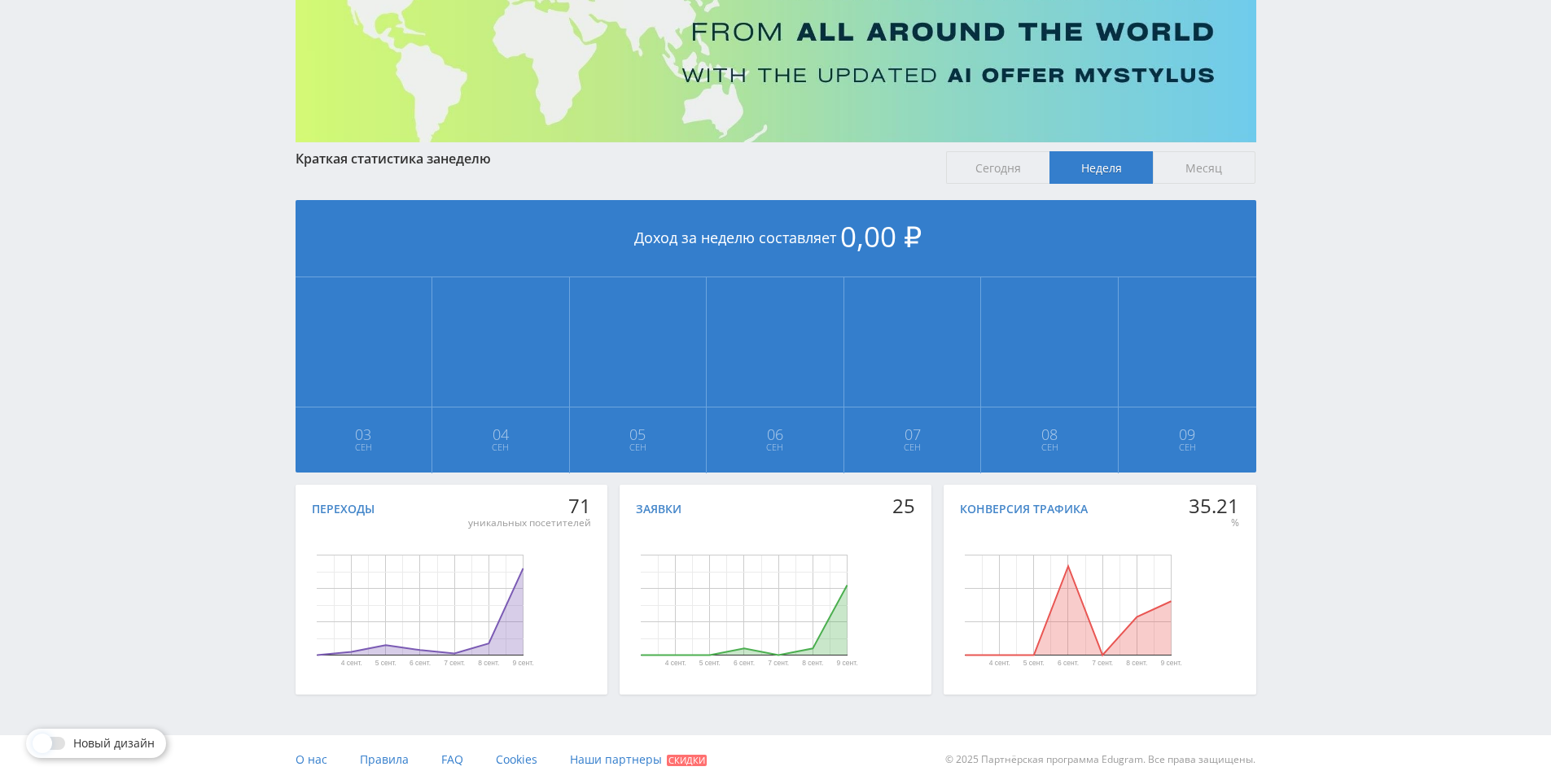
click at [1342, 210] on div "Telegram-канал Инструменты База знаний Ваш менеджер: [PERSON_NAME] Online @edug…" at bounding box center [776, 301] width 1551 height 965
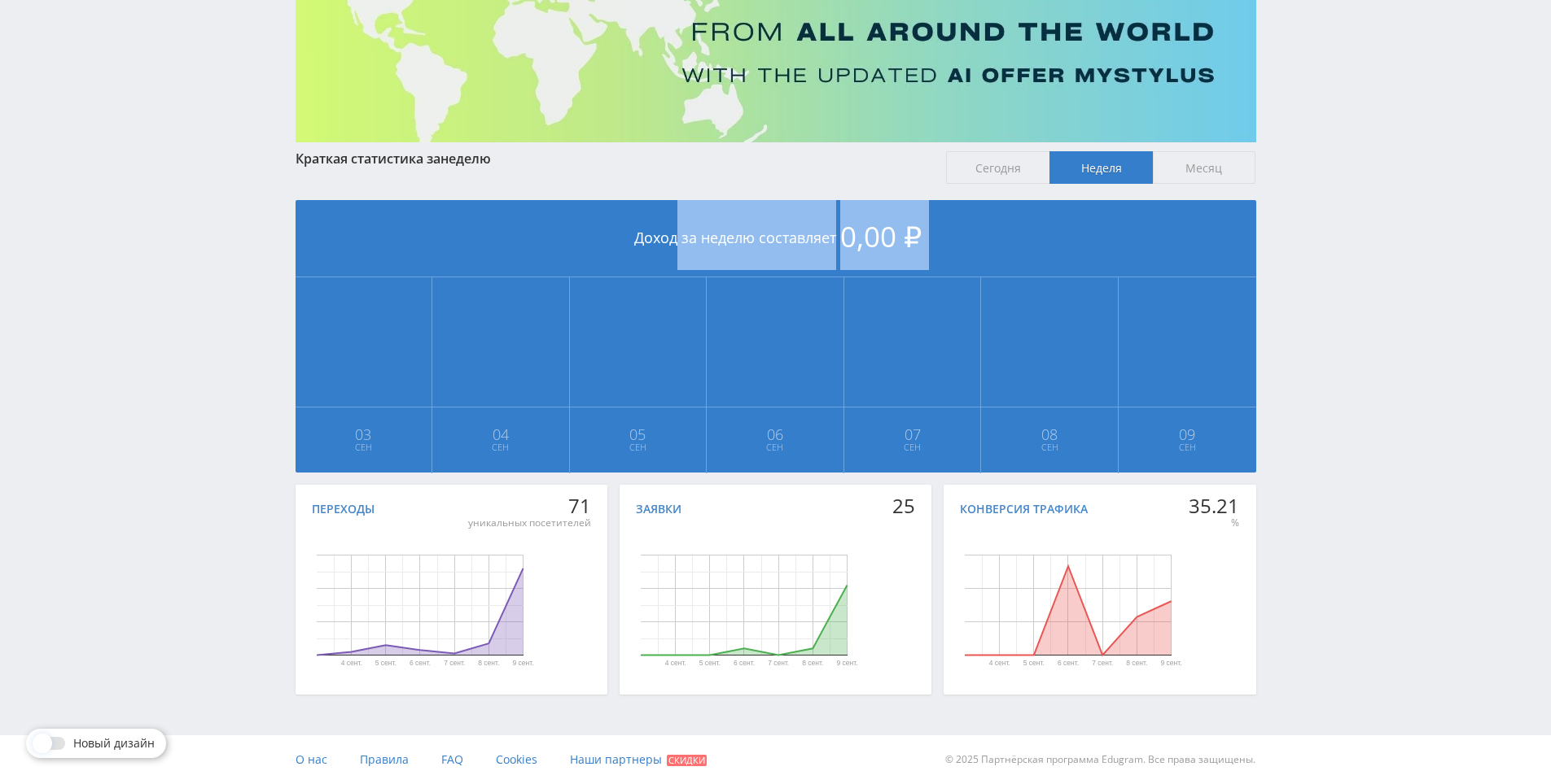
click at [1342, 210] on div "Telegram-канал Инструменты База знаний Ваш менеджер: [PERSON_NAME] Online @edug…" at bounding box center [776, 301] width 1551 height 965
drag, startPoint x: 1342, startPoint y: 210, endPoint x: 1342, endPoint y: 192, distance: 18.0
click at [1342, 192] on div "Telegram-канал Инструменты База знаний Ваш менеджер: [PERSON_NAME] Online @edug…" at bounding box center [776, 301] width 1551 height 965
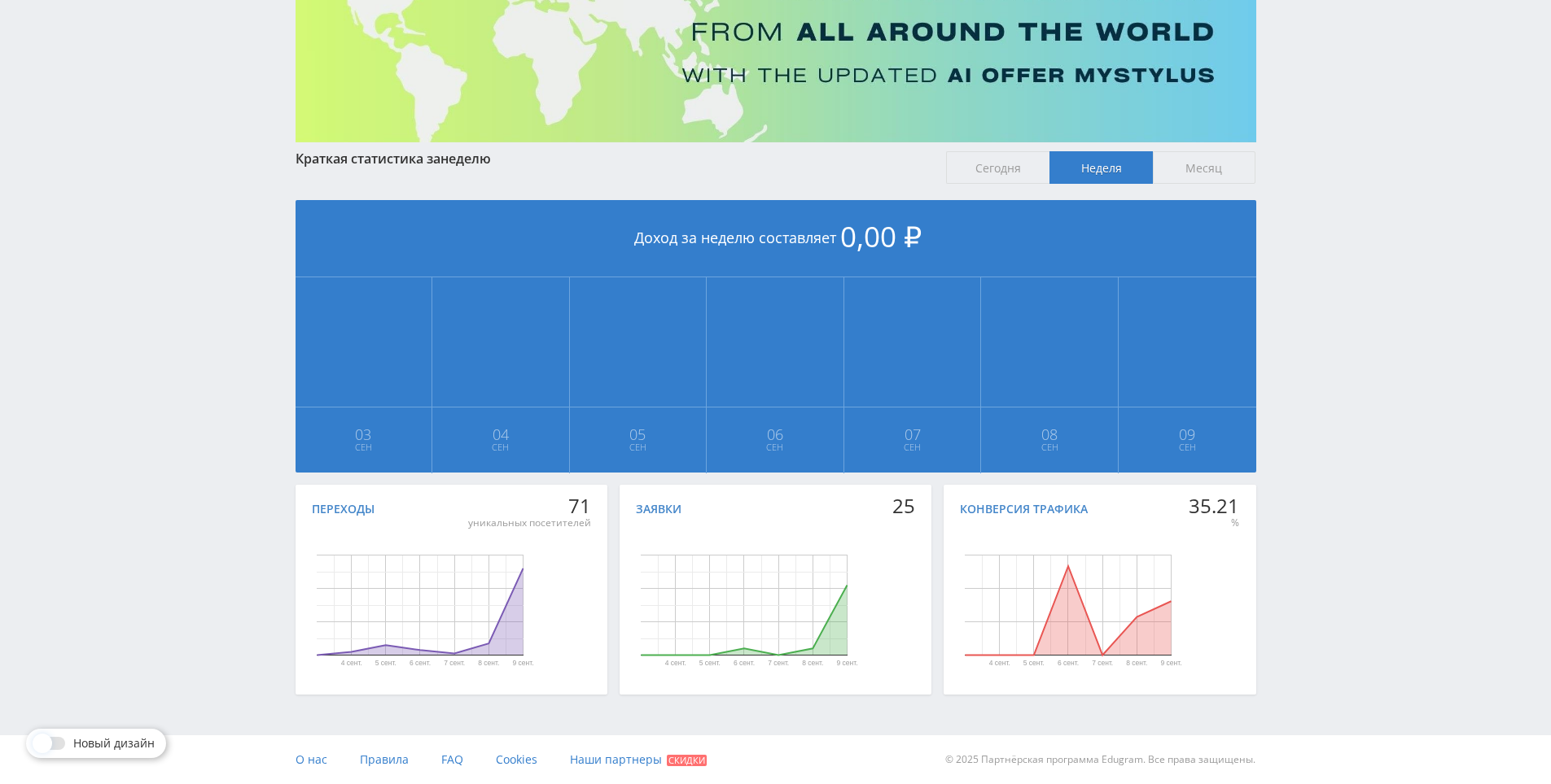
click at [1342, 192] on div "Telegram-канал Инструменты База знаний Ваш менеджер: [PERSON_NAME] Online @edug…" at bounding box center [776, 301] width 1551 height 965
click at [1335, 167] on div "Telegram-канал Инструменты База знаний Ваш менеджер: [PERSON_NAME] Online @edug…" at bounding box center [776, 301] width 1551 height 965
click at [1326, 148] on div "Telegram-канал Инструменты База знаний Ваш менеджер: [PERSON_NAME] Online @edug…" at bounding box center [776, 301] width 1551 height 965
click at [1336, 195] on div "Telegram-канал Инструменты База знаний Ваш менеджер: [PERSON_NAME] Online @edug…" at bounding box center [776, 301] width 1551 height 965
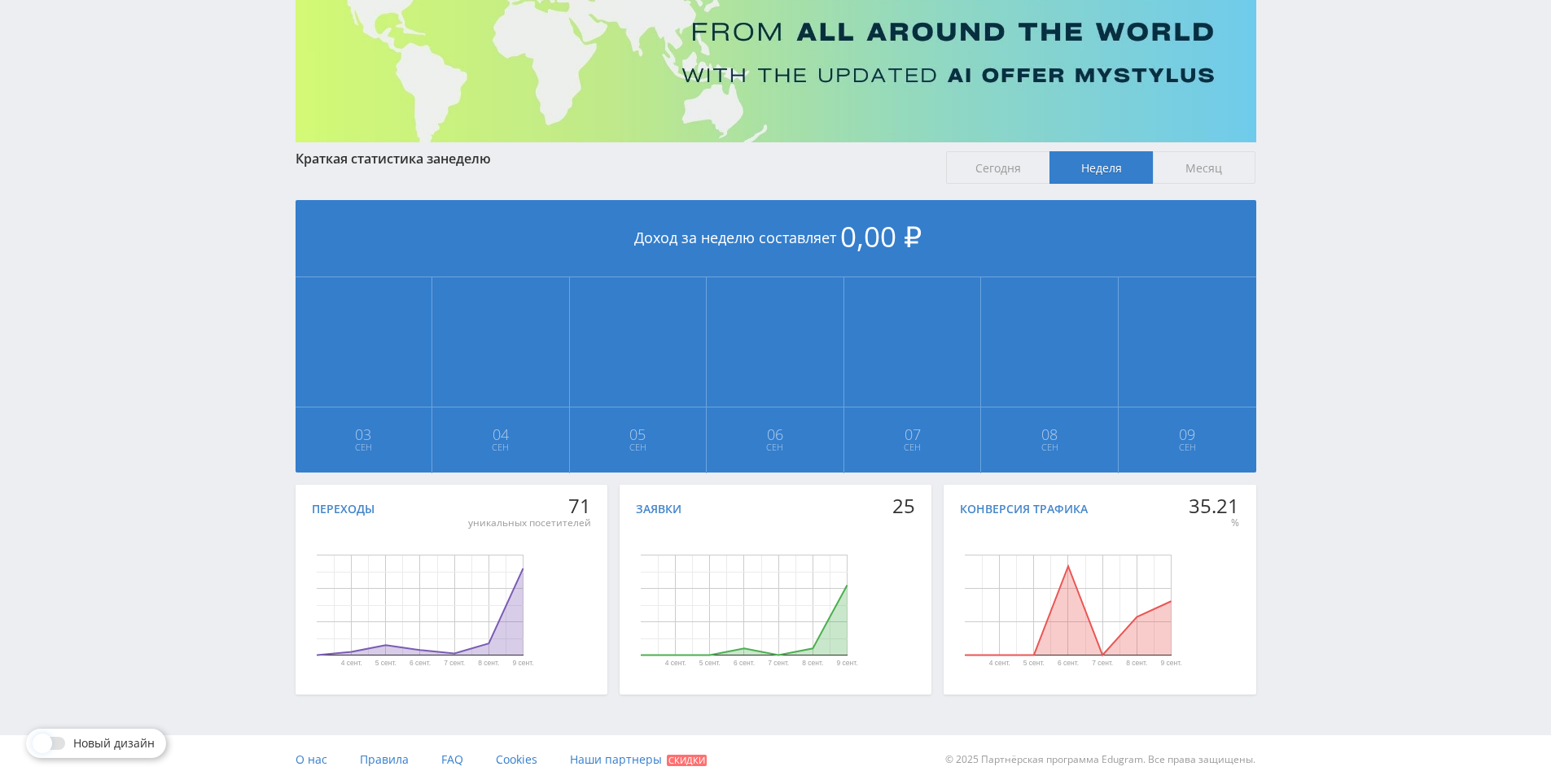
click at [1336, 195] on div "Telegram-канал Инструменты База знаний Ваш менеджер: [PERSON_NAME] Online @edug…" at bounding box center [776, 301] width 1551 height 965
click at [1336, 164] on div "Telegram-канал Инструменты База знаний Ваш менеджер: [PERSON_NAME] Online @edug…" at bounding box center [776, 301] width 1551 height 965
drag, startPoint x: 1336, startPoint y: 164, endPoint x: 1334, endPoint y: 140, distance: 24.1
click at [1334, 140] on div "Telegram-канал Инструменты База знаний Ваш менеджер: [PERSON_NAME] Online @edug…" at bounding box center [776, 301] width 1551 height 965
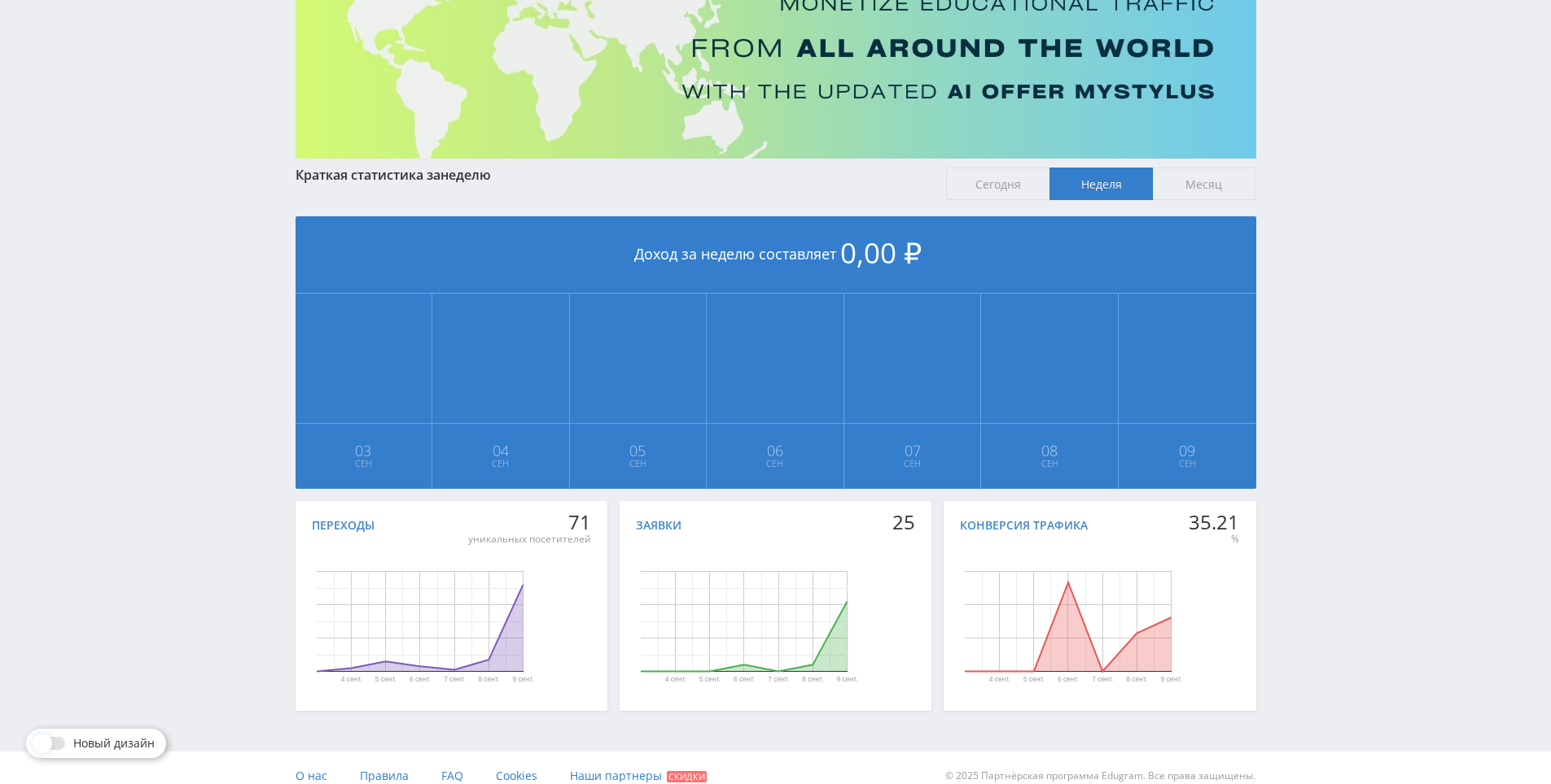
scroll to position [153, 0]
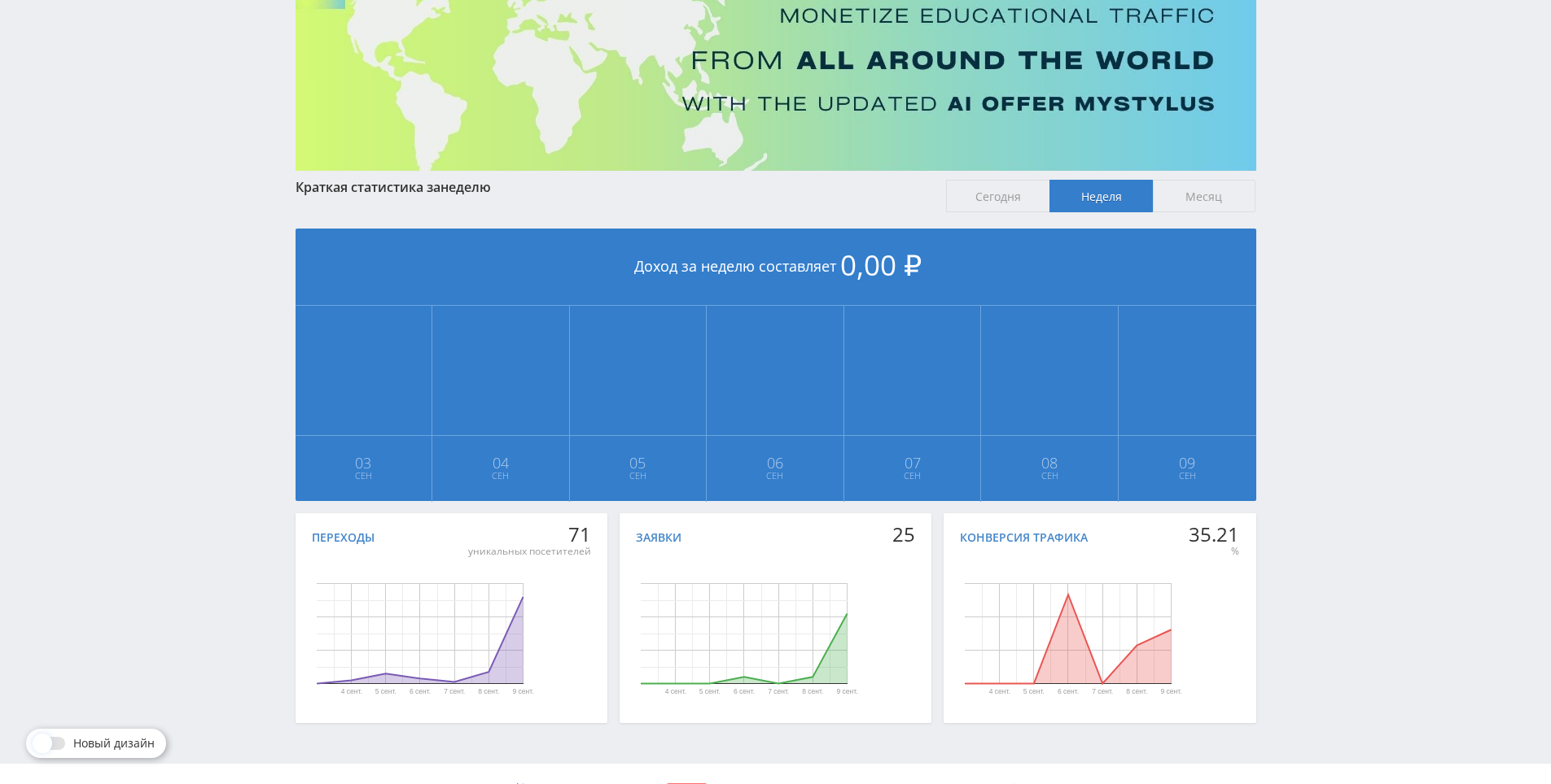
drag, startPoint x: 1362, startPoint y: 382, endPoint x: 1362, endPoint y: 350, distance: 32.0
click at [1362, 349] on div "Telegram-канал Инструменты База знаний Ваш менеджер: [PERSON_NAME] Online @edug…" at bounding box center [776, 330] width 1551 height 965
click at [1362, 270] on div "Telegram-канал Инструменты База знаний Ваш менеджер: [PERSON_NAME] Online @edug…" at bounding box center [776, 330] width 1551 height 965
drag, startPoint x: 1362, startPoint y: 270, endPoint x: 1362, endPoint y: 218, distance: 52.0
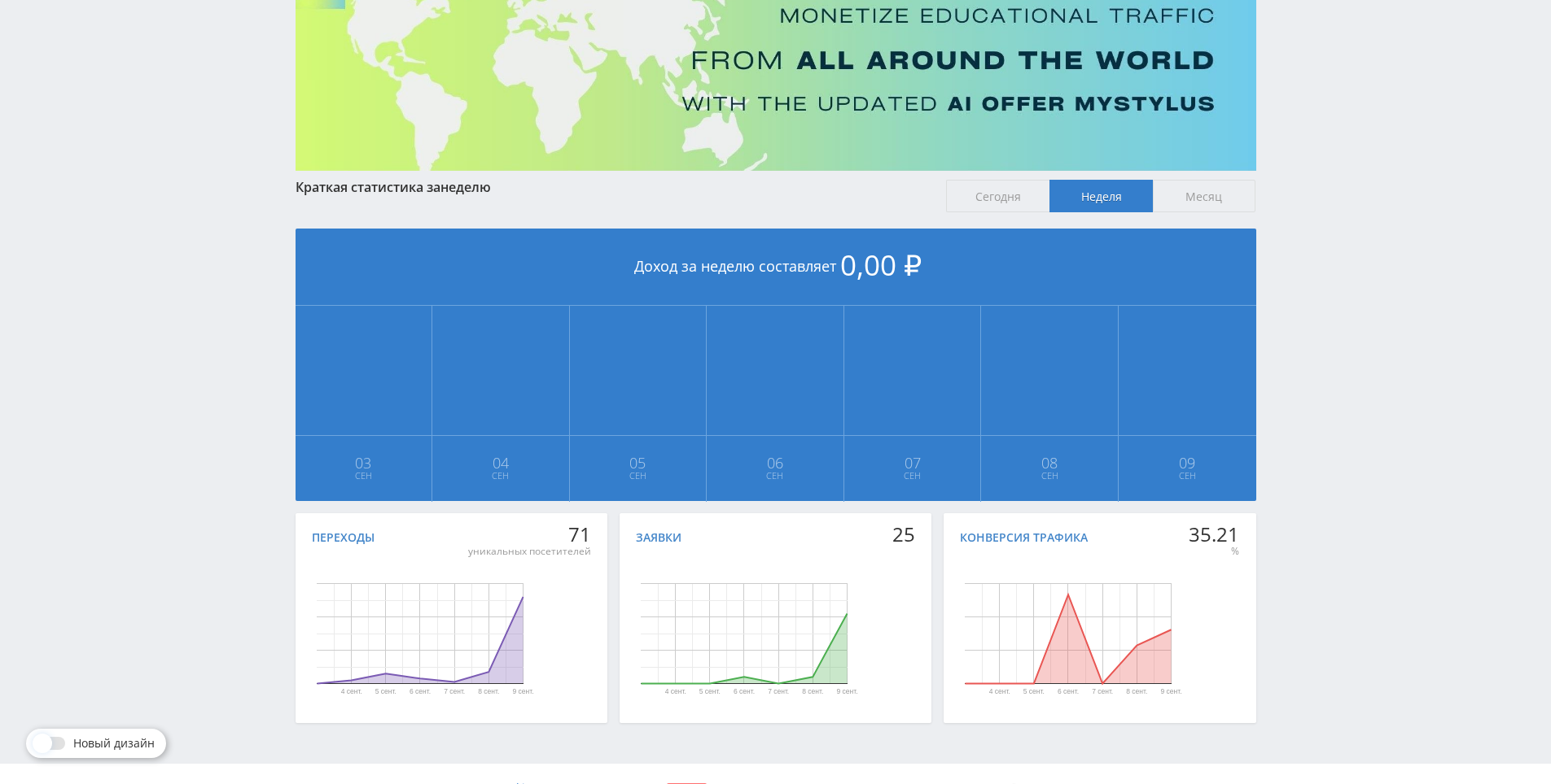
click at [1362, 218] on div "Telegram-канал Инструменты База знаний Ваш менеджер: [PERSON_NAME] Online @edug…" at bounding box center [776, 330] width 1551 height 965
drag, startPoint x: 1362, startPoint y: 218, endPoint x: 1347, endPoint y: 169, distance: 51.2
click at [1347, 169] on div "Telegram-канал Инструменты База знаний Ваш менеджер: [PERSON_NAME] Online @edug…" at bounding box center [776, 330] width 1551 height 965
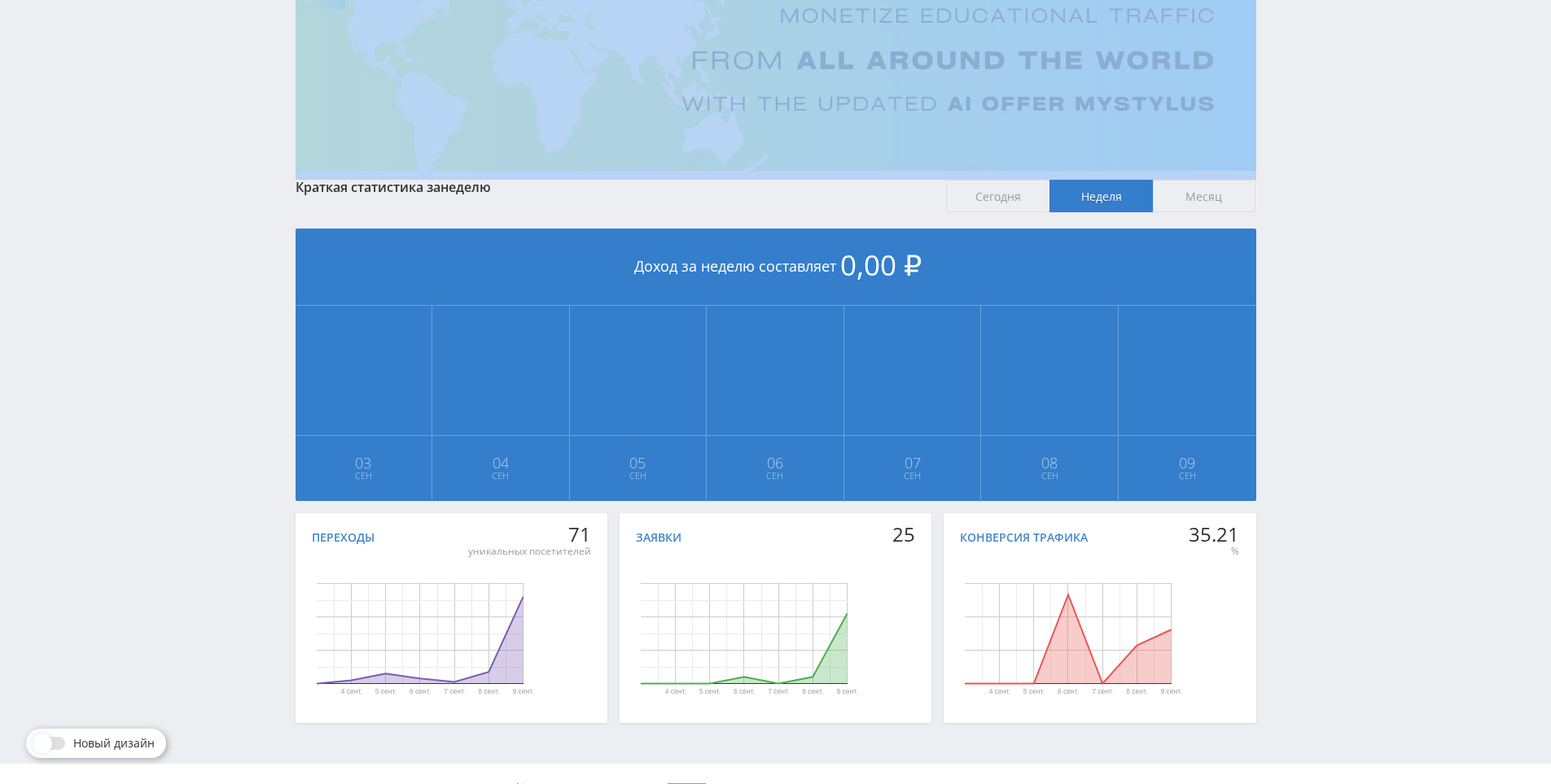
click at [1347, 171] on div "Telegram-канал Инструменты База знаний Ваш менеджер: [PERSON_NAME] Online @edug…" at bounding box center [776, 330] width 1551 height 965
click at [1321, 131] on div "Telegram-канал Инструменты База знаний Ваш менеджер: [PERSON_NAME] Online @edug…" at bounding box center [776, 330] width 1551 height 965
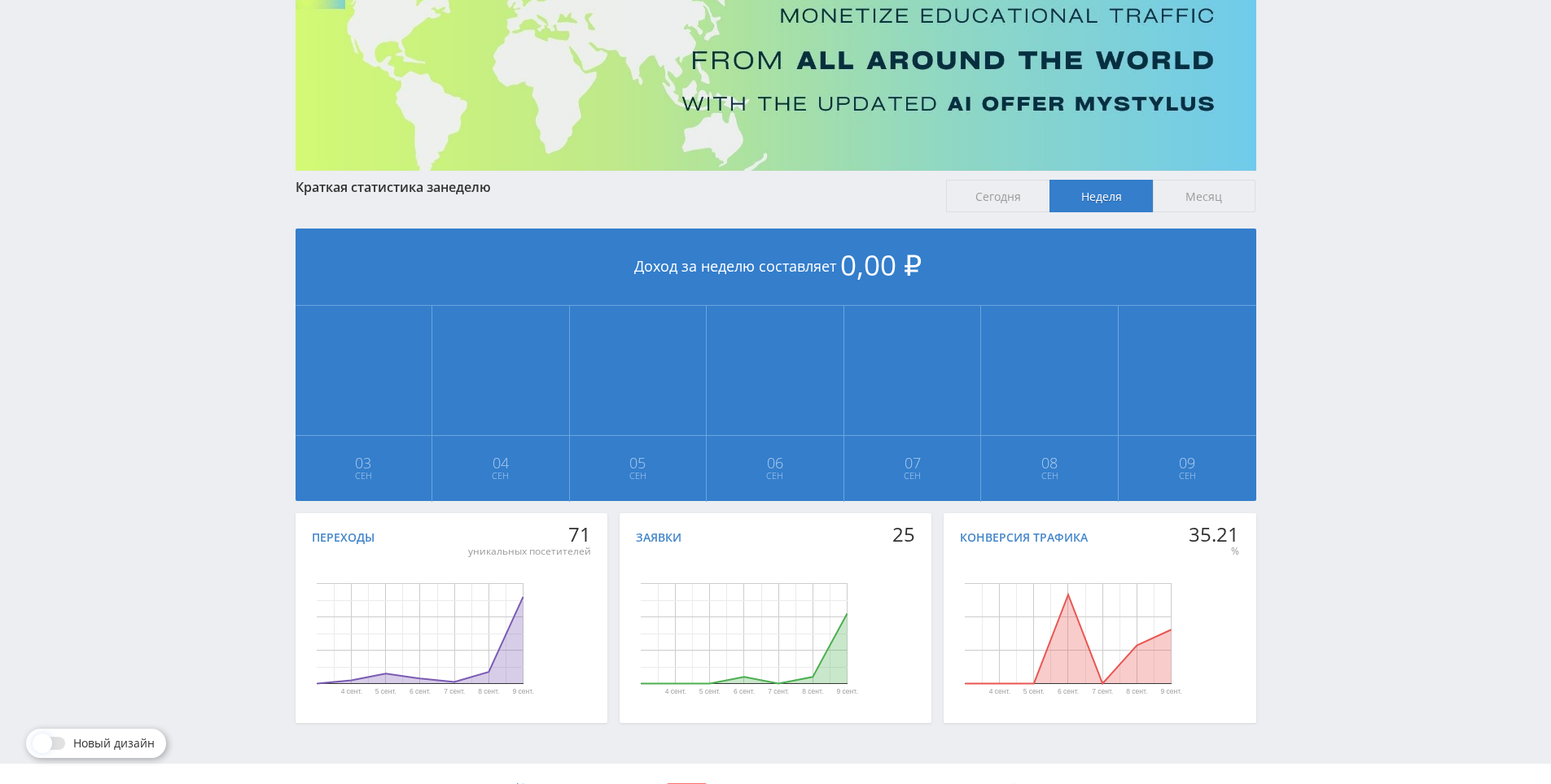
drag, startPoint x: 1309, startPoint y: 236, endPoint x: 1306, endPoint y: 228, distance: 8.5
click at [1306, 192] on div "Telegram-канал Инструменты База знаний Ваш менеджер: [PERSON_NAME] Online @edug…" at bounding box center [776, 330] width 1551 height 965
drag, startPoint x: 1306, startPoint y: 192, endPoint x: 1308, endPoint y: 154, distance: 38.1
click at [1306, 191] on div "Telegram-канал Инструменты База знаний Ваш менеджер: [PERSON_NAME] Online @edug…" at bounding box center [776, 330] width 1551 height 965
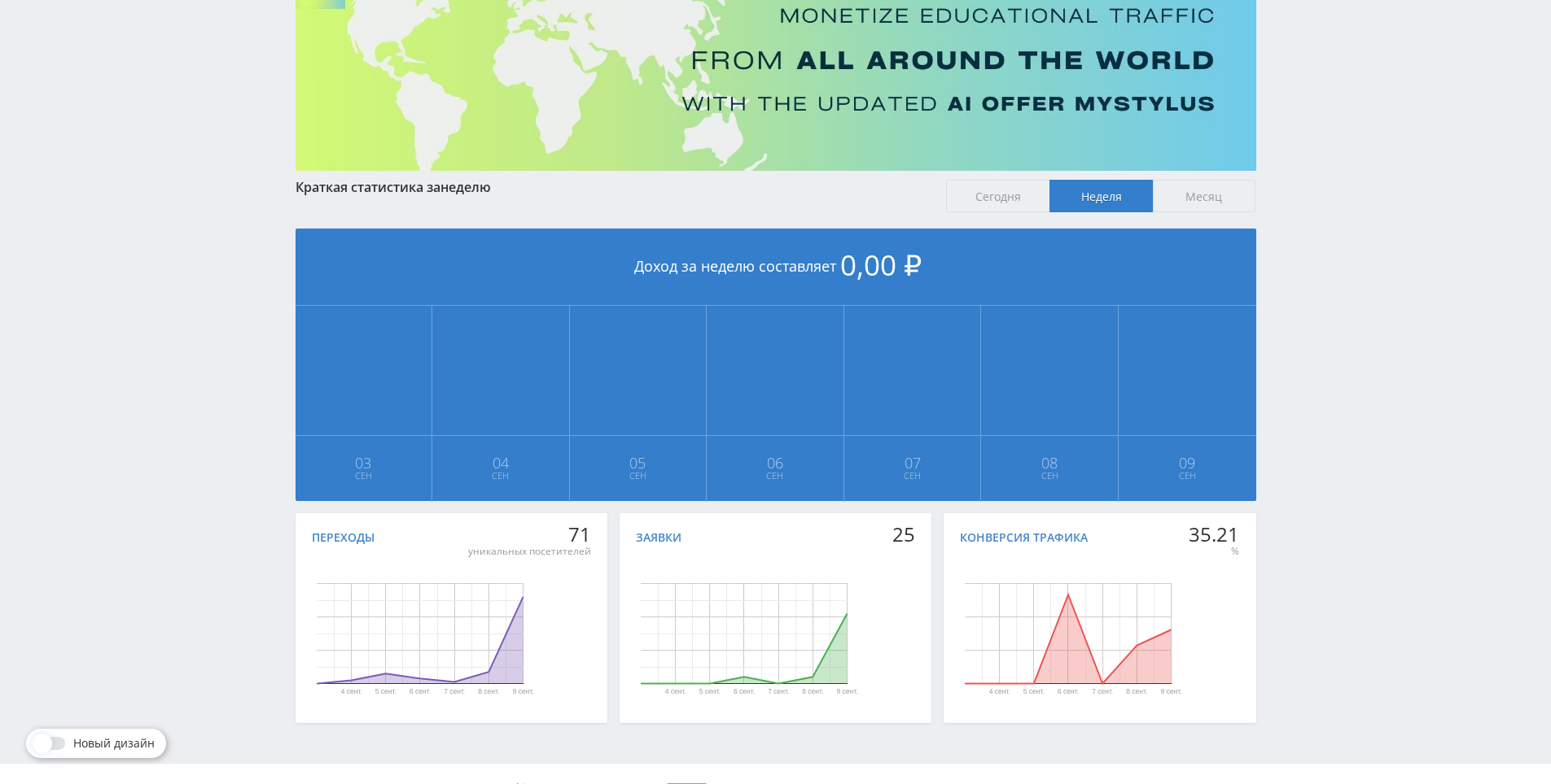
click at [1309, 150] on div "Telegram-канал Инструменты База знаний Ваш менеджер: [PERSON_NAME] Online @edug…" at bounding box center [776, 330] width 1551 height 965
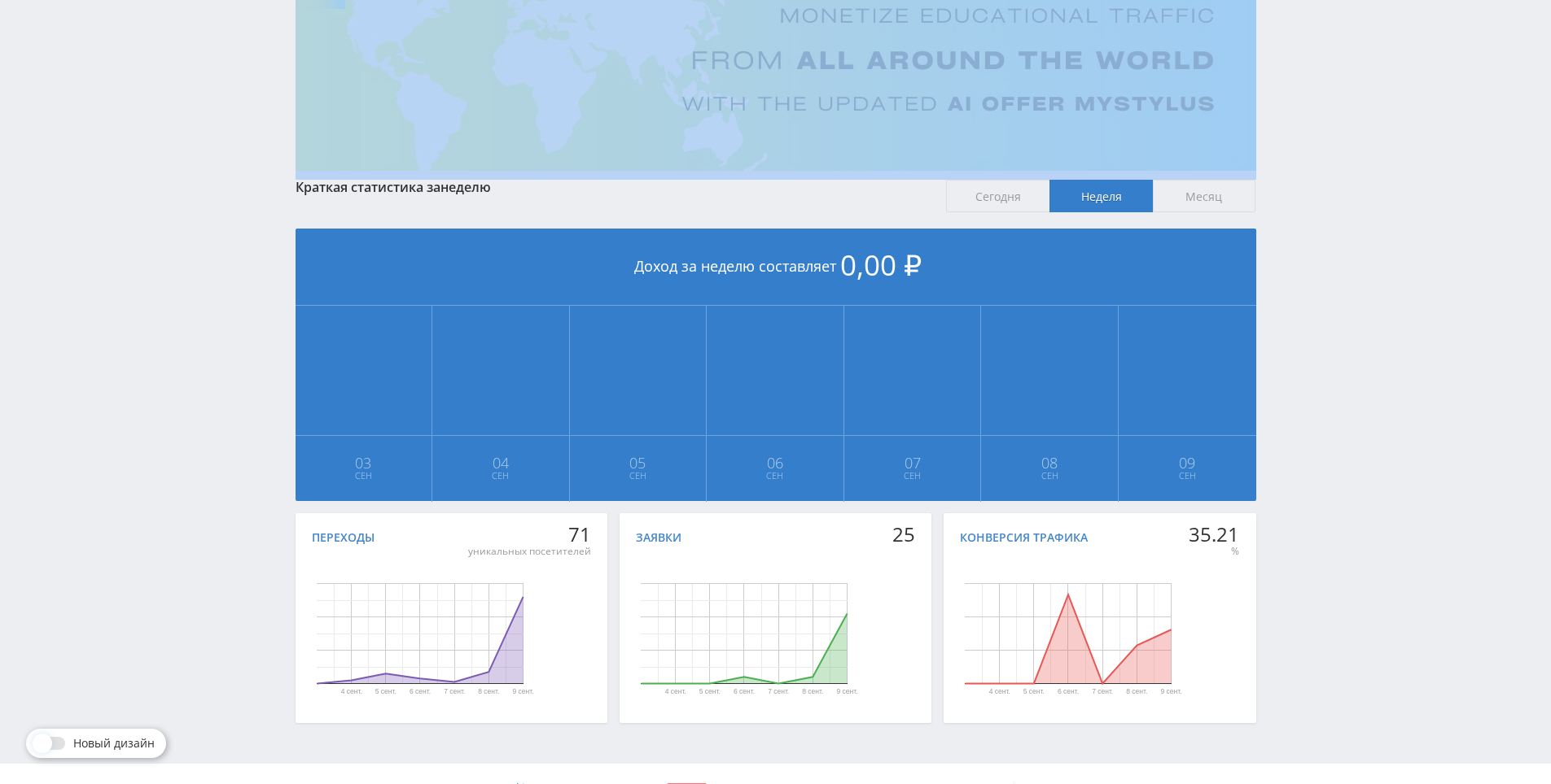
click at [1309, 150] on div "Telegram-канал Инструменты База знаний Ваш менеджер: [PERSON_NAME] Online @edug…" at bounding box center [776, 330] width 1551 height 965
drag, startPoint x: 1309, startPoint y: 150, endPoint x: 1314, endPoint y: 128, distance: 22.6
click at [1314, 128] on div "Telegram-канал Инструменты База знаний Ваш менеджер: [PERSON_NAME] Online @edug…" at bounding box center [776, 330] width 1551 height 965
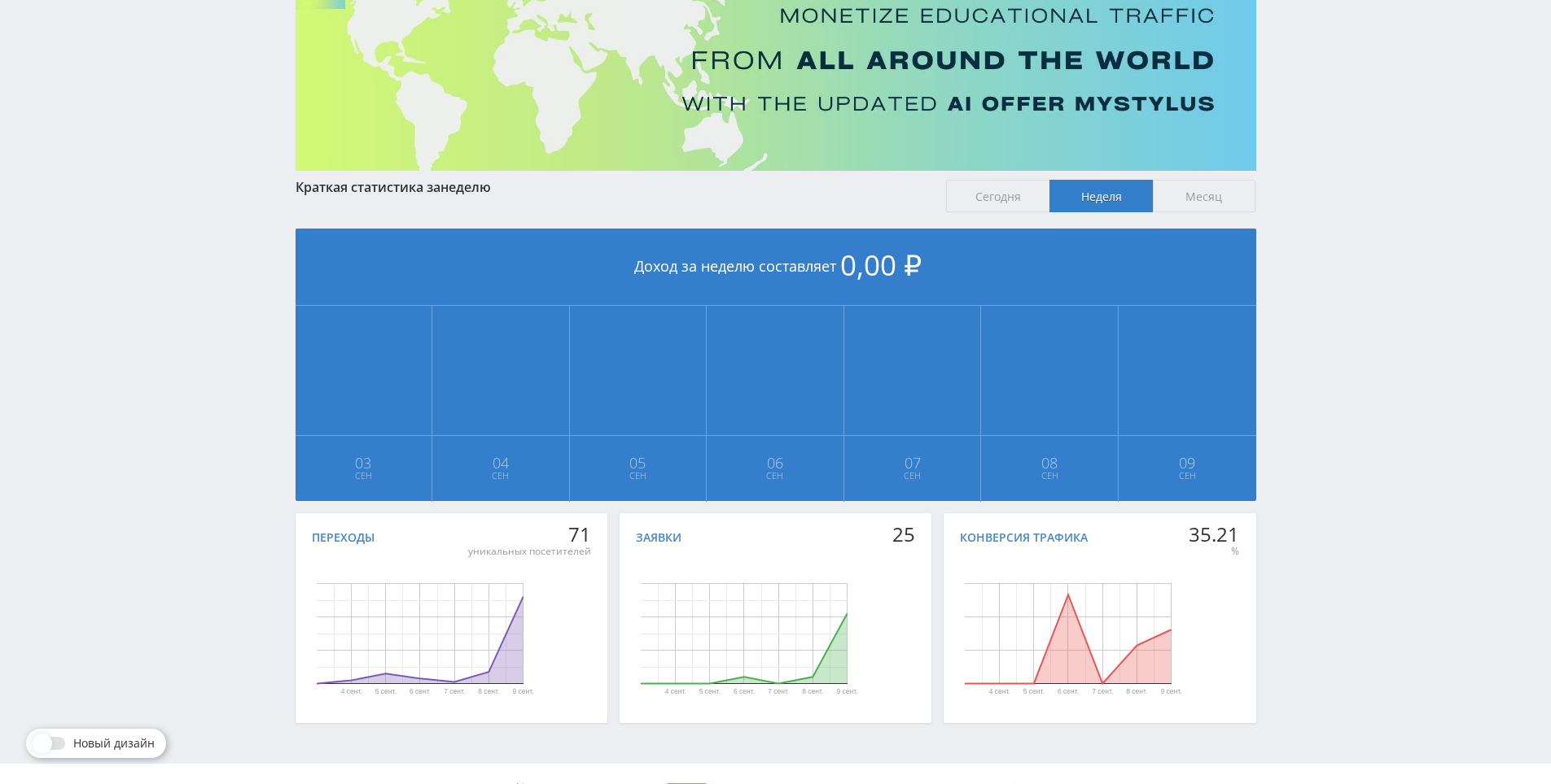
click at [1314, 111] on div "Telegram-канал Инструменты База знаний Ваш менеджер: [PERSON_NAME] Online @edug…" at bounding box center [776, 330] width 1551 height 965
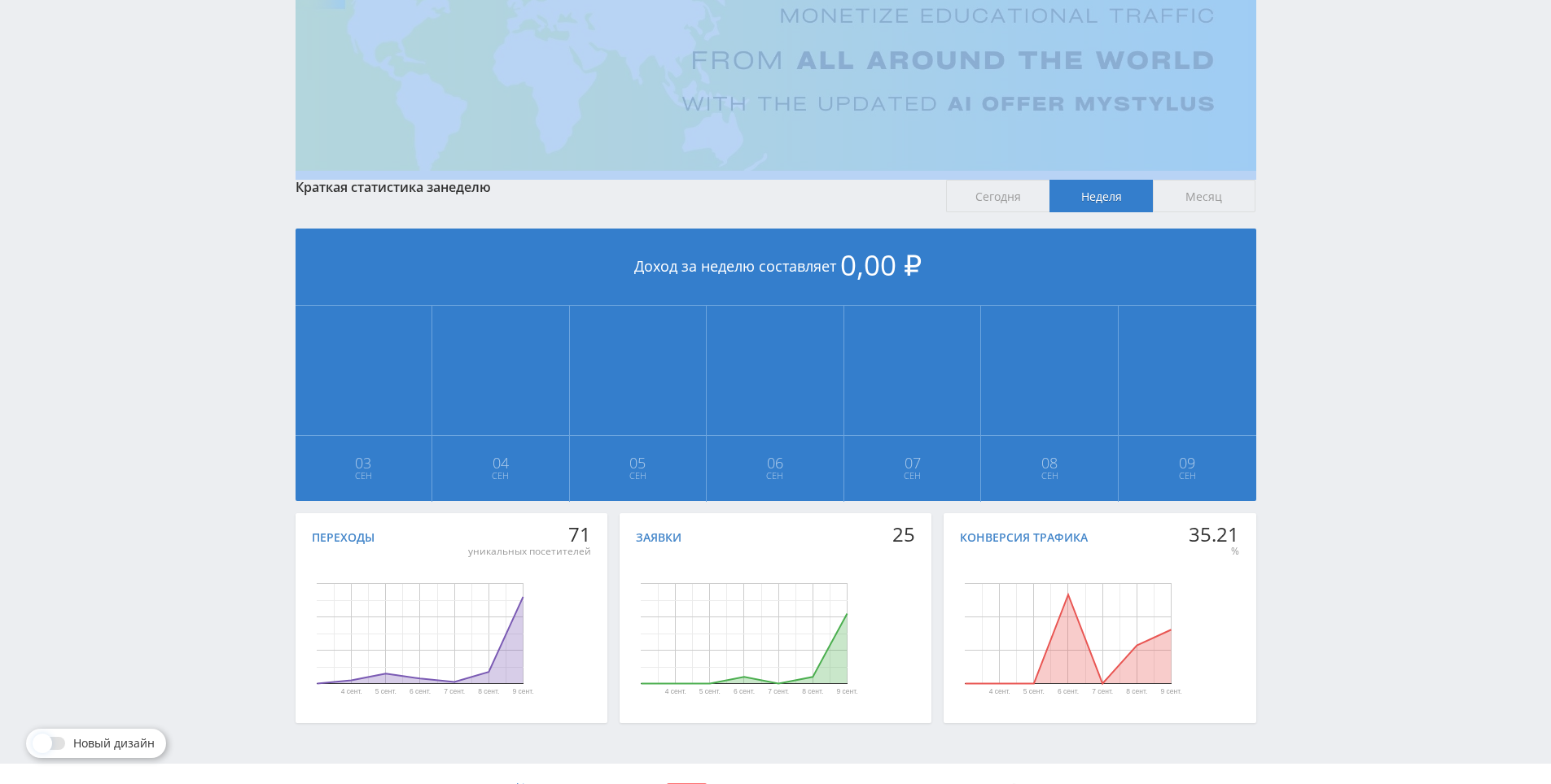
click at [1314, 111] on div "Telegram-канал Инструменты База знаний Ваш менеджер: [PERSON_NAME] Online @edug…" at bounding box center [776, 330] width 1551 height 965
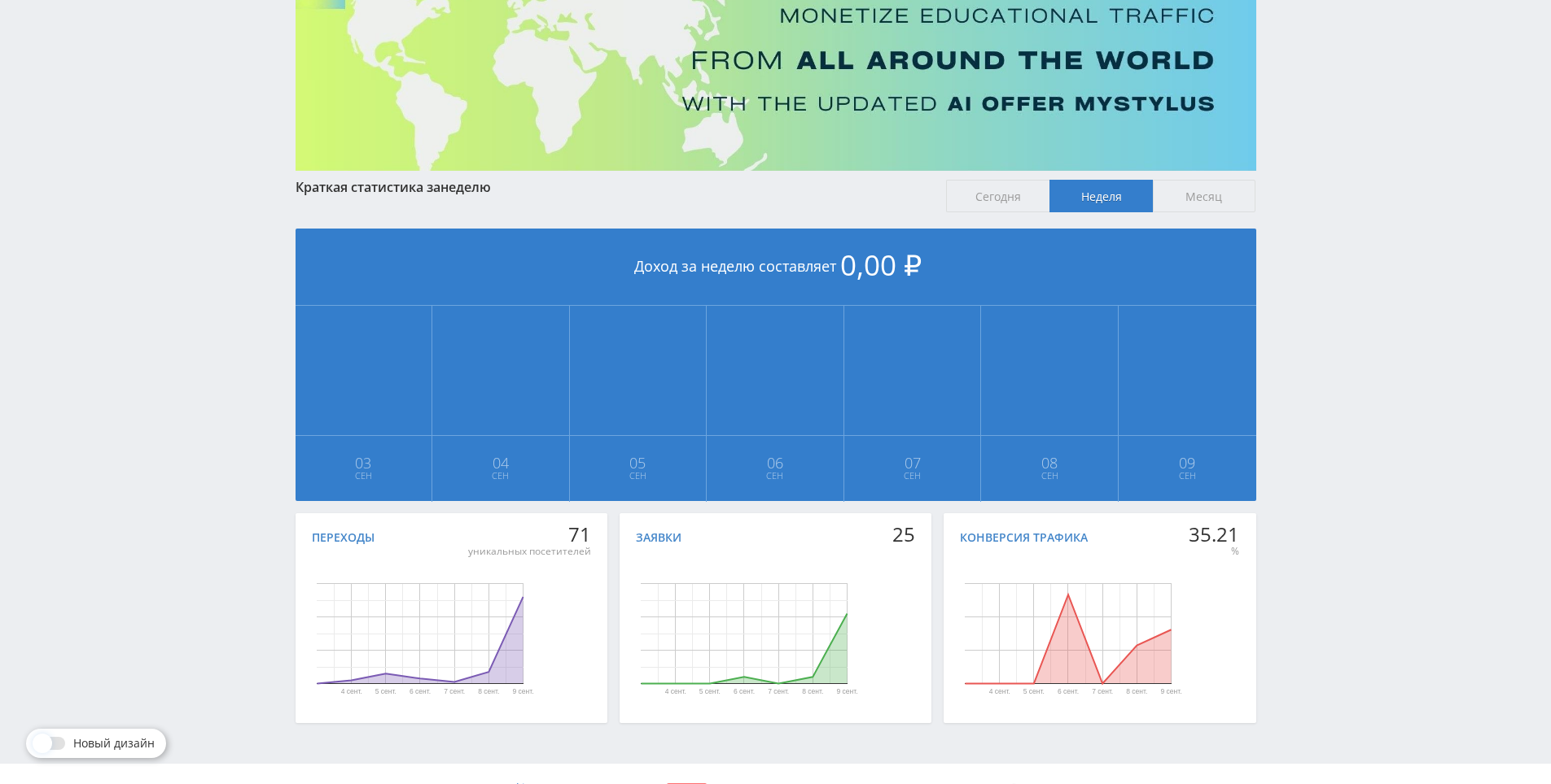
click at [1313, 95] on div "Telegram-канал Инструменты База знаний Ваш менеджер: [PERSON_NAME] Online @edug…" at bounding box center [776, 330] width 1551 height 965
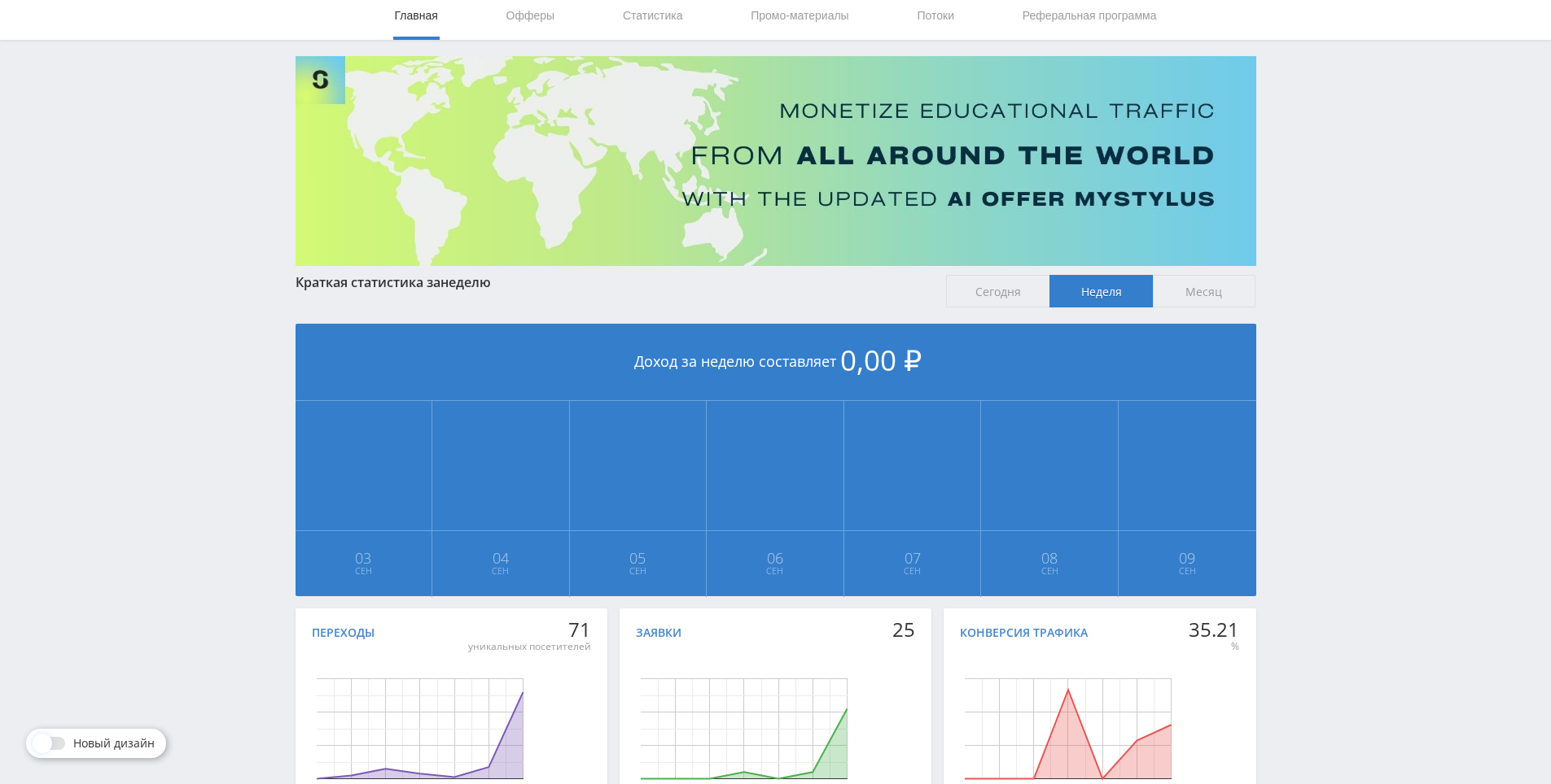
drag, startPoint x: 1313, startPoint y: 118, endPoint x: 1295, endPoint y: 74, distance: 47.5
